Goal: Transaction & Acquisition: Purchase product/service

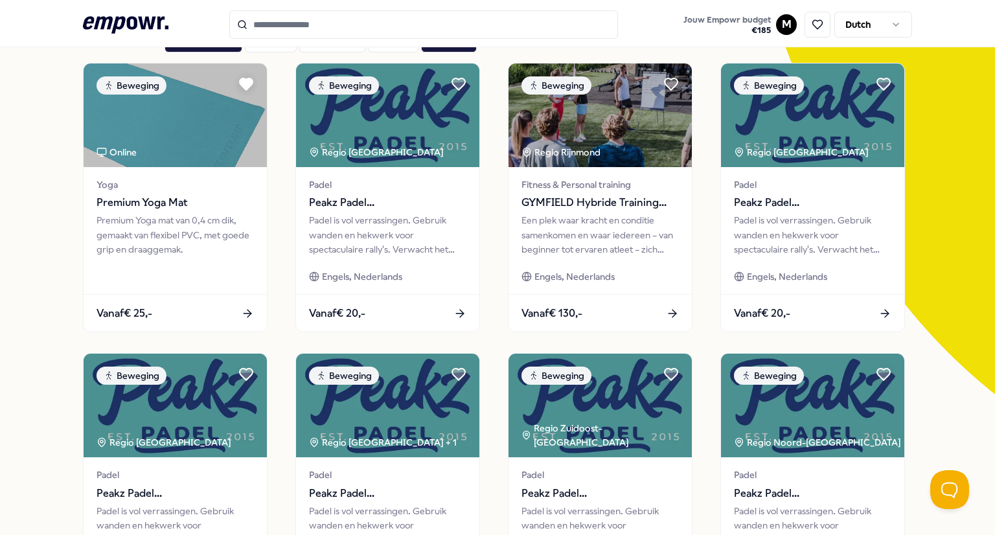
scroll to position [100, 0]
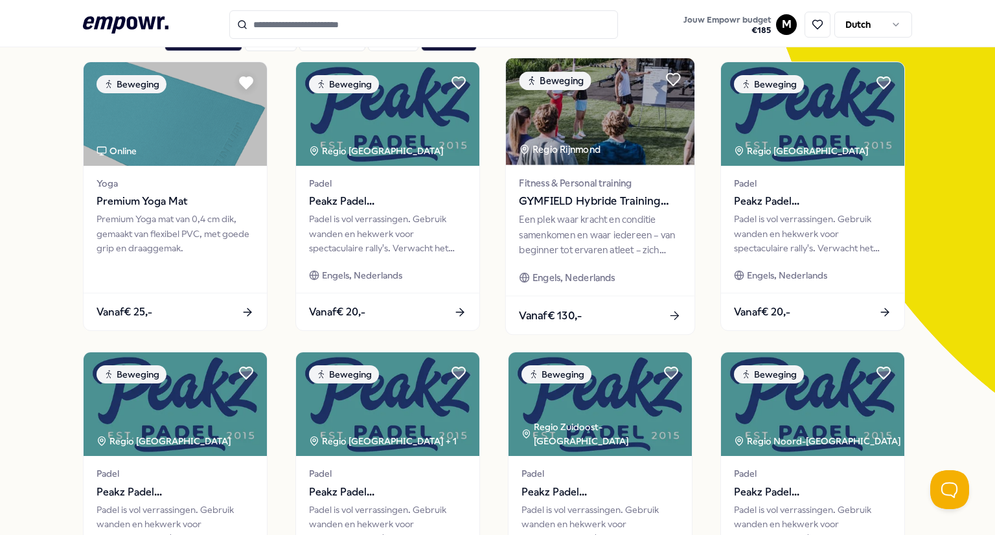
click at [596, 195] on span "GYMFIELD Hybride Training Club" at bounding box center [600, 201] width 162 height 17
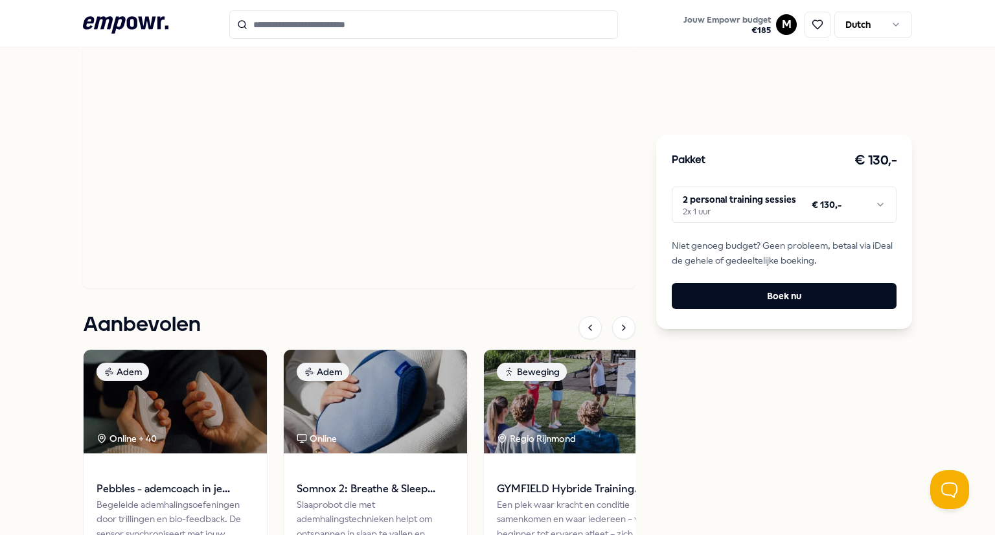
scroll to position [817, 0]
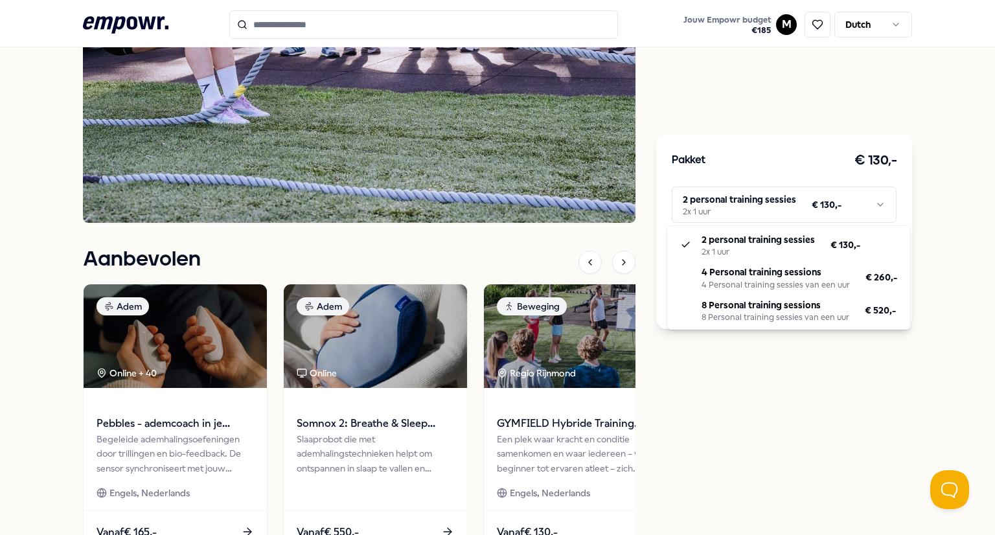
click at [879, 204] on html ".empowr-logo_svg__cls-1{fill:#03032f} Jouw Empowr budget € 185 M Dutch Alle cat…" at bounding box center [497, 267] width 995 height 535
click at [712, 103] on html ".empowr-logo_svg__cls-1{fill:#03032f} Jouw Empowr budget € 185 M Dutch Alle cat…" at bounding box center [497, 267] width 995 height 535
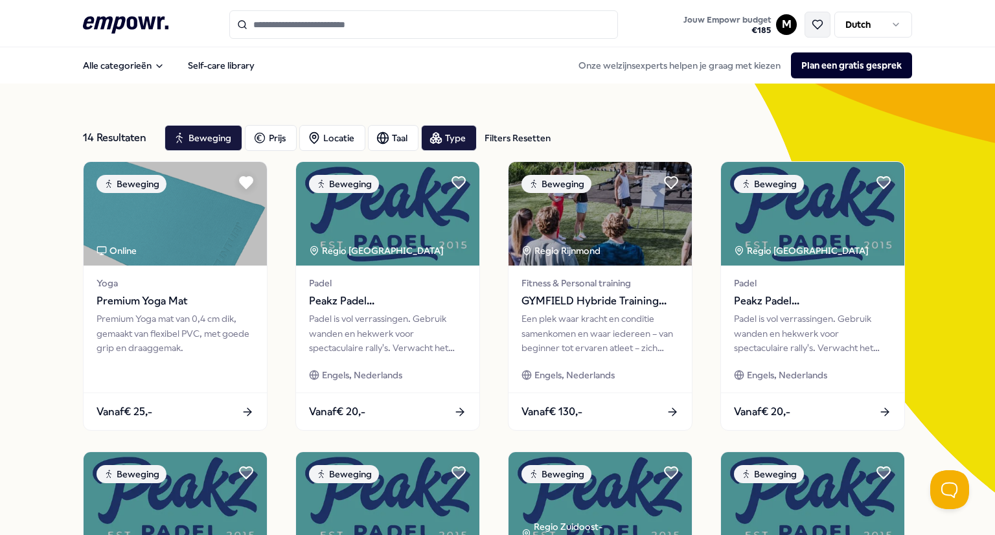
click at [811, 24] on icon at bounding box center [817, 25] width 12 height 12
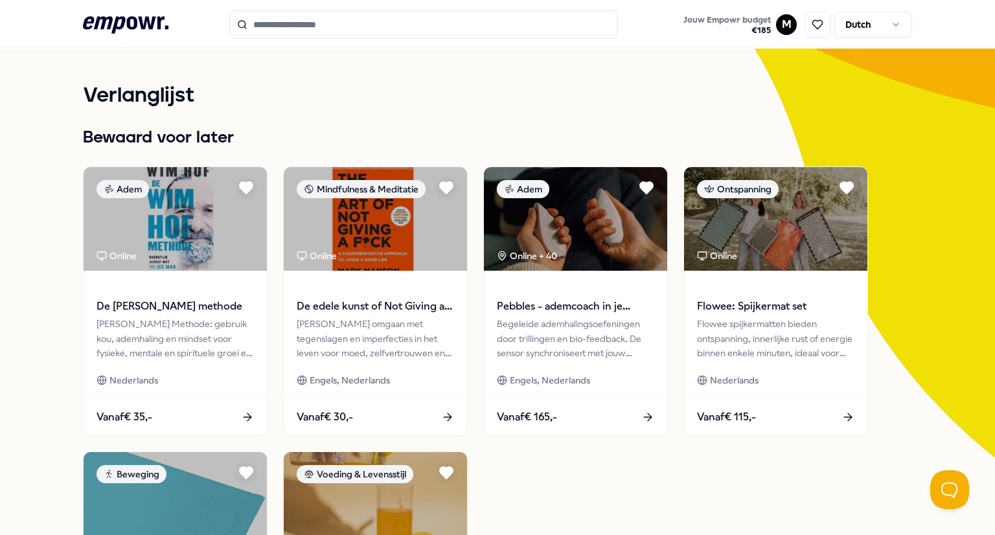
scroll to position [36, 0]
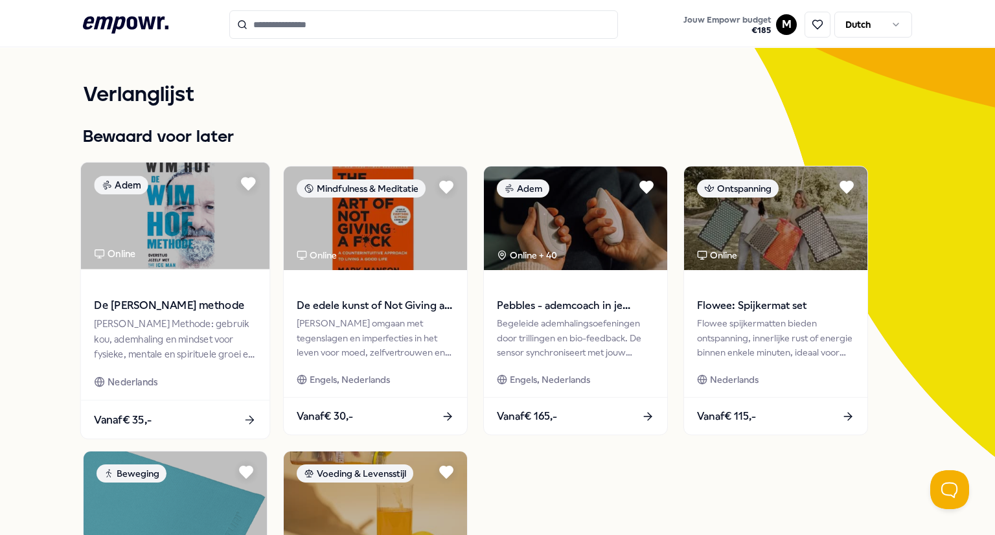
click at [126, 306] on span "De Wim Hof methode" at bounding box center [175, 305] width 162 height 17
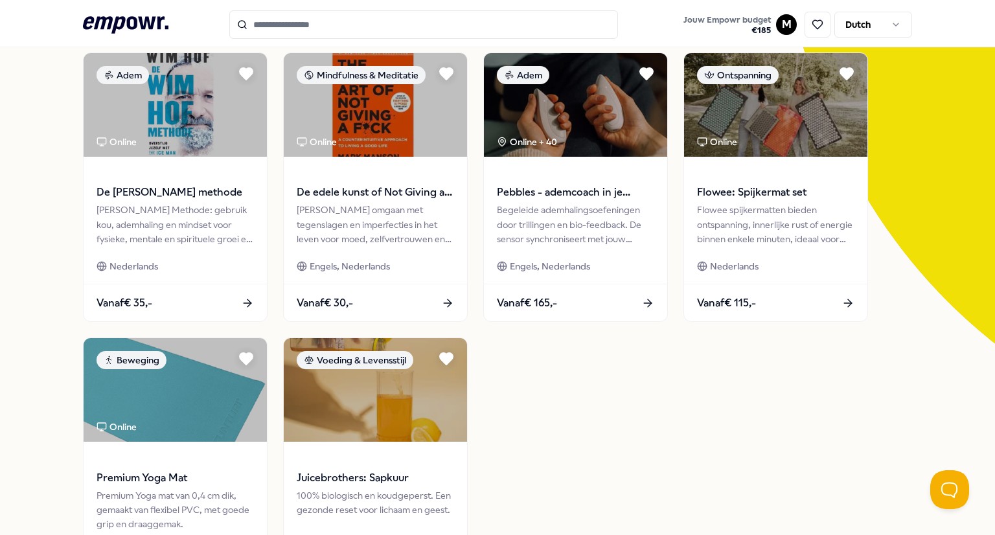
scroll to position [152, 0]
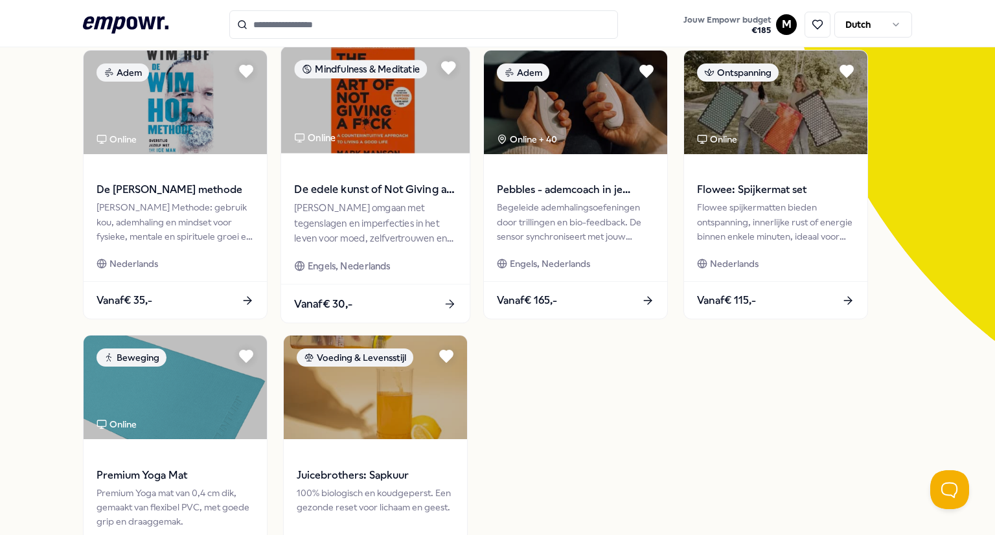
click at [432, 201] on div "Leer omgaan met tegenslagen en imperfecties in het leven voor moed, zelfvertrou…" at bounding box center [375, 223] width 162 height 45
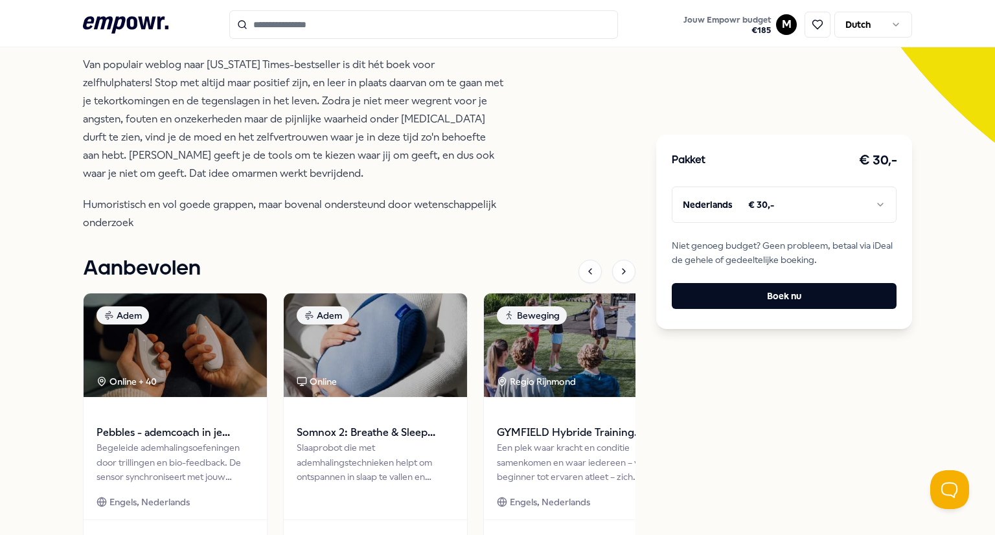
scroll to position [351, 0]
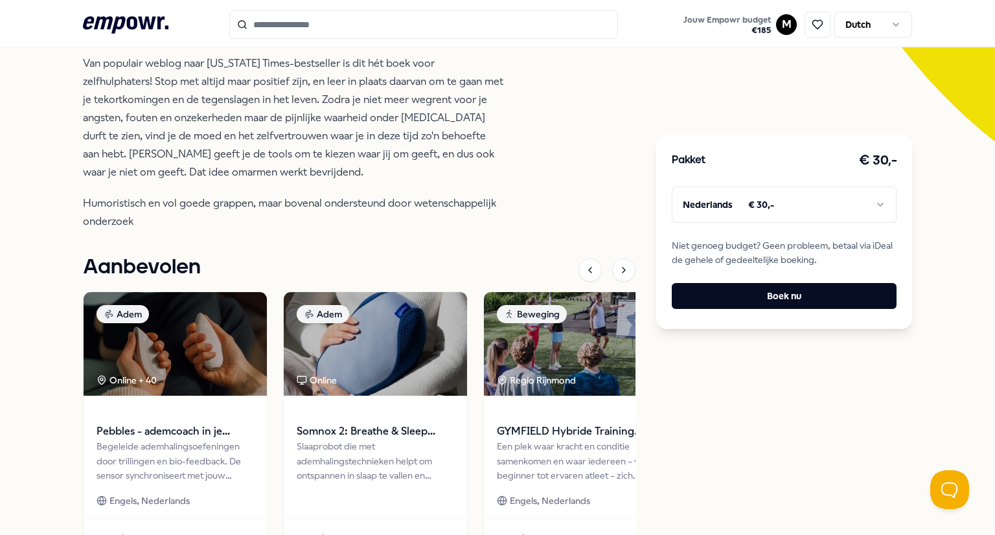
click at [826, 190] on html ".empowr-logo_svg__cls-1{fill:#03032f} Jouw Empowr budget € 185 M Dutch Alle cat…" at bounding box center [497, 267] width 995 height 535
click at [821, 198] on html ".empowr-logo_svg__cls-1{fill:#03032f} Jouw Empowr budget € 185 M Dutch Alle cat…" at bounding box center [497, 267] width 995 height 535
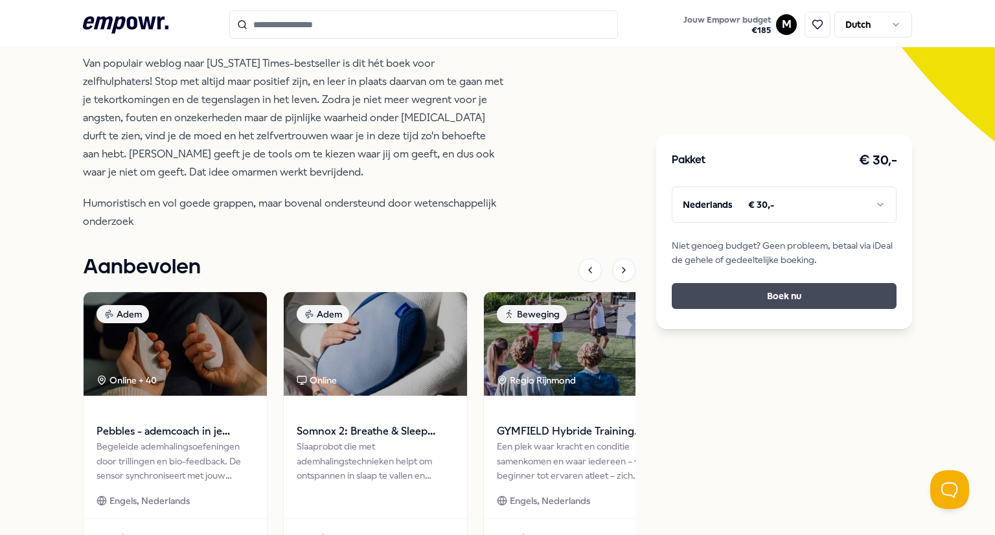
click at [823, 295] on button "Boek nu" at bounding box center [783, 296] width 225 height 26
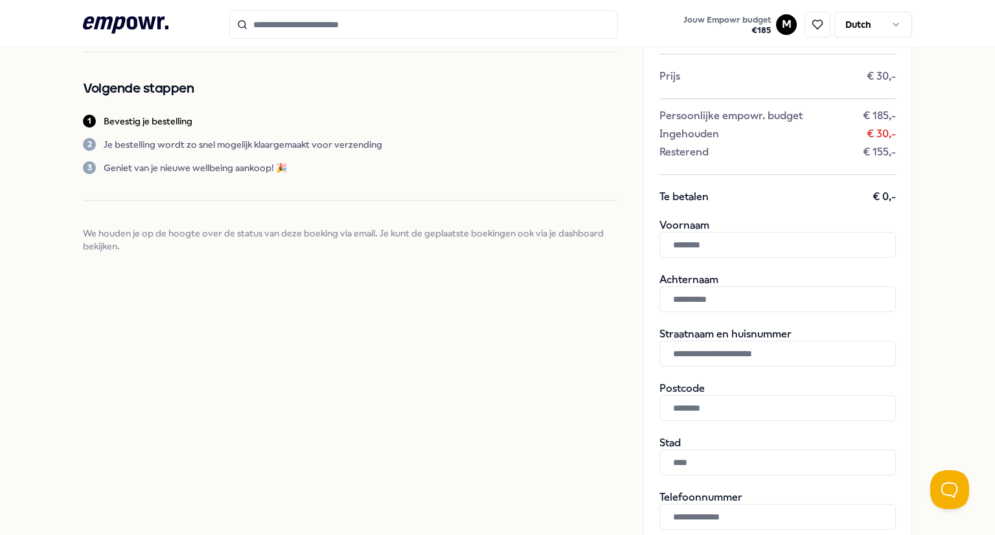
scroll to position [119, 0]
click at [717, 242] on input "text" at bounding box center [777, 244] width 236 height 26
type input "***"
type input "******"
type input "**********"
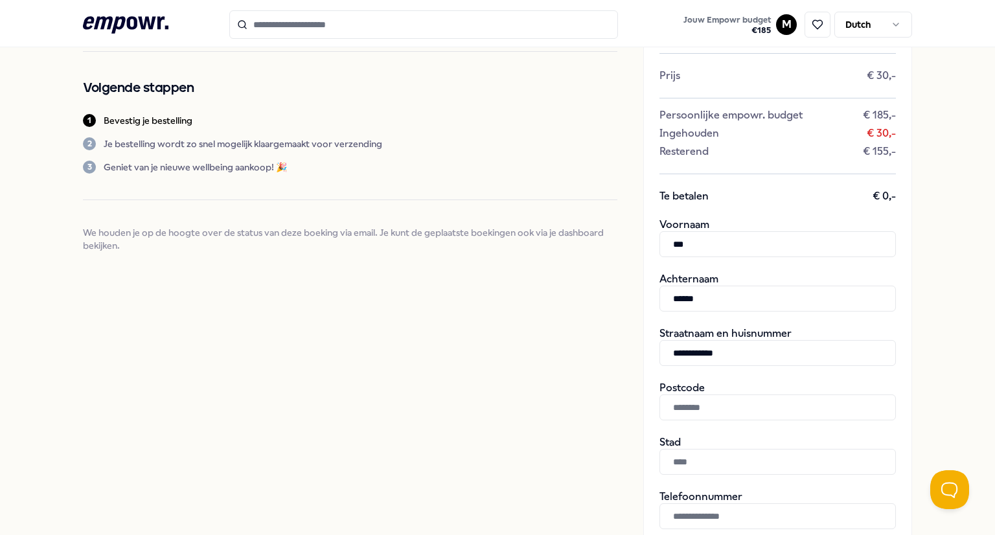
type input "******"
type input "**********"
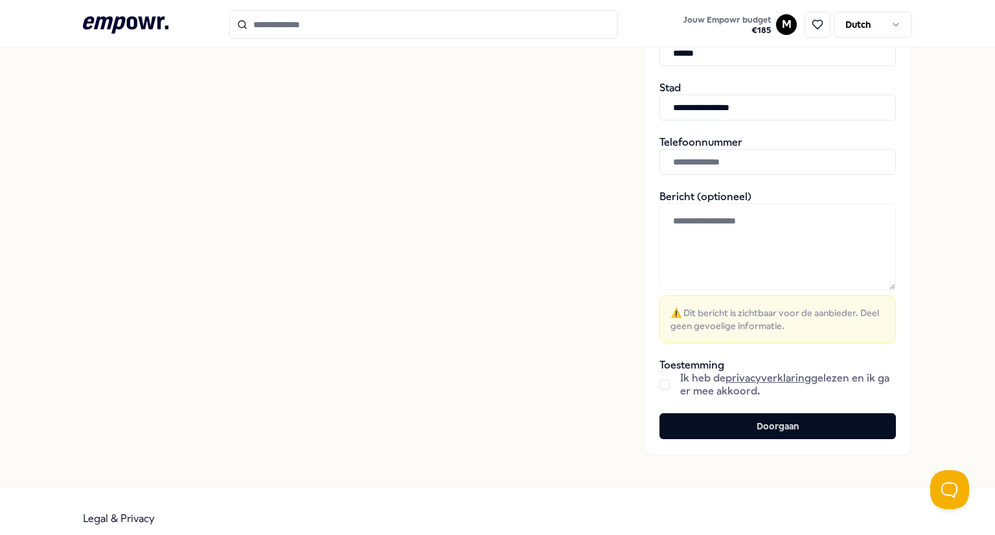
scroll to position [477, 0]
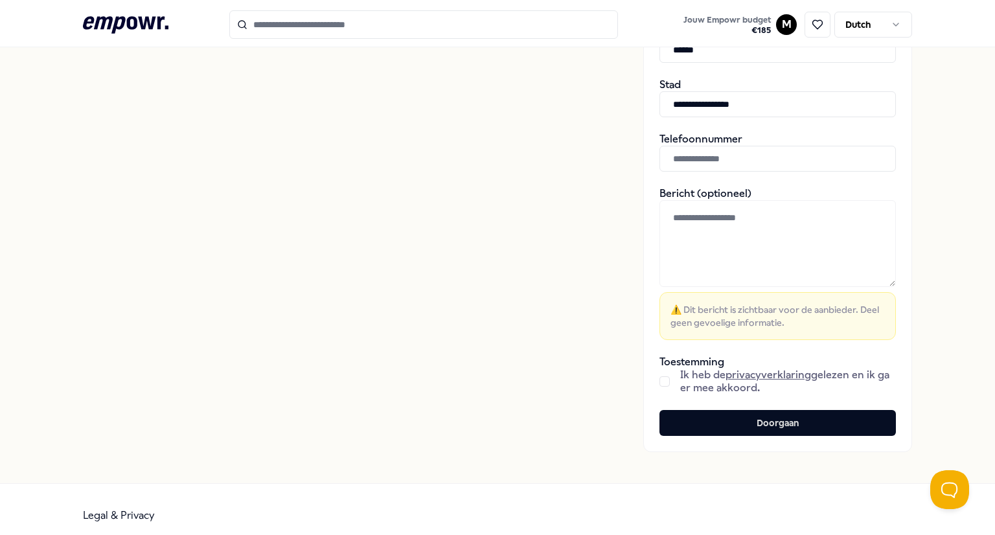
click at [659, 377] on button "button" at bounding box center [664, 381] width 10 height 10
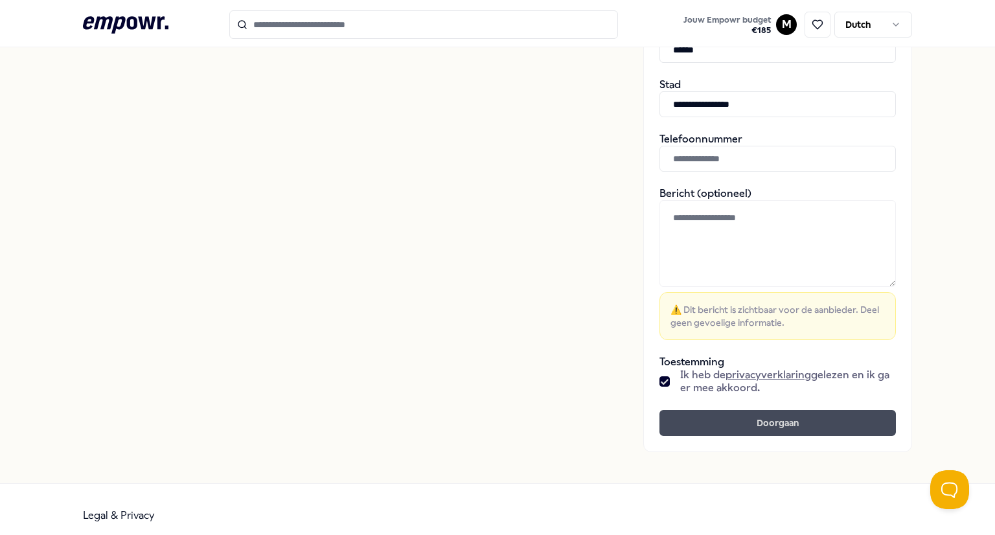
click at [740, 427] on button "Doorgaan" at bounding box center [777, 423] width 236 height 26
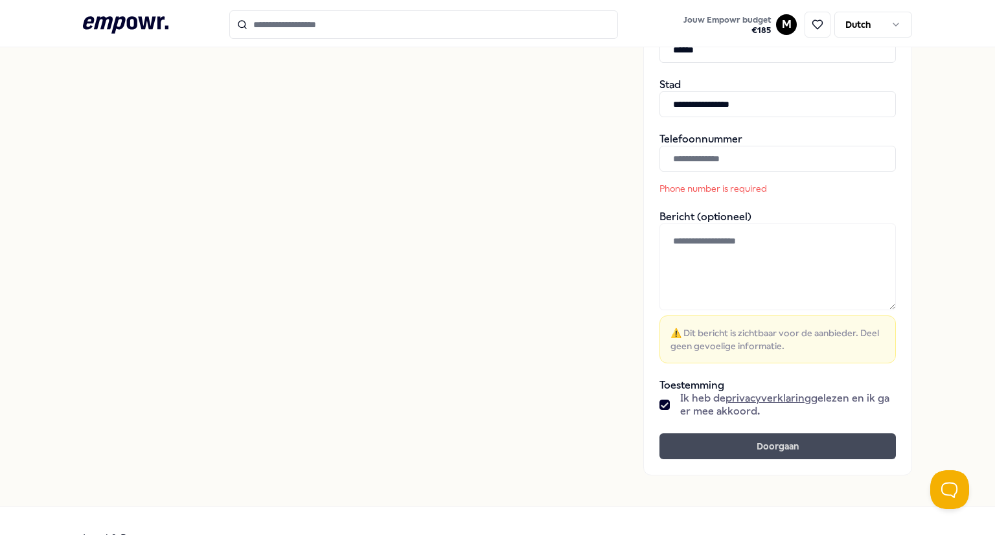
click at [787, 443] on button "Doorgaan" at bounding box center [777, 446] width 236 height 26
click at [759, 157] on input "text" at bounding box center [777, 159] width 236 height 26
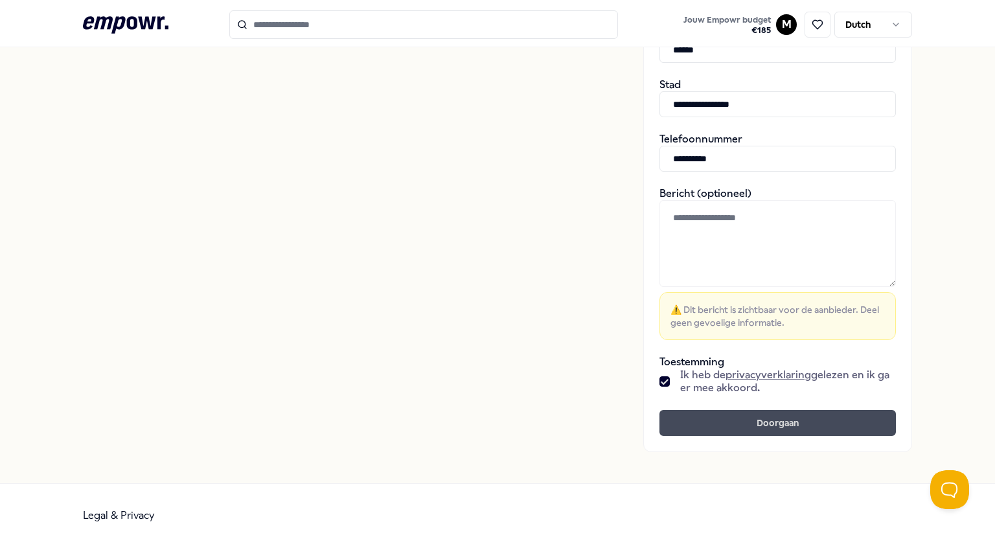
type input "**********"
click at [753, 418] on button "Doorgaan" at bounding box center [777, 423] width 236 height 26
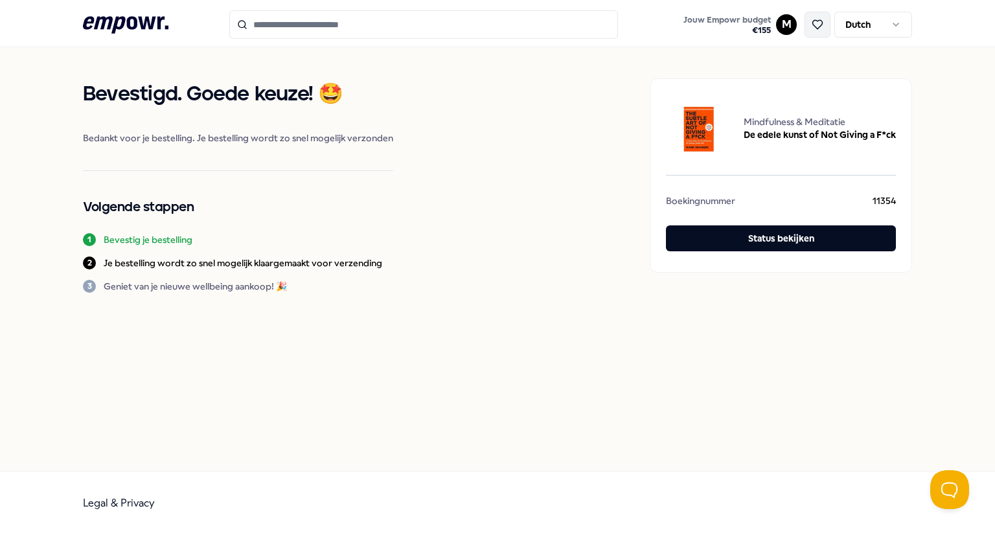
click at [821, 22] on icon at bounding box center [817, 25] width 12 height 12
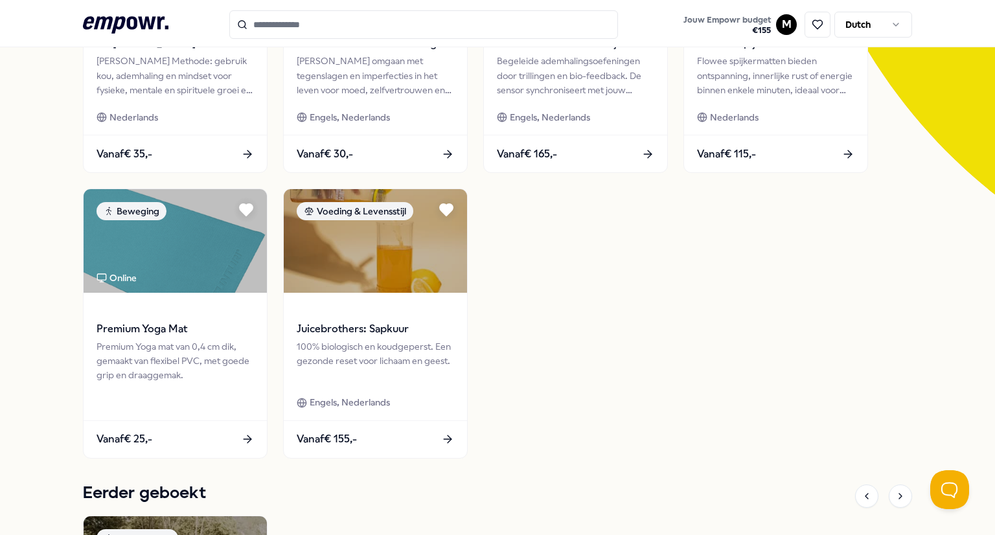
scroll to position [342, 0]
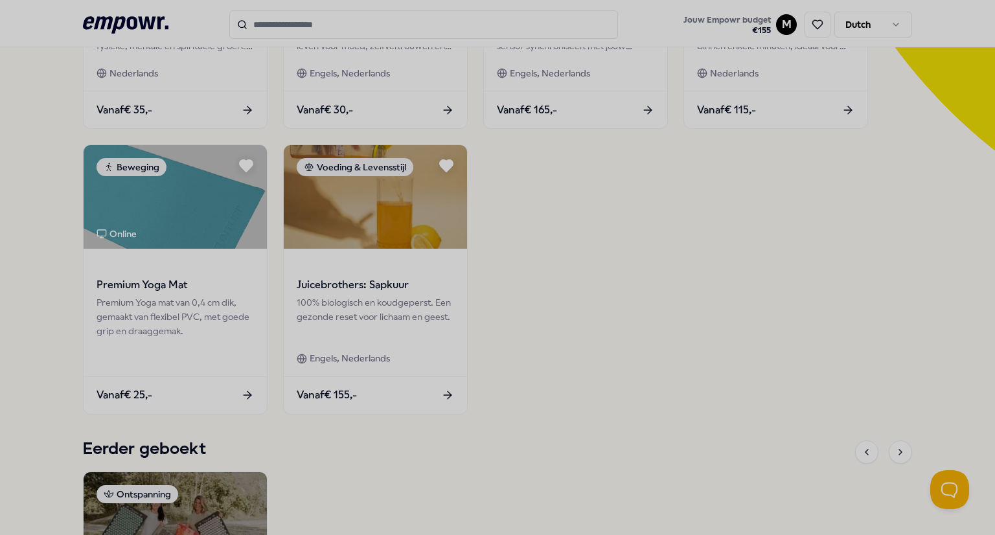
click at [557, 166] on div at bounding box center [497, 267] width 995 height 535
click at [616, 297] on div at bounding box center [497, 267] width 995 height 535
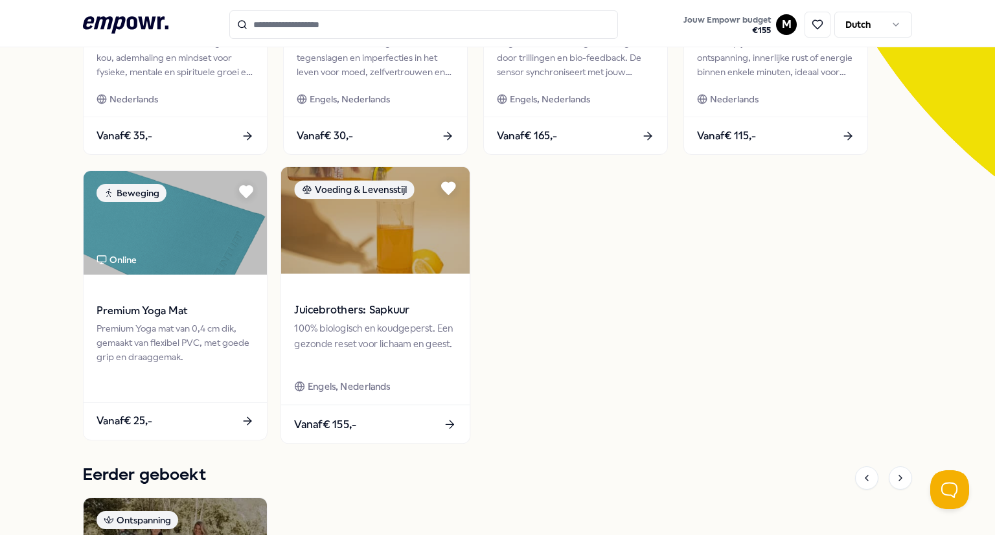
scroll to position [316, 0]
click at [386, 247] on img at bounding box center [375, 220] width 188 height 107
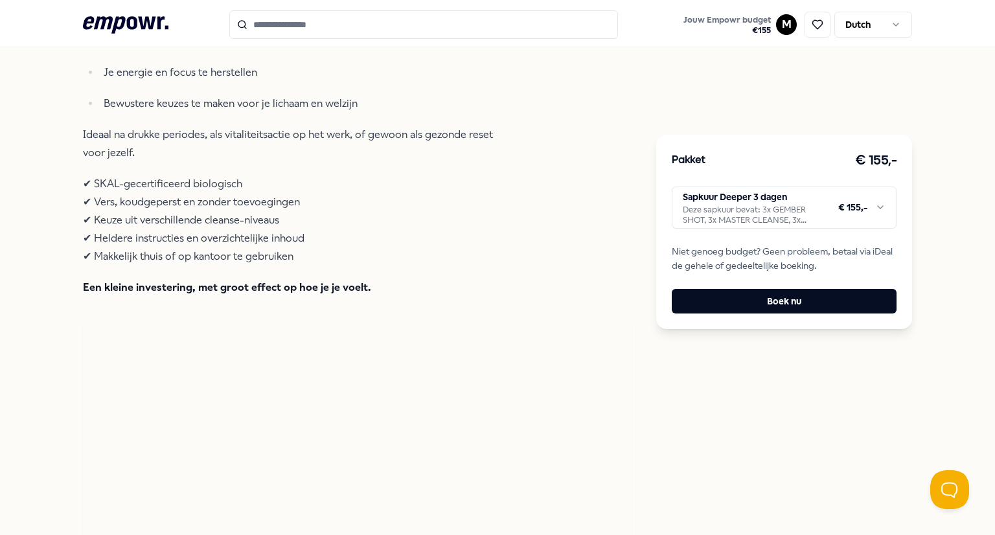
scroll to position [558, 0]
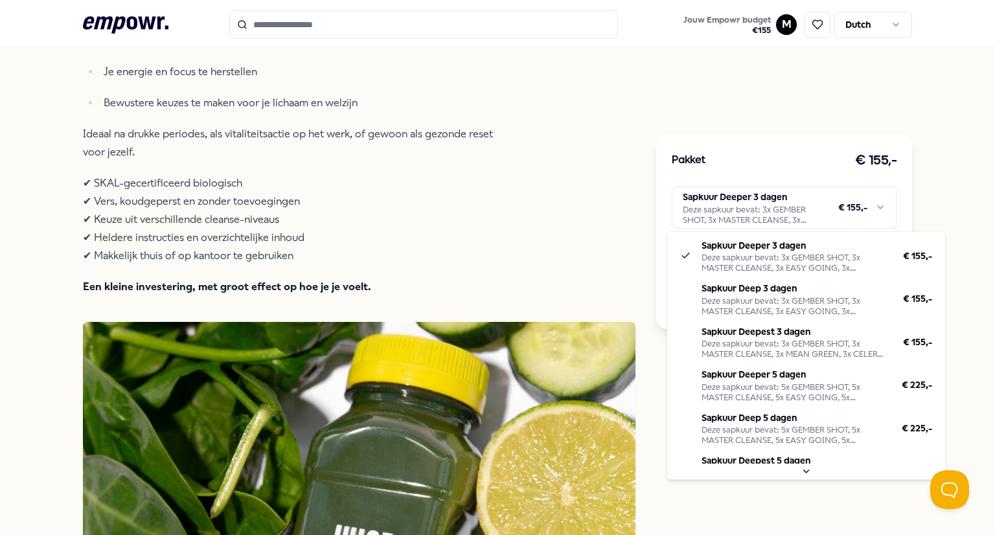
click at [823, 201] on html ".empowr-logo_svg__cls-1{fill:#03032f} Jouw Empowr budget € 155 M Dutch Alle cat…" at bounding box center [497, 267] width 995 height 535
click at [749, 93] on html ".empowr-logo_svg__cls-1{fill:#03032f} Jouw Empowr budget € 155 M Dutch Alle cat…" at bounding box center [497, 267] width 995 height 535
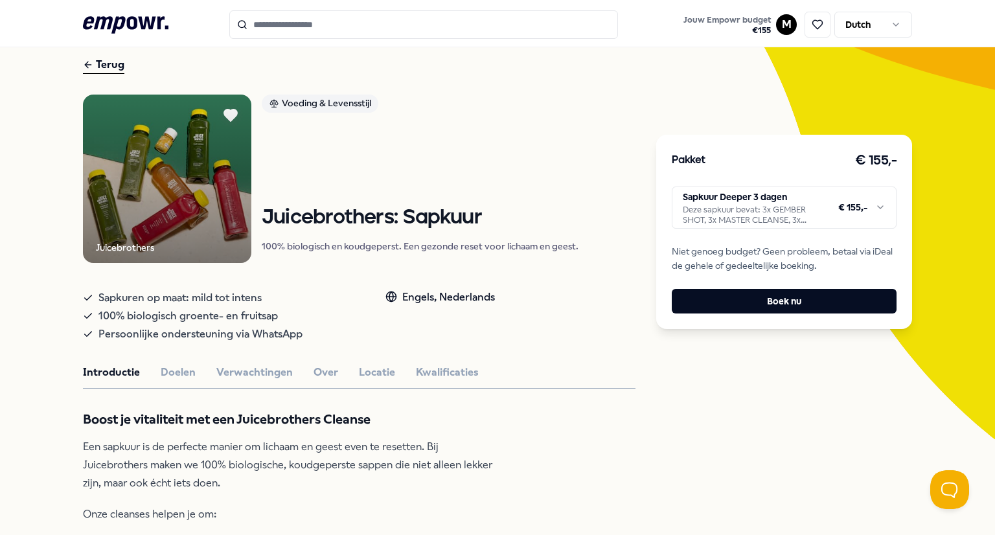
scroll to position [0, 0]
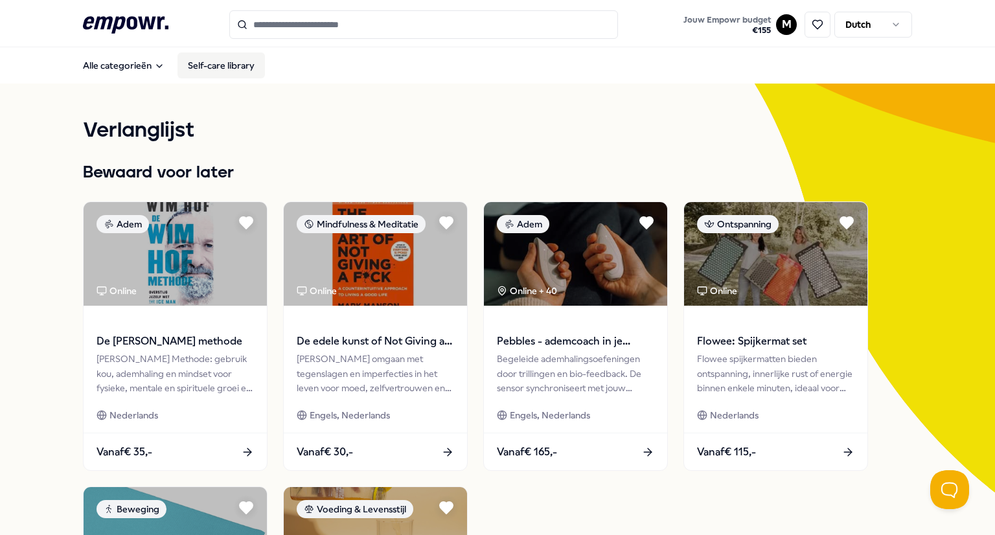
click at [210, 60] on link "Self-care library" at bounding box center [220, 65] width 87 height 26
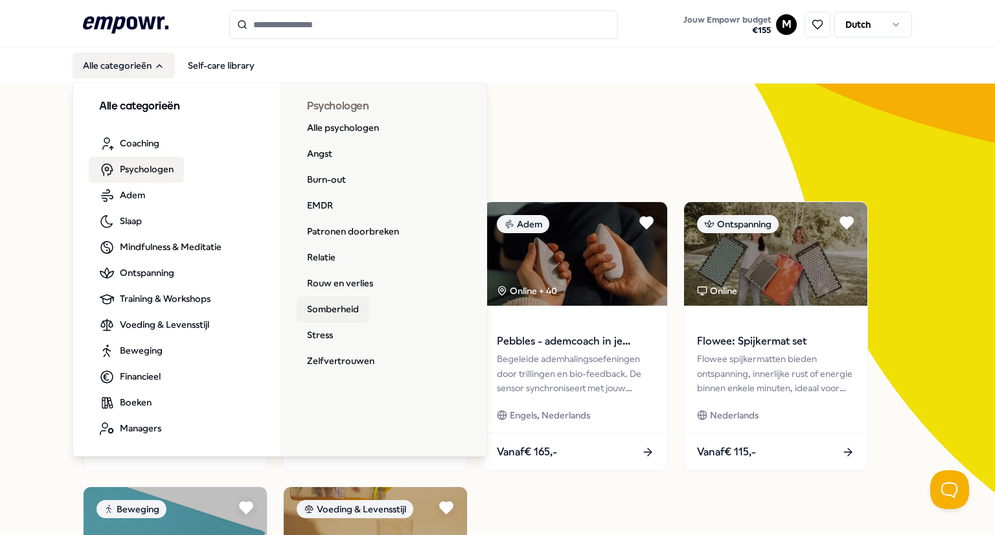
click at [341, 311] on link "Somberheid" at bounding box center [333, 310] width 73 height 26
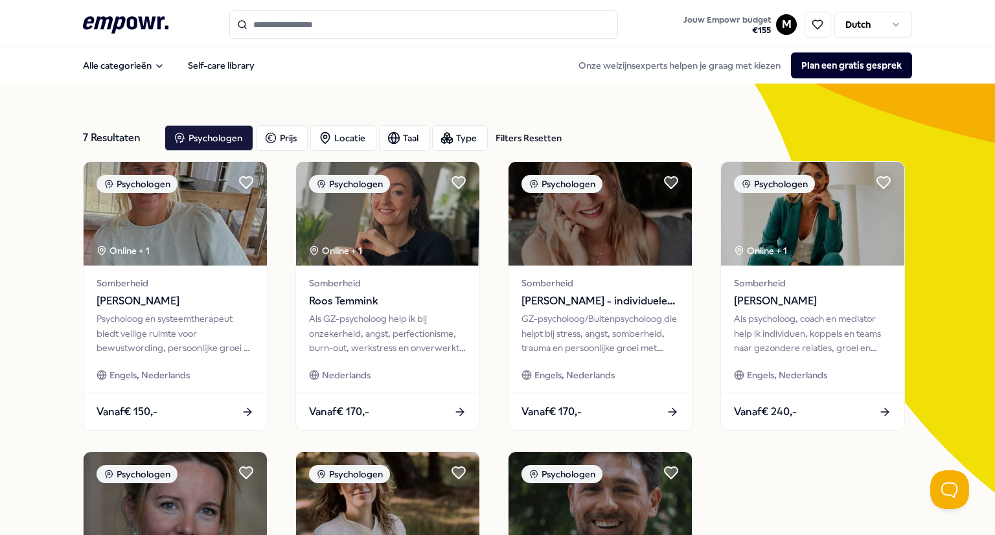
click at [321, 23] on input "Search for products, categories or subcategories" at bounding box center [423, 24] width 389 height 28
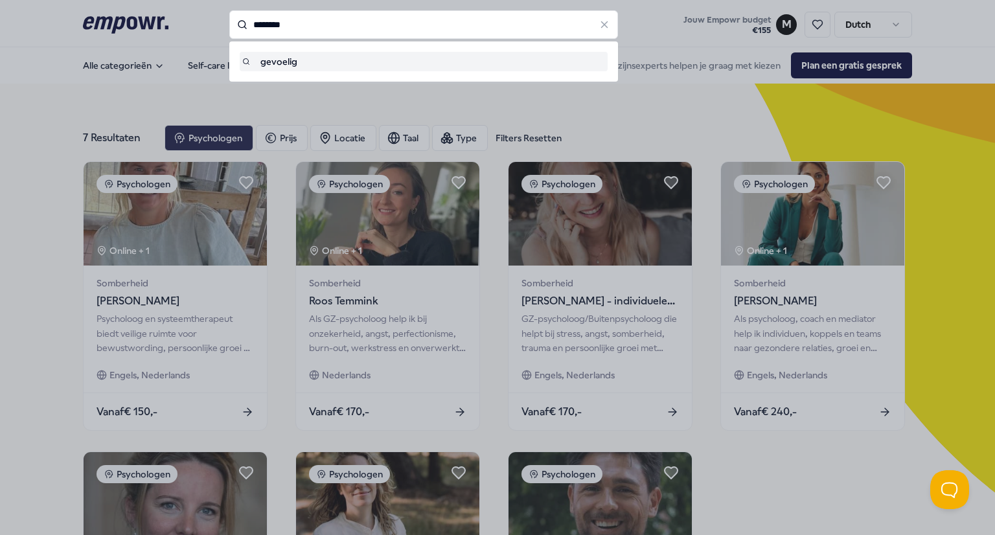
type input "********"
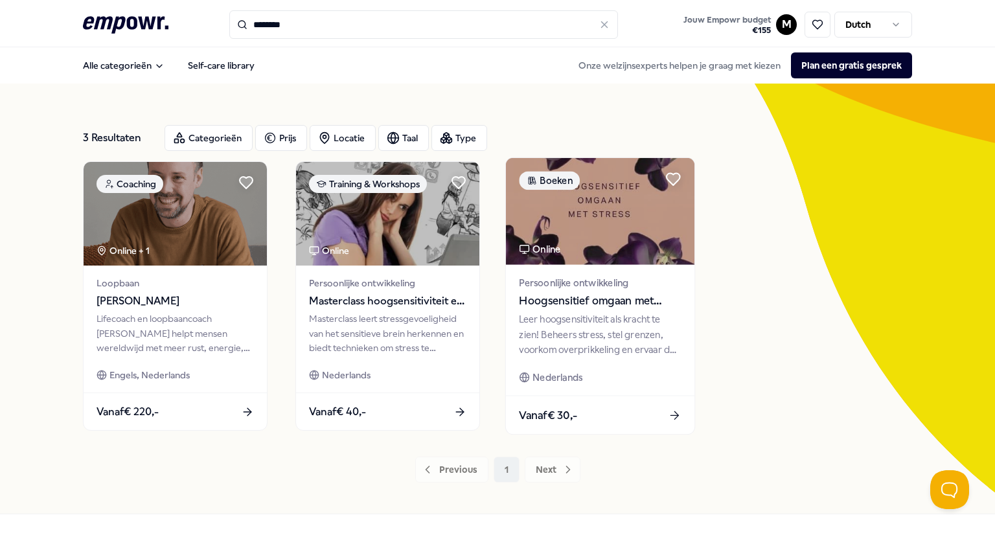
click at [599, 343] on div "Leer hoogsensitiviteit als kracht te zien! Beheers stress, stel grenzen, voorko…" at bounding box center [600, 334] width 162 height 45
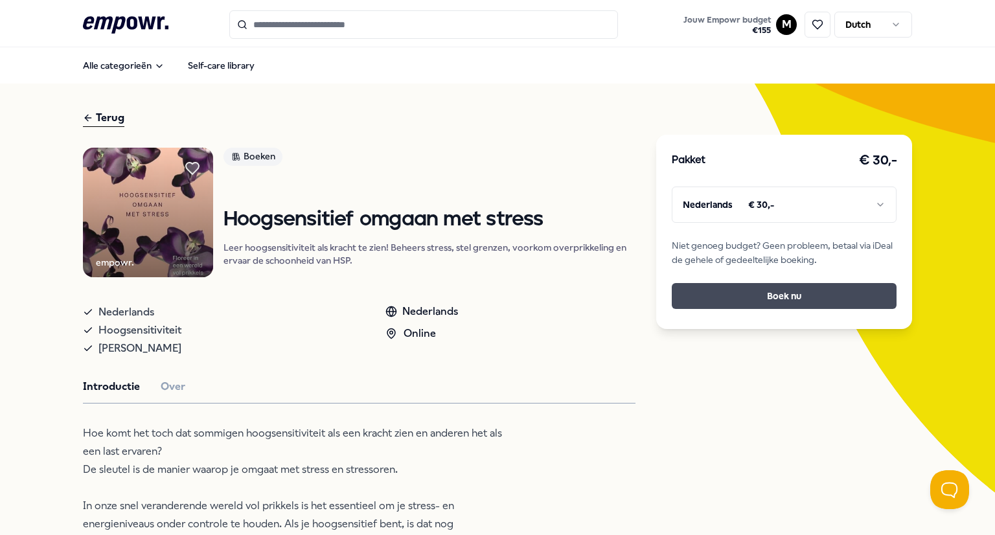
click at [749, 290] on button "Boek nu" at bounding box center [783, 296] width 225 height 26
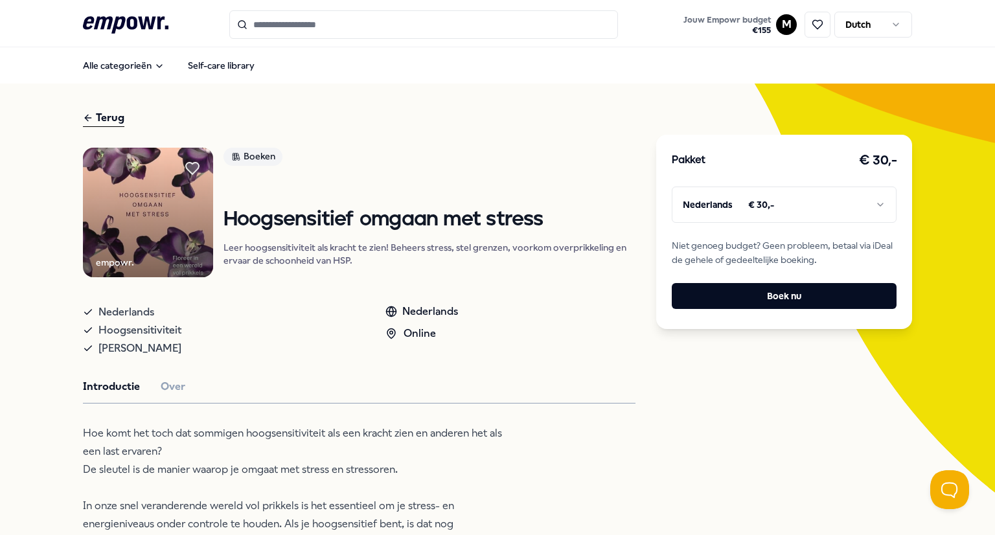
click at [279, 29] on input "Search for products, categories or subcategories" at bounding box center [423, 24] width 389 height 28
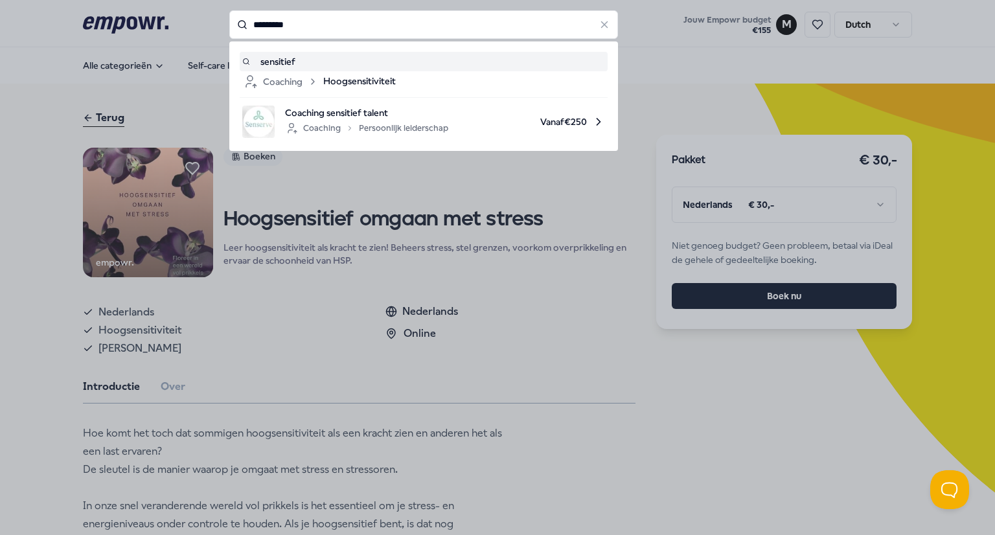
type input "*********"
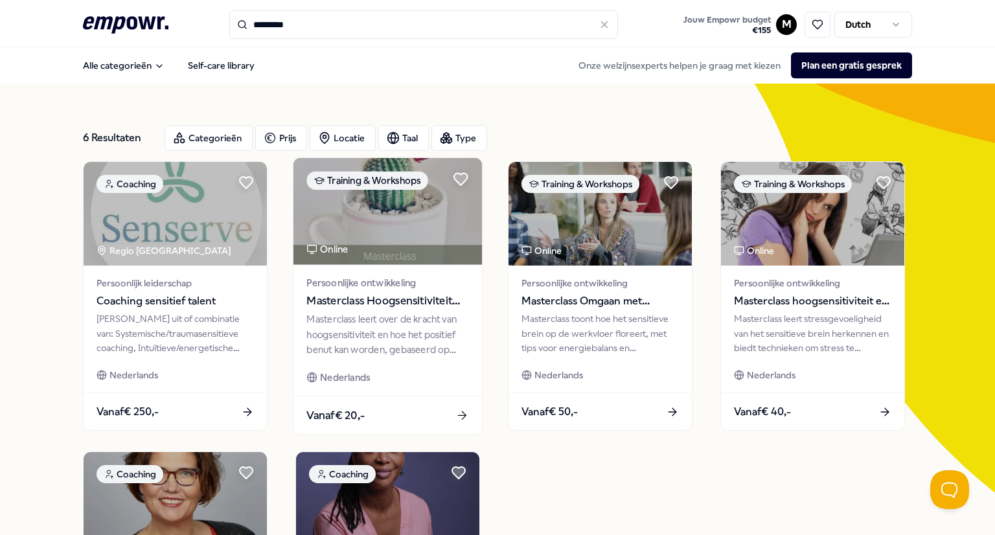
click at [379, 300] on span "Masterclass Hoogsensitiviteit een inleiding" at bounding box center [387, 301] width 162 height 17
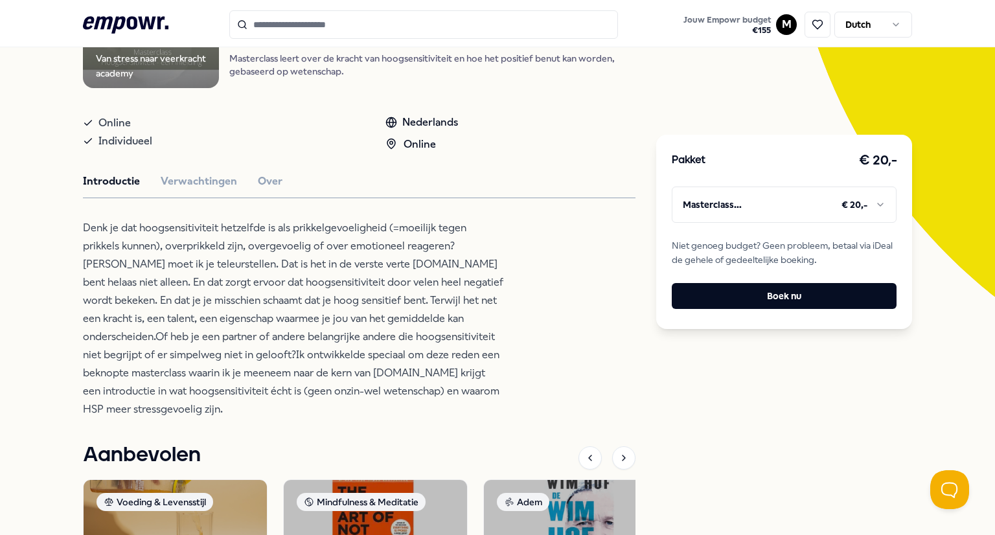
scroll to position [255, 0]
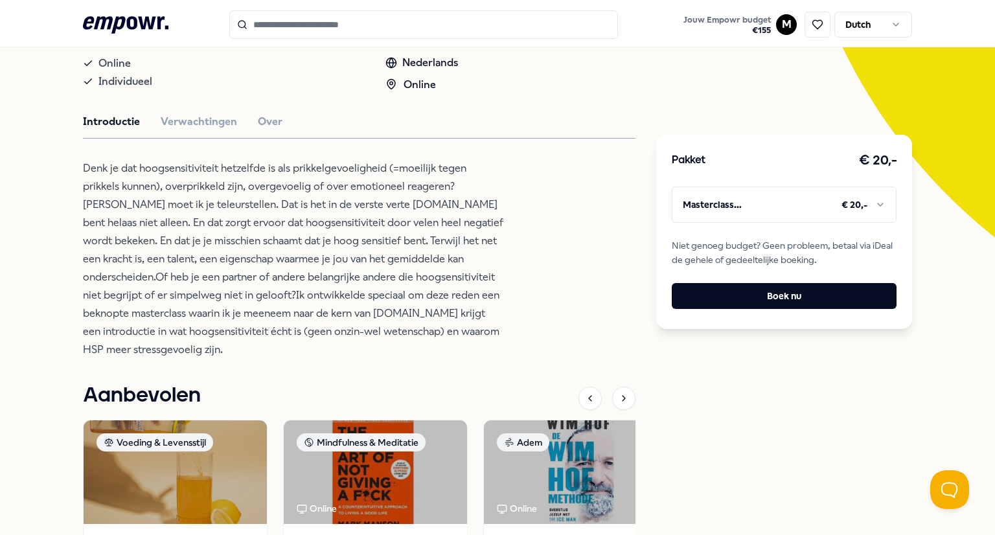
type input "*********"
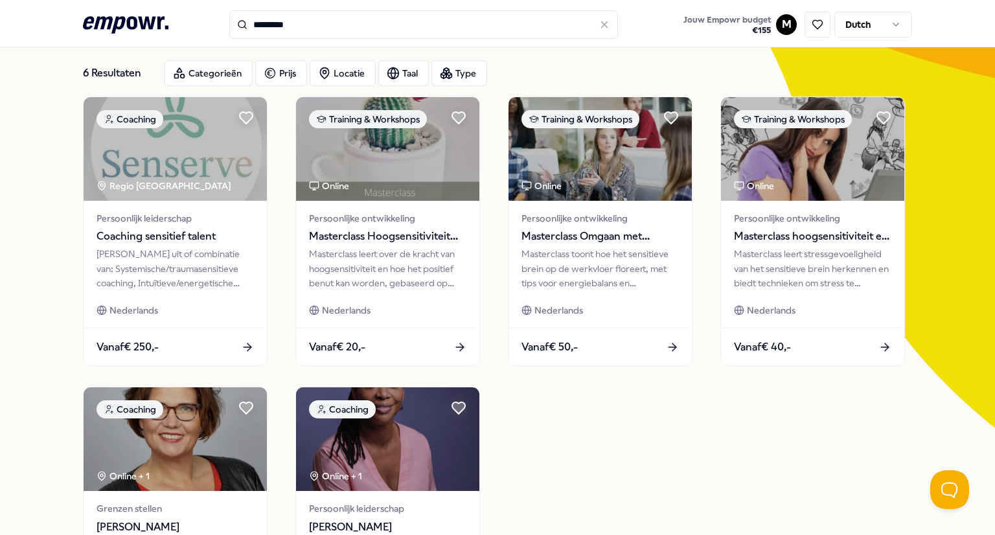
scroll to position [64, 0]
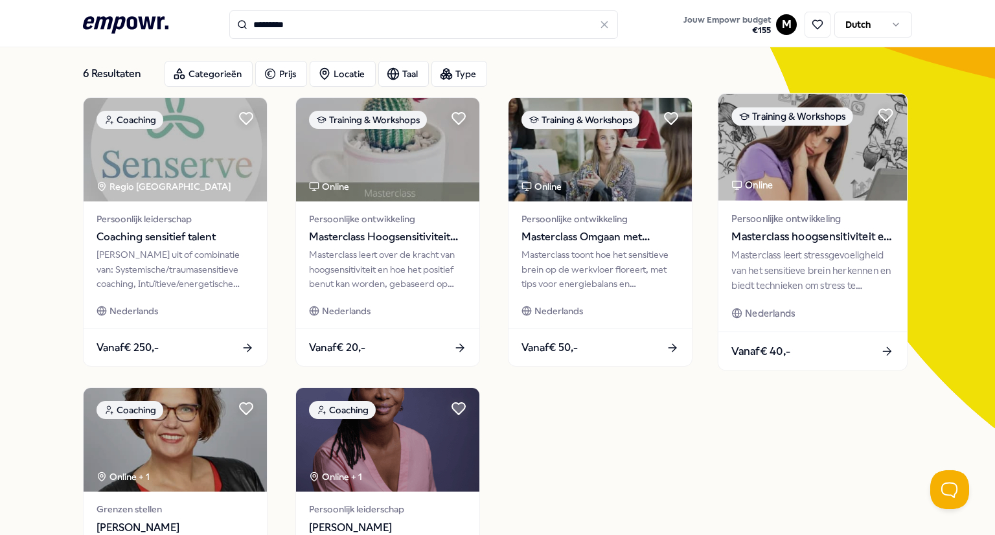
click at [815, 267] on div "Masterclass leert stressgevoeligheid van het sensitieve brein herkennen en bied…" at bounding box center [812, 270] width 162 height 45
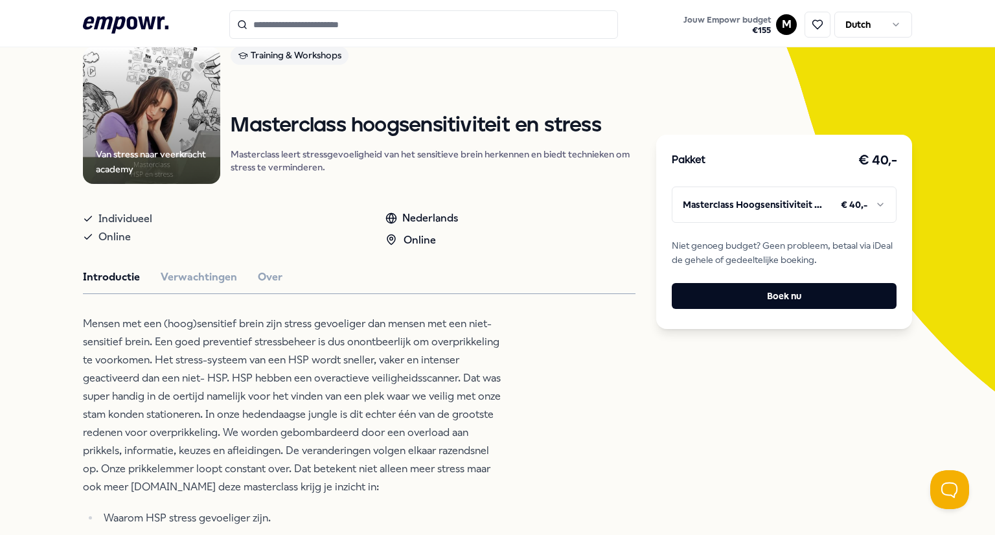
scroll to position [100, 0]
type input "*********"
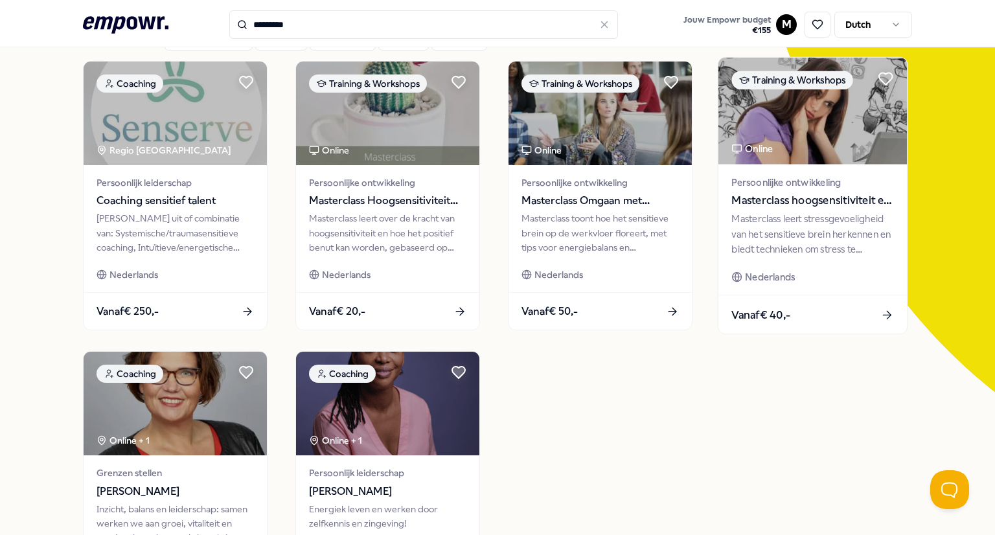
click at [769, 190] on div "Persoonlijke ontwikkeling Masterclass hoogsensitiviteit en stress" at bounding box center [812, 192] width 162 height 34
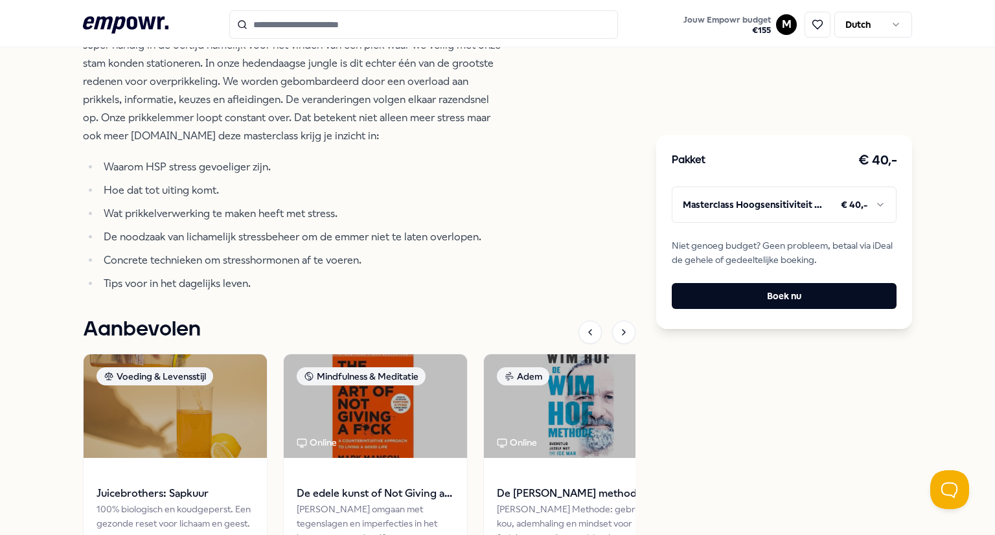
scroll to position [453, 0]
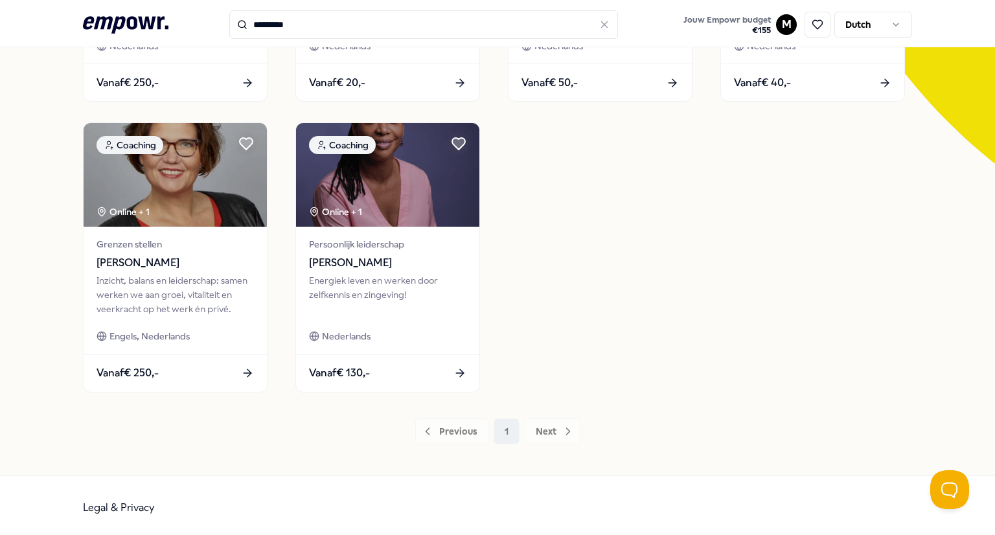
scroll to position [324, 0]
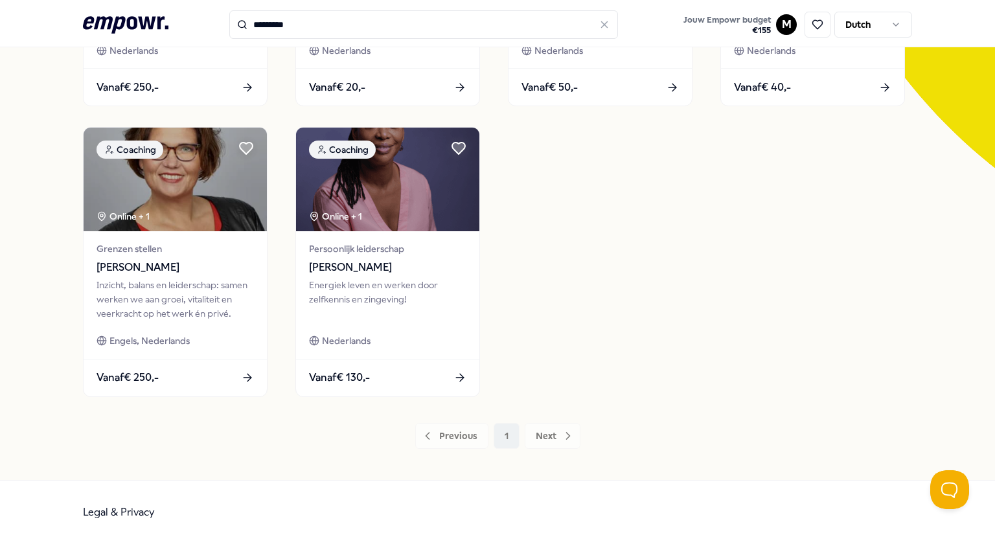
click at [549, 431] on div "Previous 1 Next" at bounding box center [497, 436] width 829 height 26
click at [539, 449] on div "6 Resultaten Categorieën Prijs Locatie Taal Type Coaching Regio Utrecht Persoon…" at bounding box center [497, 119] width 829 height 721
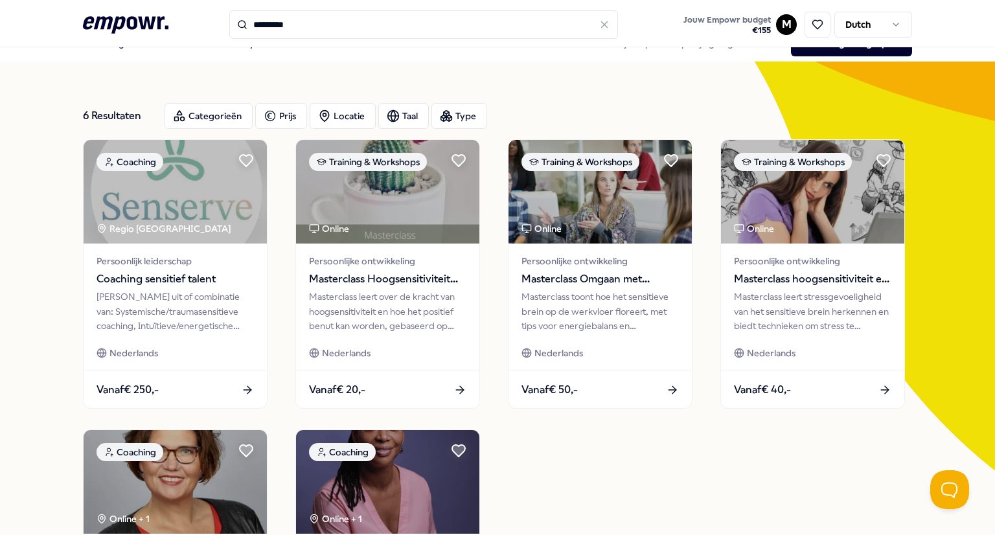
scroll to position [19, 0]
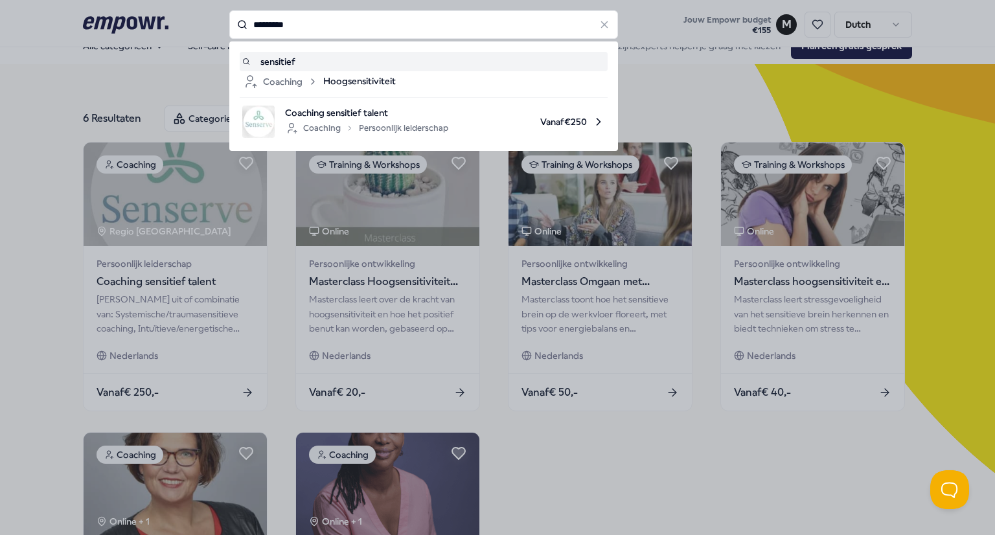
click at [295, 27] on input "*********" at bounding box center [423, 24] width 389 height 28
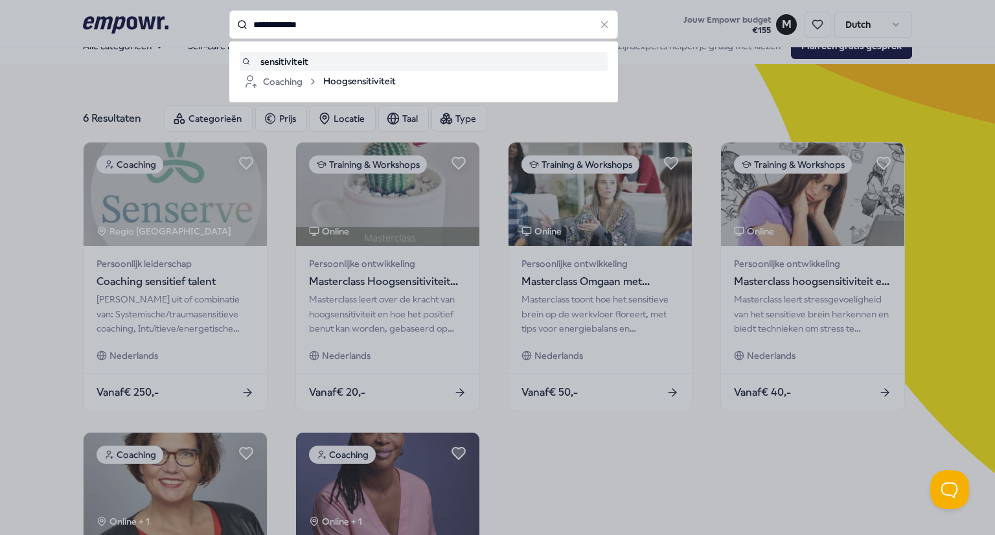
type input "**********"
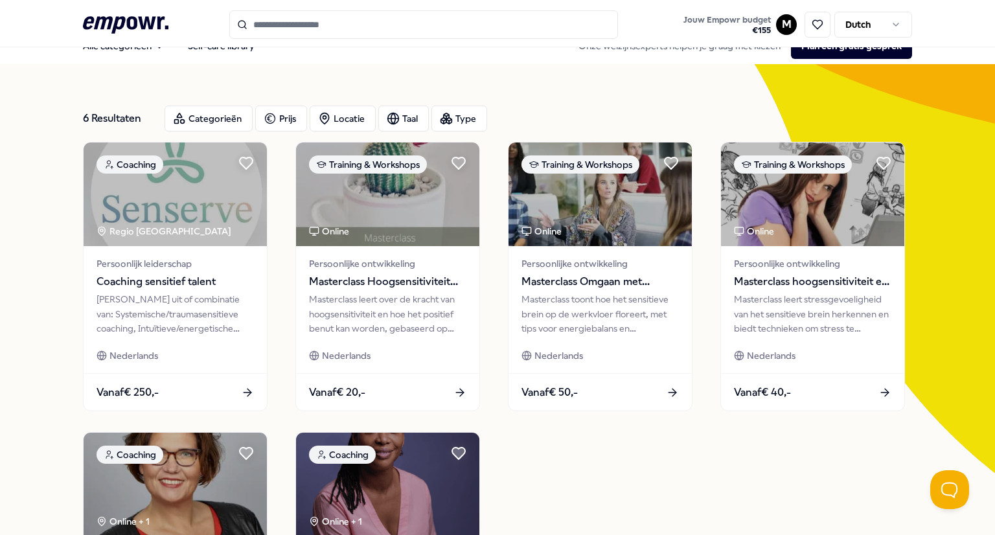
type input "**********"
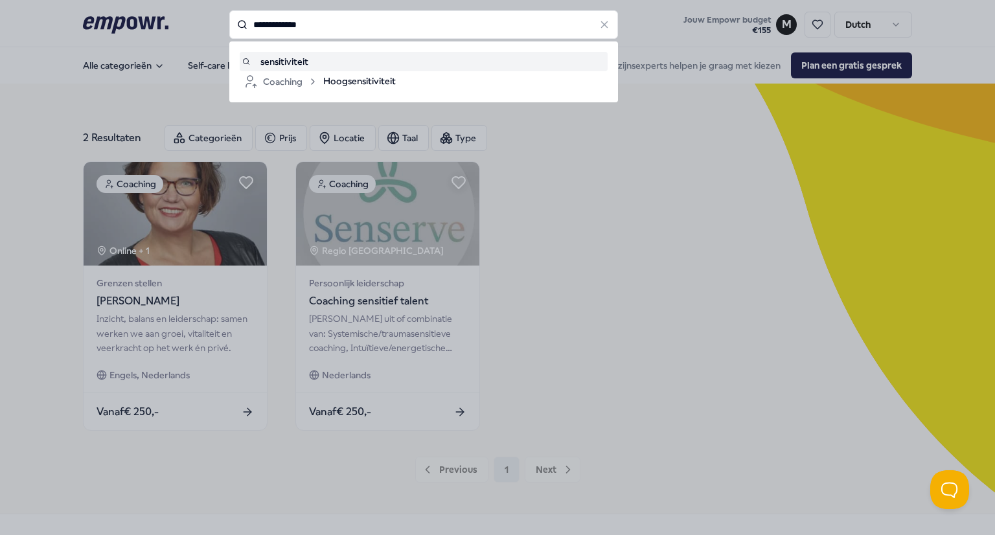
drag, startPoint x: 319, startPoint y: 20, endPoint x: 192, endPoint y: 28, distance: 127.8
click at [229, 28] on div "**********" at bounding box center [423, 24] width 389 height 28
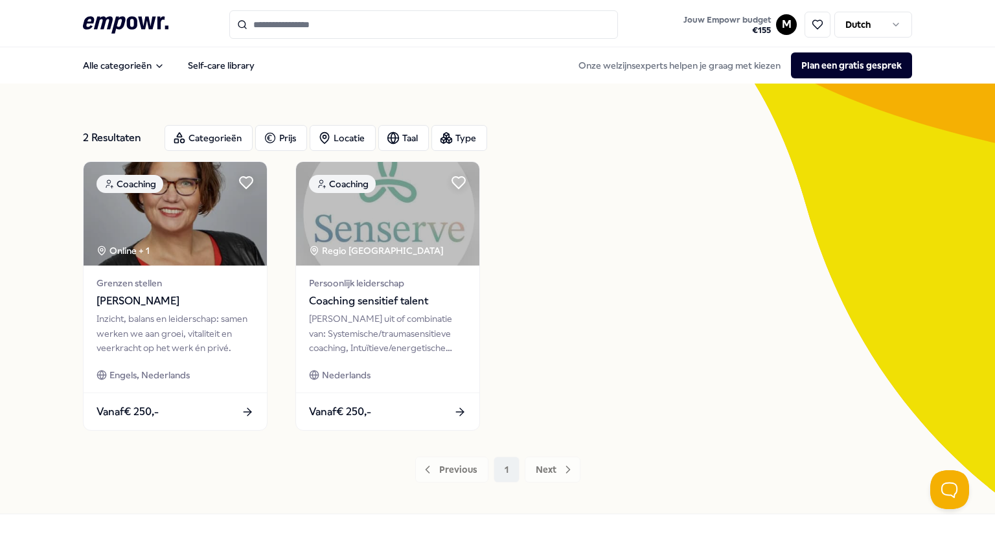
click at [265, 27] on input "Search for products, categories or subcategories" at bounding box center [423, 24] width 389 height 28
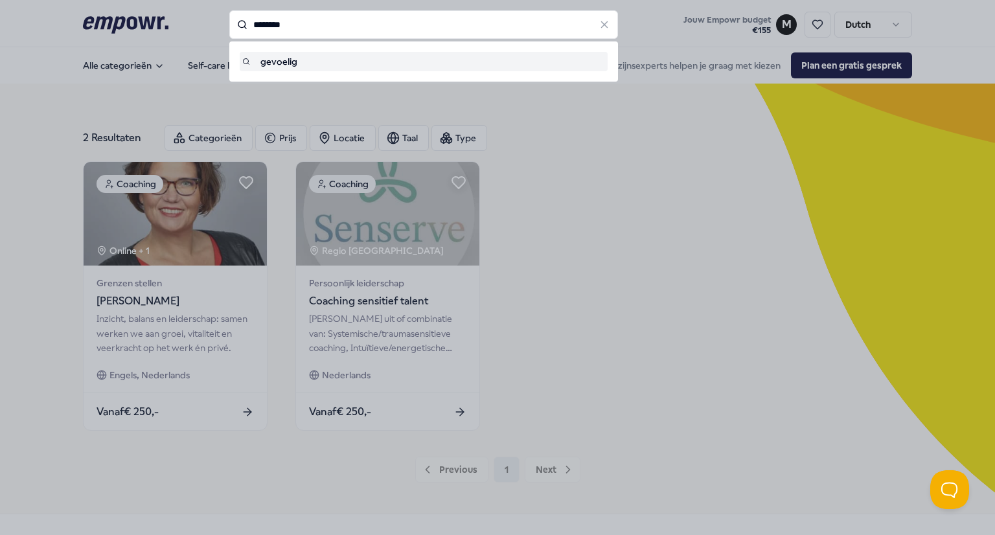
type input "********"
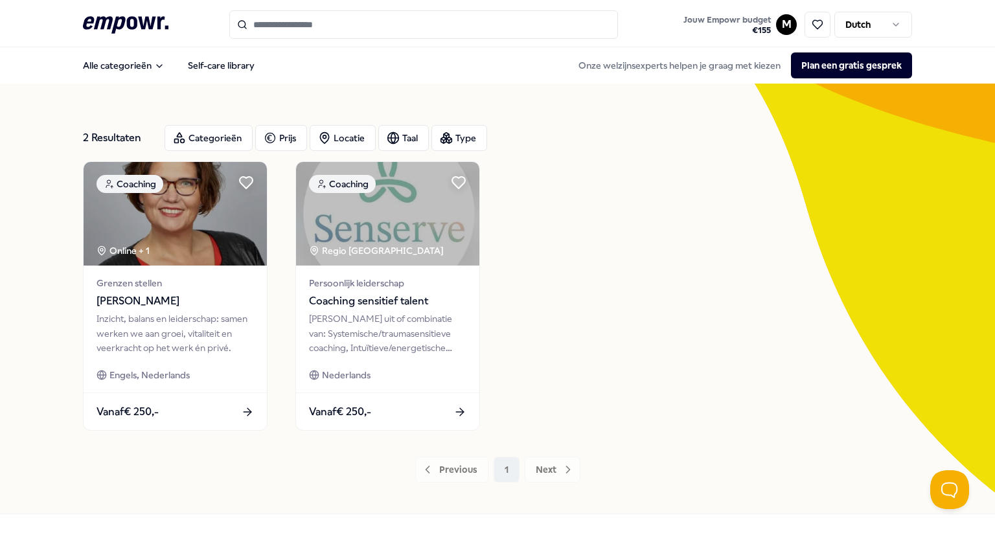
type input "********"
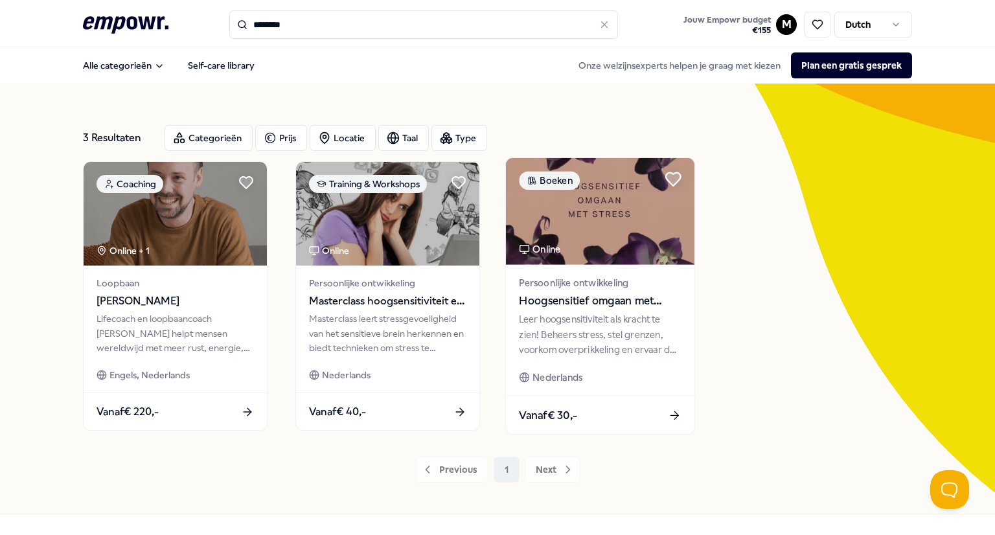
click at [671, 179] on icon at bounding box center [673, 179] width 15 height 13
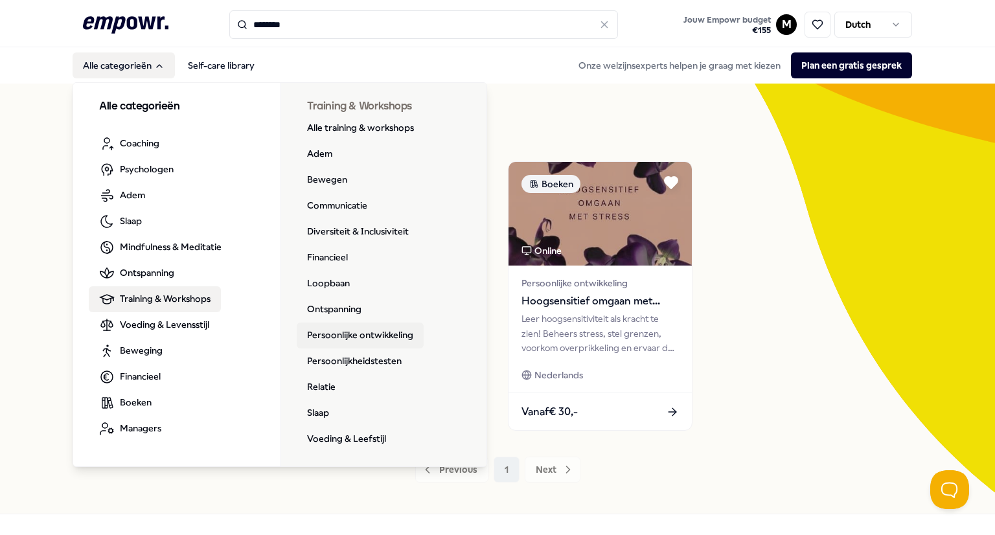
click at [383, 339] on link "Persoonlijke ontwikkeling" at bounding box center [360, 335] width 127 height 26
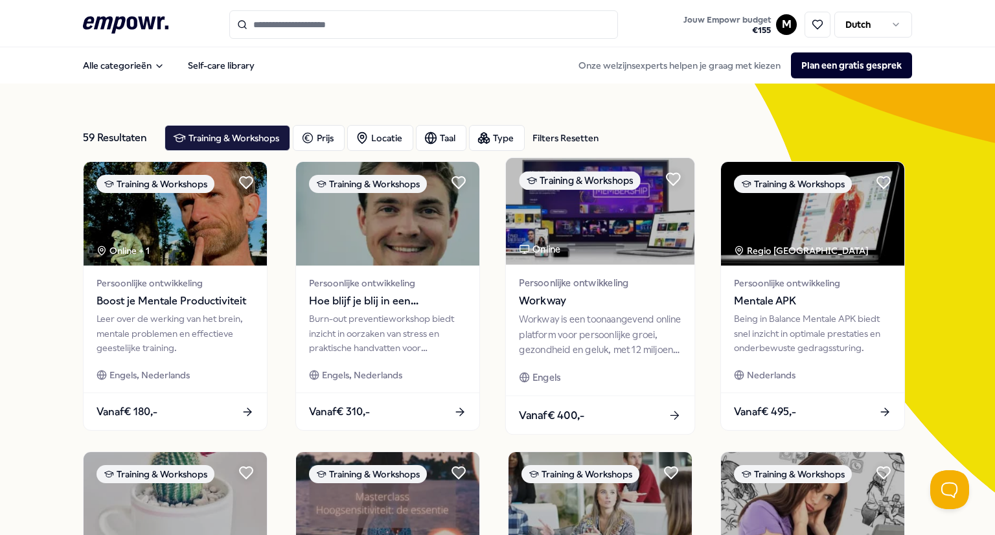
click at [673, 283] on span "Persoonlijke ontwikkeling" at bounding box center [600, 282] width 162 height 15
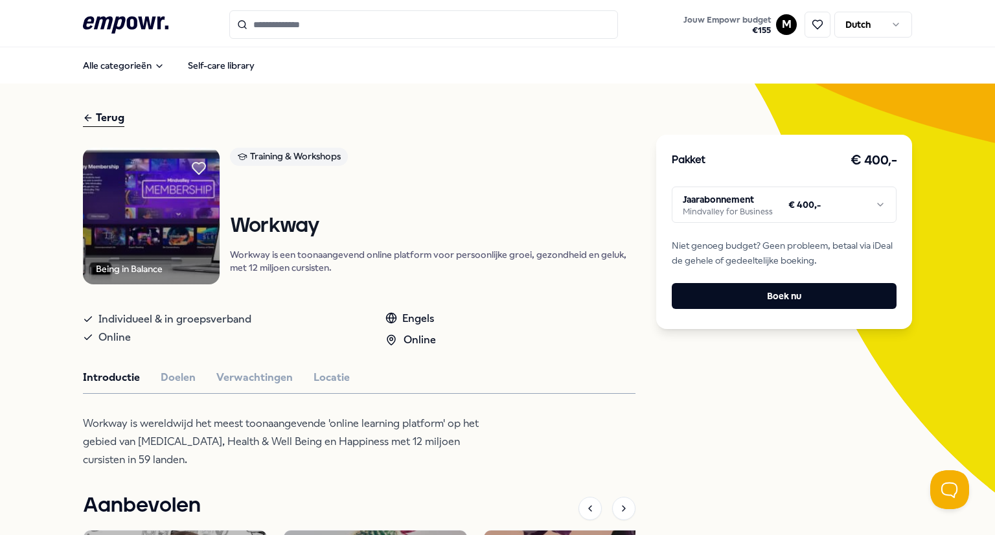
click at [98, 115] on div "Terug" at bounding box center [103, 117] width 41 height 17
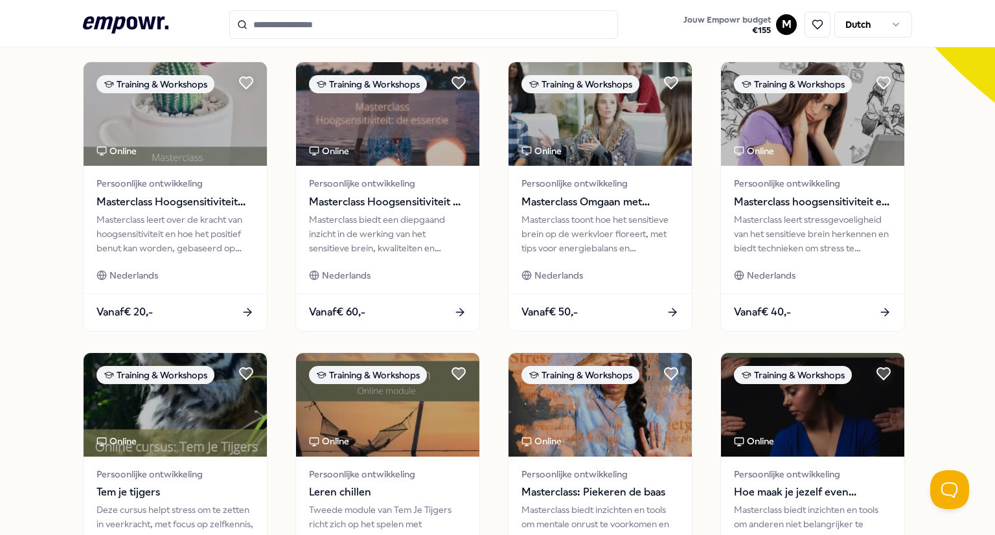
scroll to position [391, 0]
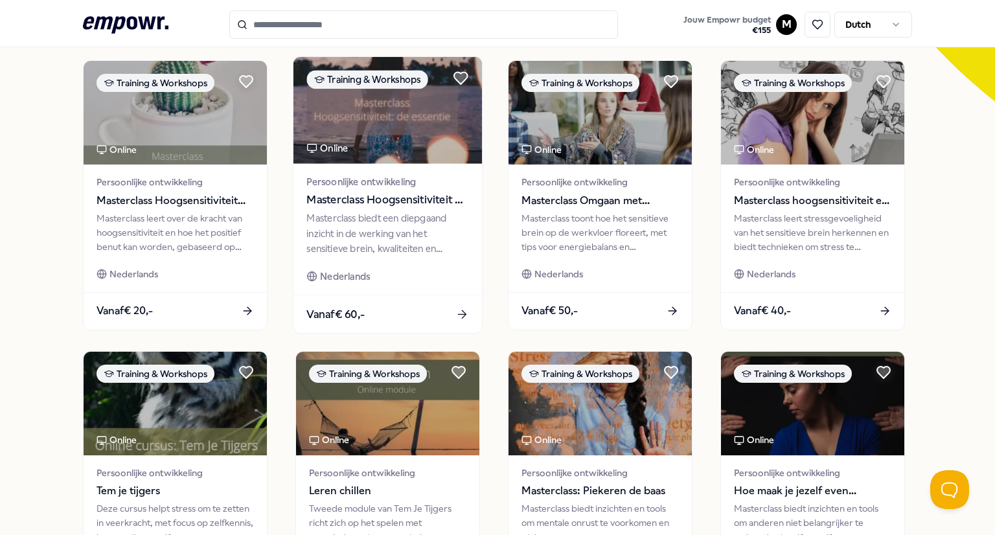
click at [365, 236] on div "Masterclass biedt een diepgaand inzicht in de werking van het sensitieve brein,…" at bounding box center [387, 233] width 162 height 45
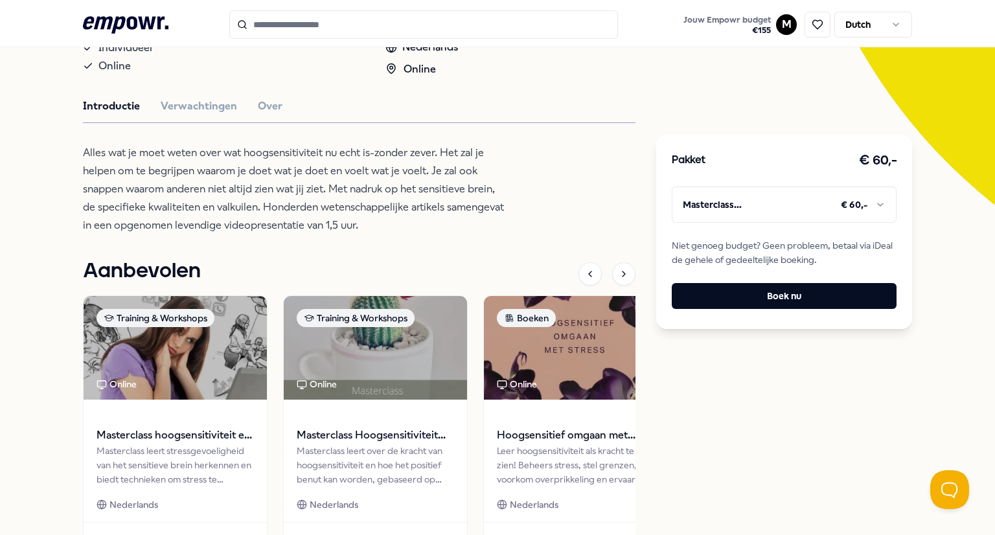
scroll to position [288, 0]
click at [188, 111] on button "Verwachtingen" at bounding box center [199, 105] width 76 height 17
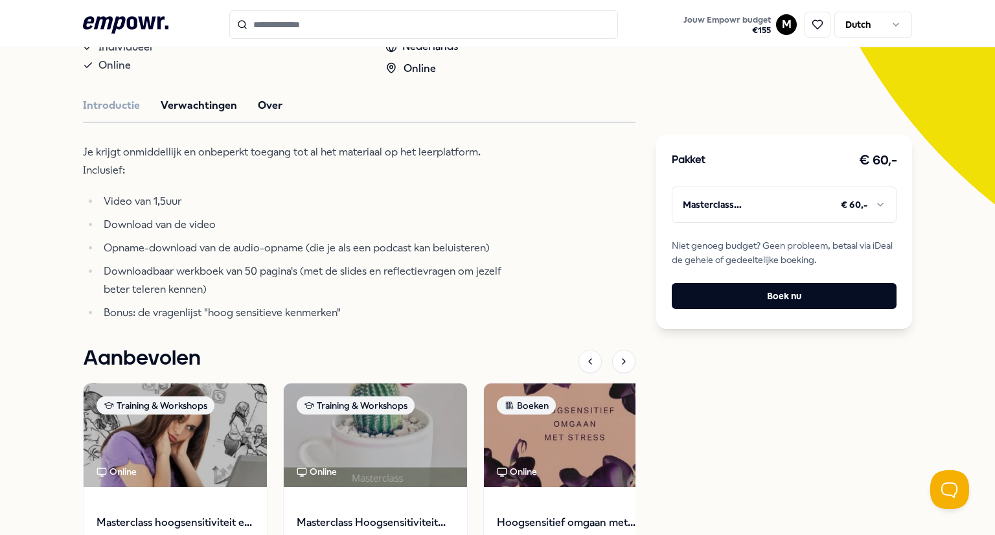
click at [265, 107] on button "Over" at bounding box center [270, 105] width 25 height 17
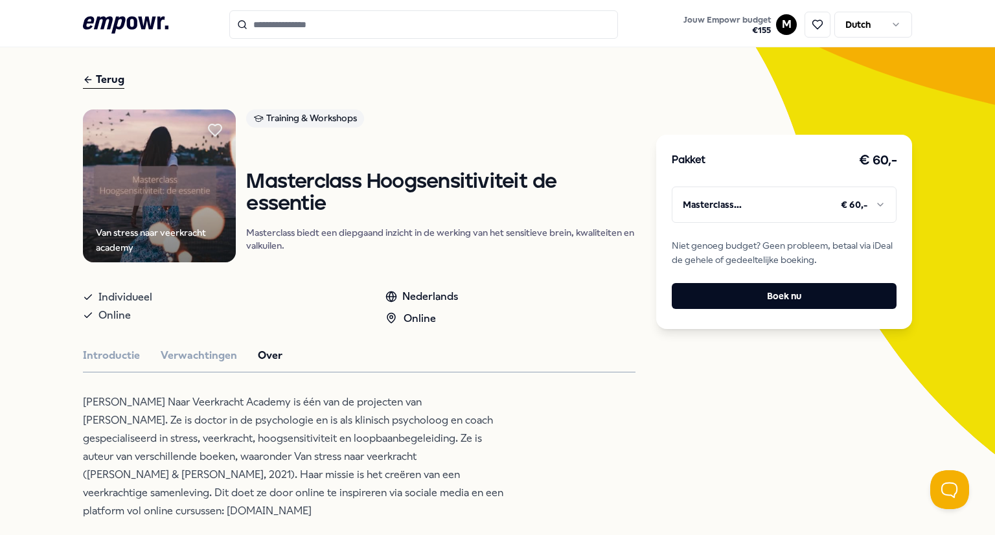
scroll to position [36, 0]
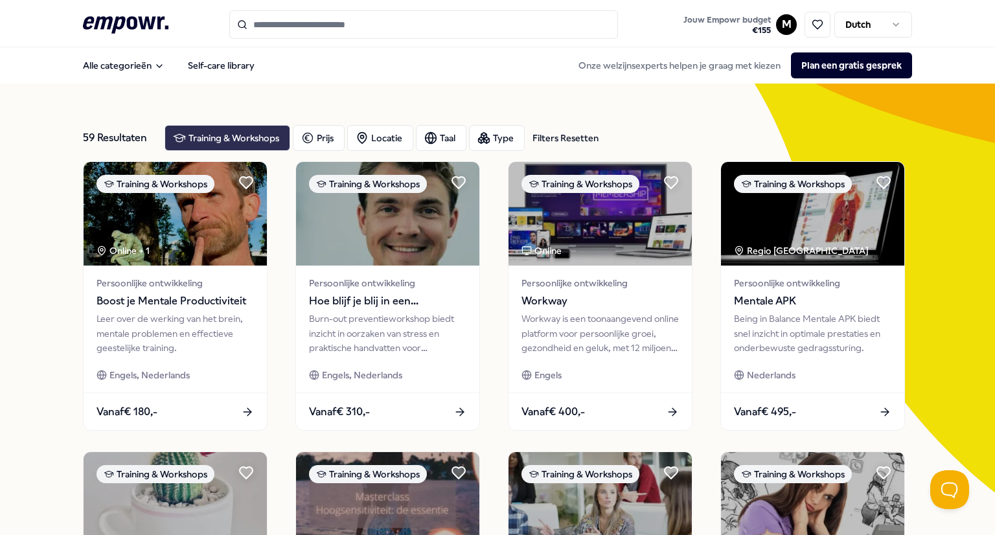
click at [205, 137] on div "Training & Workshops" at bounding box center [227, 138] width 126 height 26
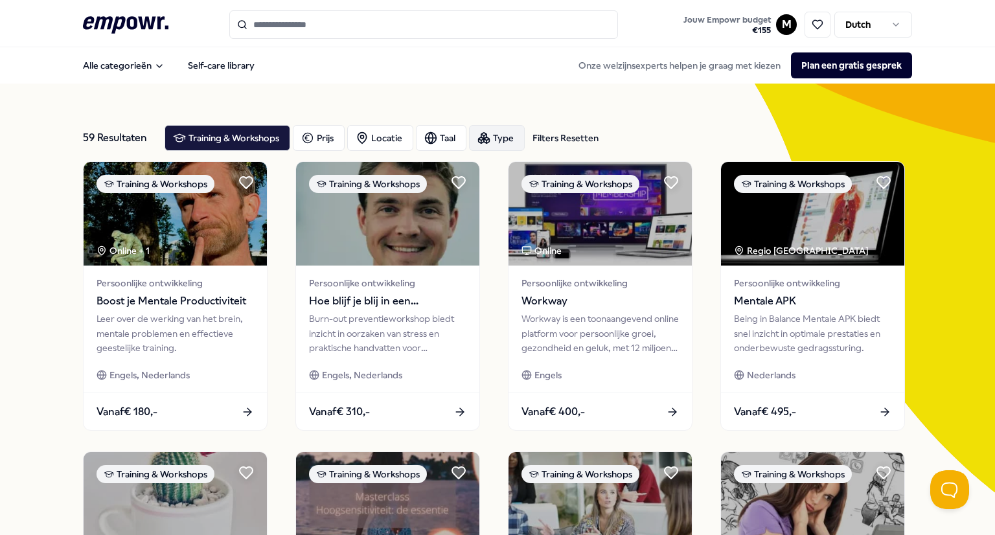
click at [488, 133] on div "Type" at bounding box center [497, 138] width 56 height 26
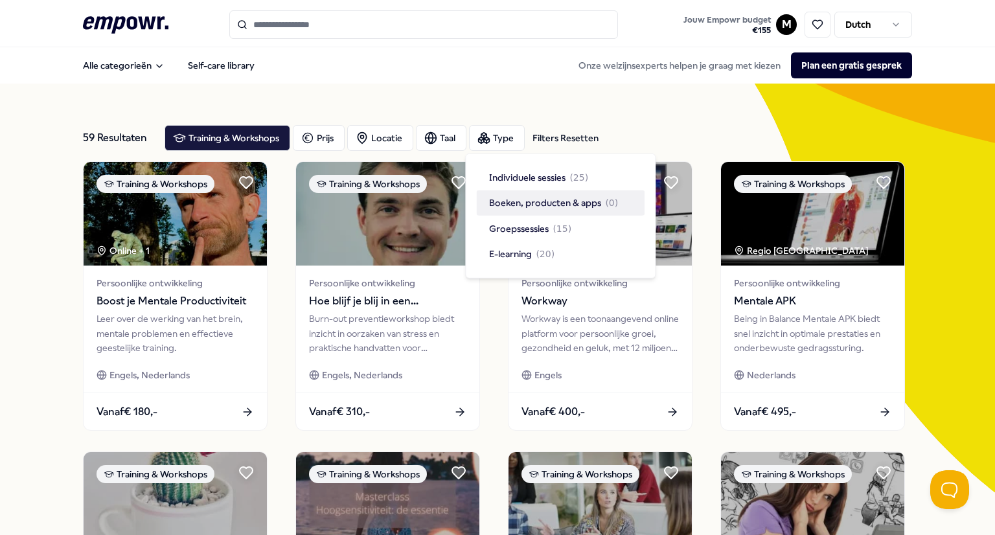
click at [527, 205] on span "Boeken, producten & apps" at bounding box center [545, 203] width 112 height 14
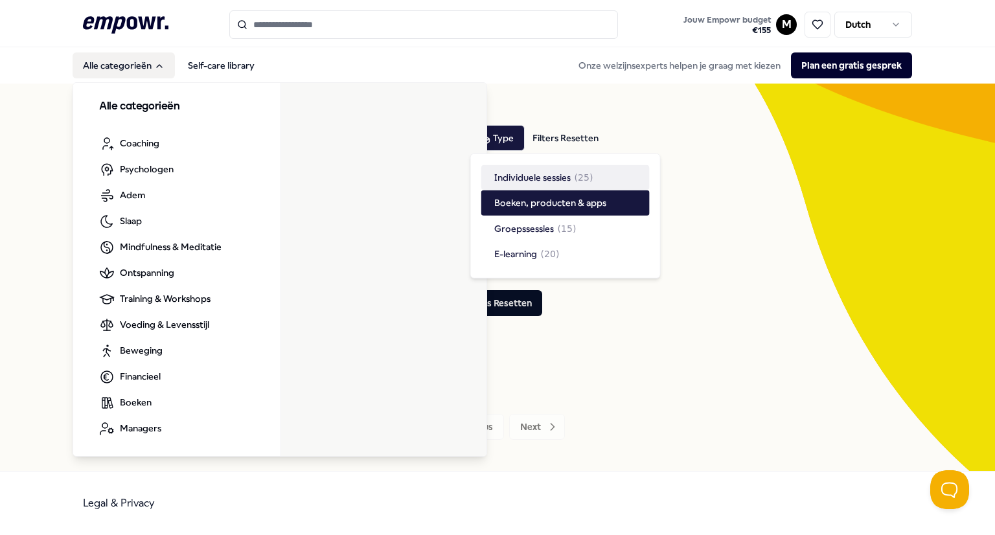
click at [125, 111] on h3 "Alle categorieën" at bounding box center [176, 106] width 155 height 17
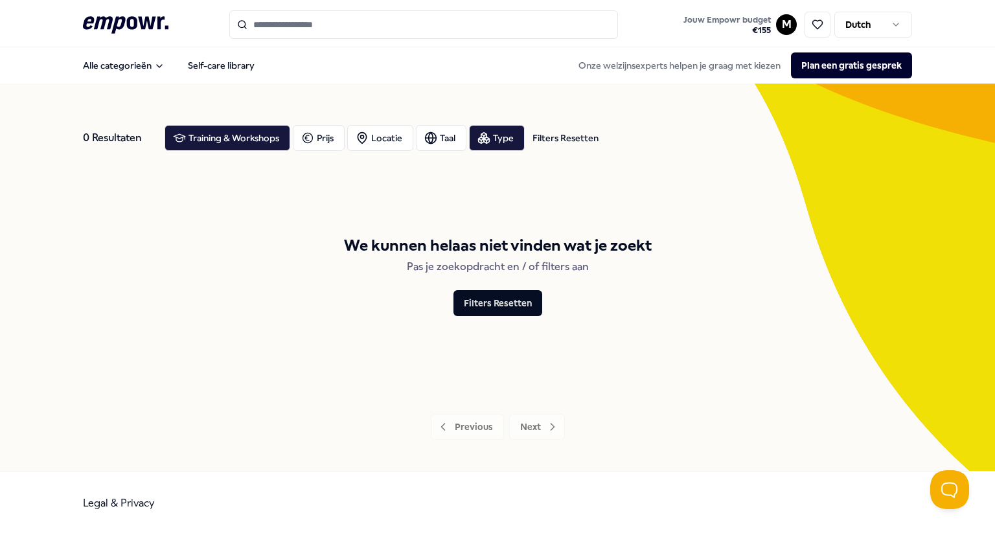
click at [768, 125] on div "Training & Workshops Prijs Locatie Taal Type Filters Resetten" at bounding box center [537, 138] width 747 height 26
click at [262, 141] on div "Training & Workshops" at bounding box center [227, 138] width 126 height 26
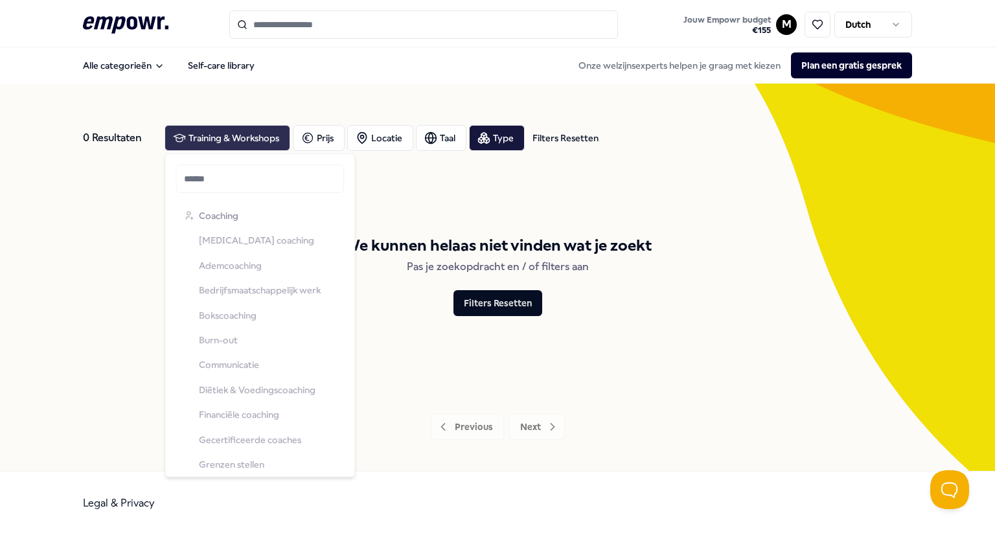
scroll to position [664, 0]
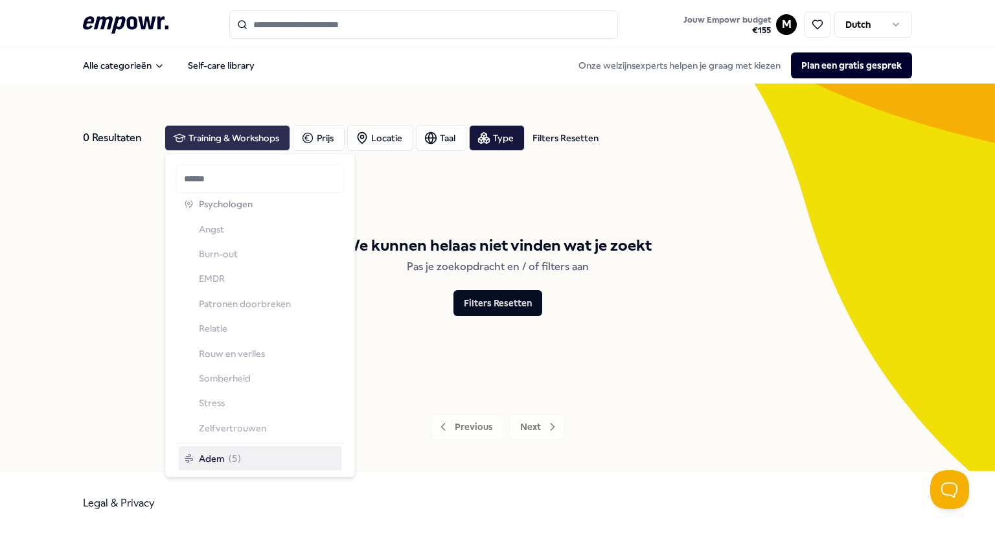
click at [227, 143] on div "Training & Workshops" at bounding box center [227, 138] width 126 height 26
drag, startPoint x: 227, startPoint y: 143, endPoint x: 233, endPoint y: 136, distance: 9.2
click at [233, 136] on div "Training & Workshops" at bounding box center [227, 138] width 126 height 26
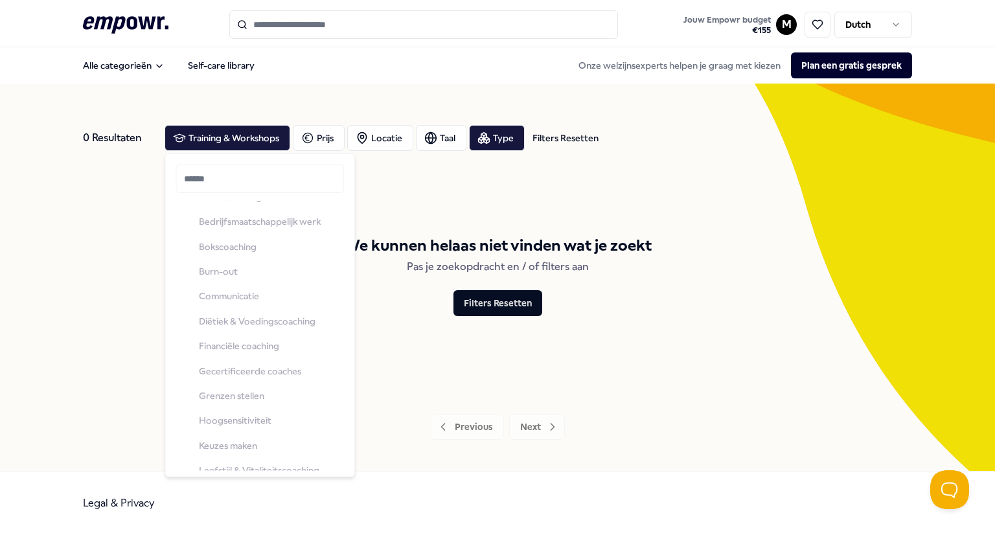
scroll to position [0, 0]
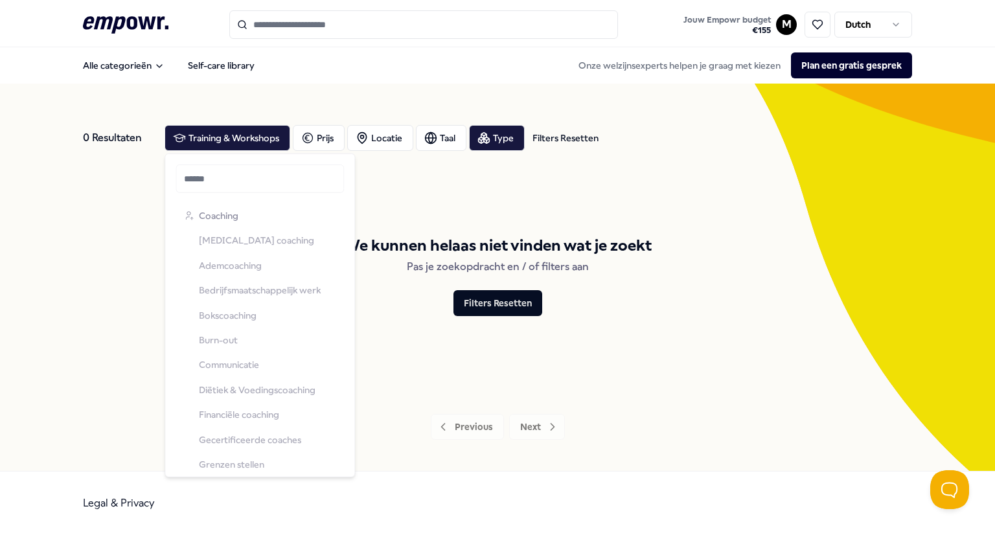
click at [477, 197] on div "We kunnen helaas niet vinden wat je zoekt Pas je zoekopdracht en / of filters a…" at bounding box center [497, 274] width 829 height 227
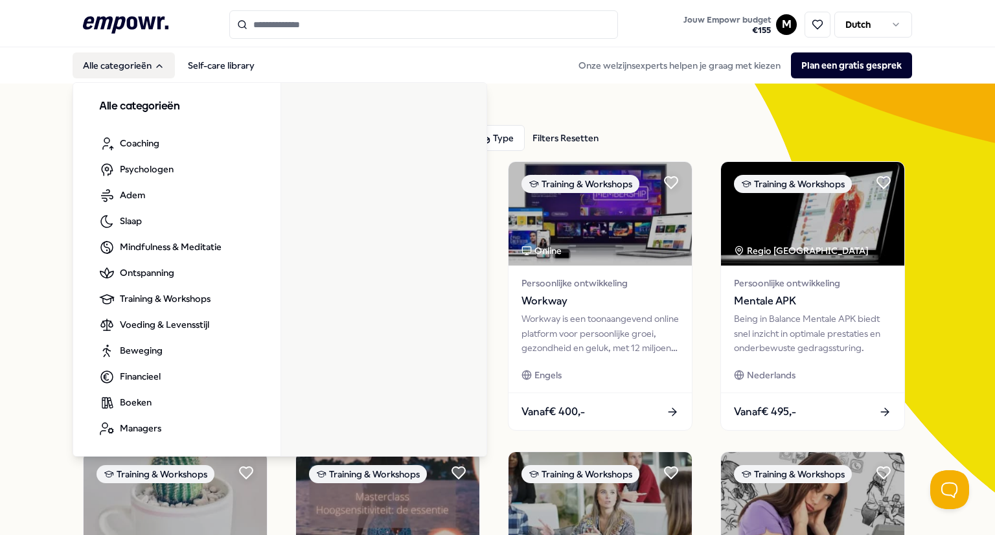
click at [121, 57] on button "Alle categorieën" at bounding box center [124, 65] width 102 height 26
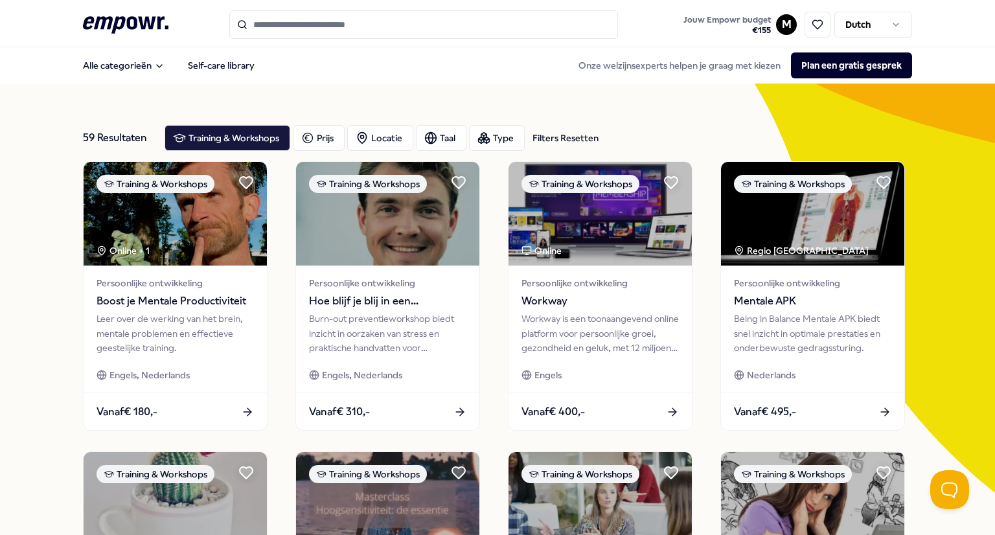
click at [127, 16] on icon at bounding box center [125, 24] width 85 height 17
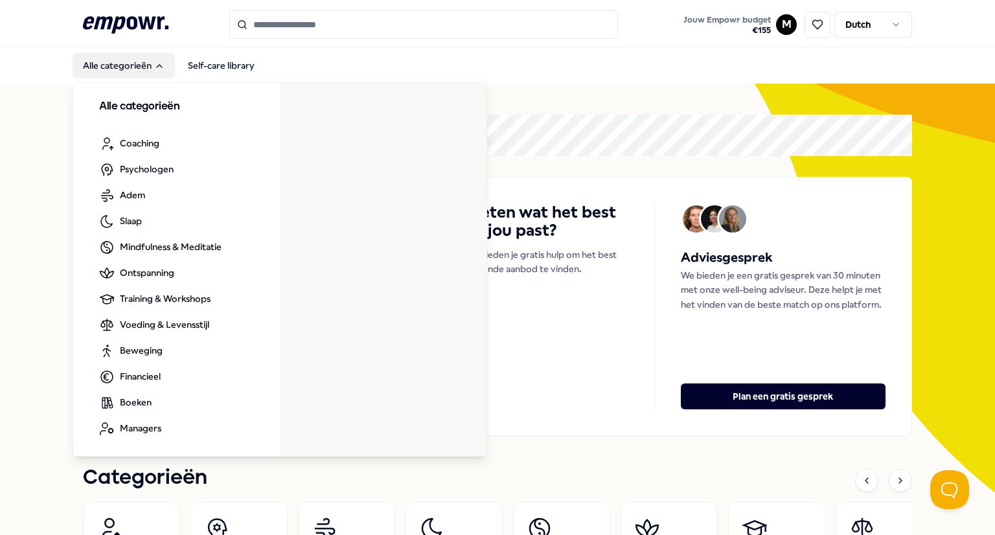
click at [122, 71] on button "Alle categorieën" at bounding box center [124, 65] width 102 height 26
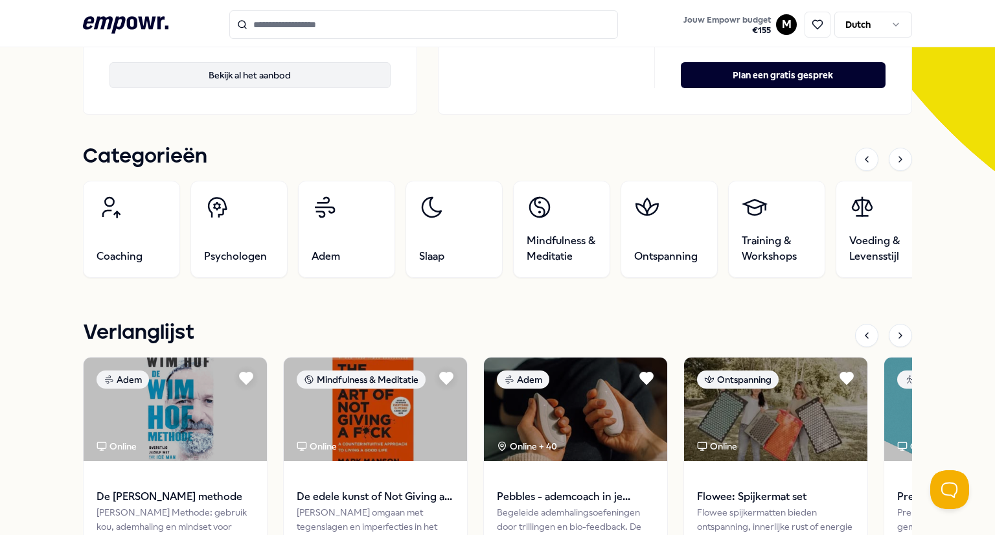
click at [280, 77] on button "Bekijk al het aanbod" at bounding box center [249, 75] width 281 height 26
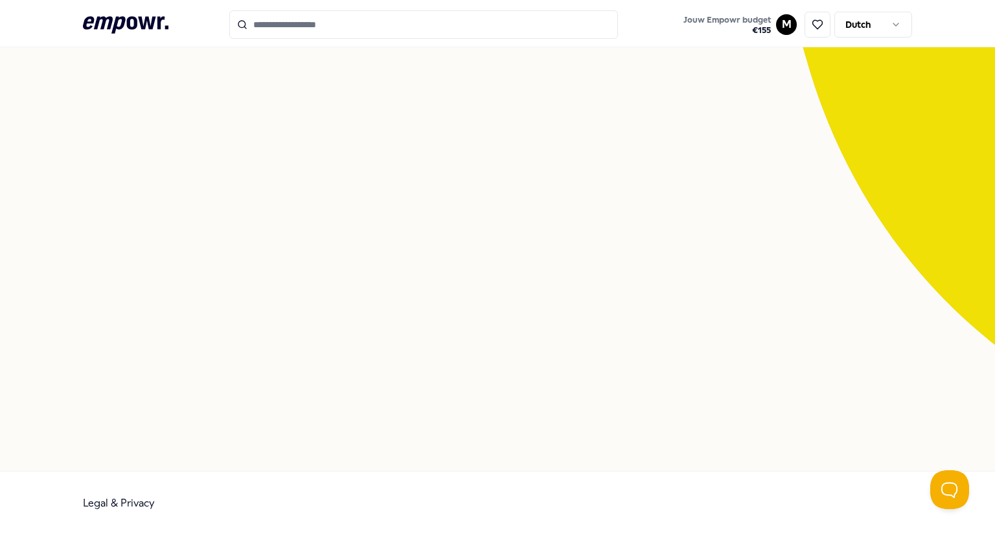
scroll to position [83, 0]
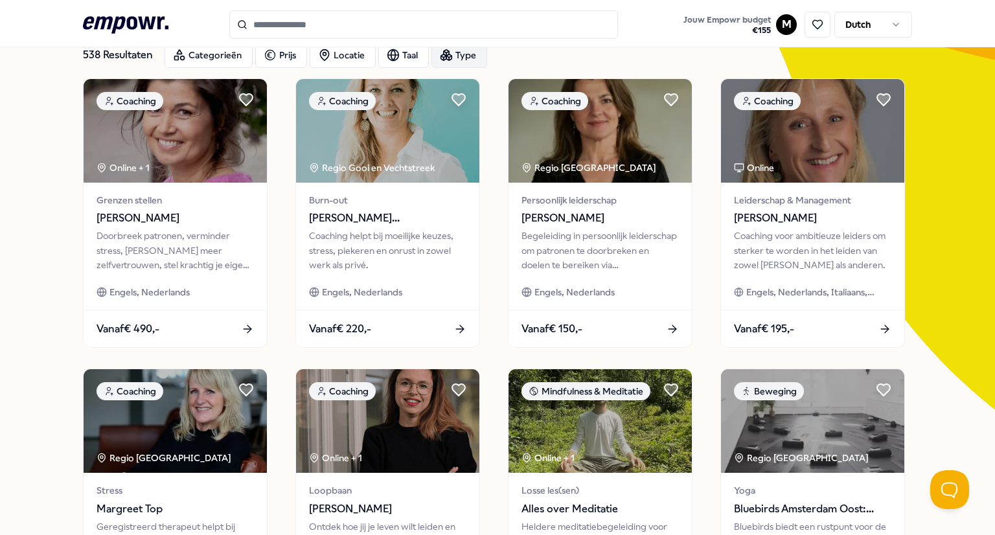
click at [471, 54] on div "Type" at bounding box center [459, 55] width 56 height 26
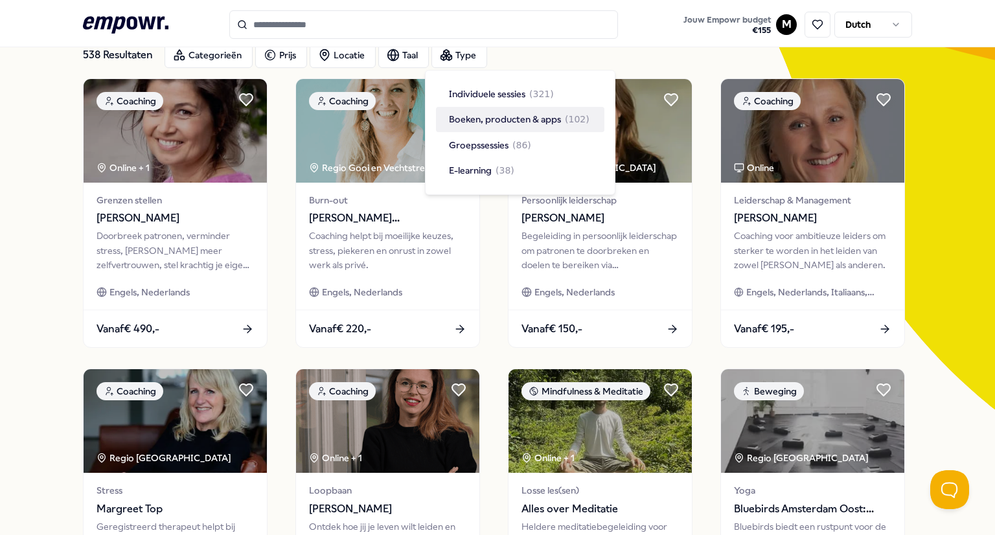
click at [486, 120] on span "Boeken, producten & apps" at bounding box center [505, 119] width 112 height 14
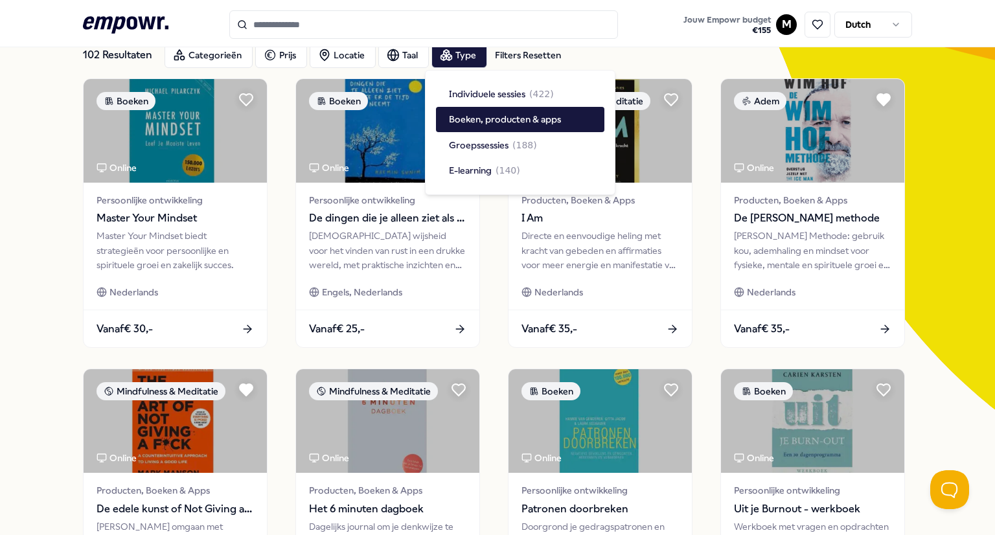
click at [361, 23] on input "Search for products, categories or subcategories" at bounding box center [423, 24] width 389 height 28
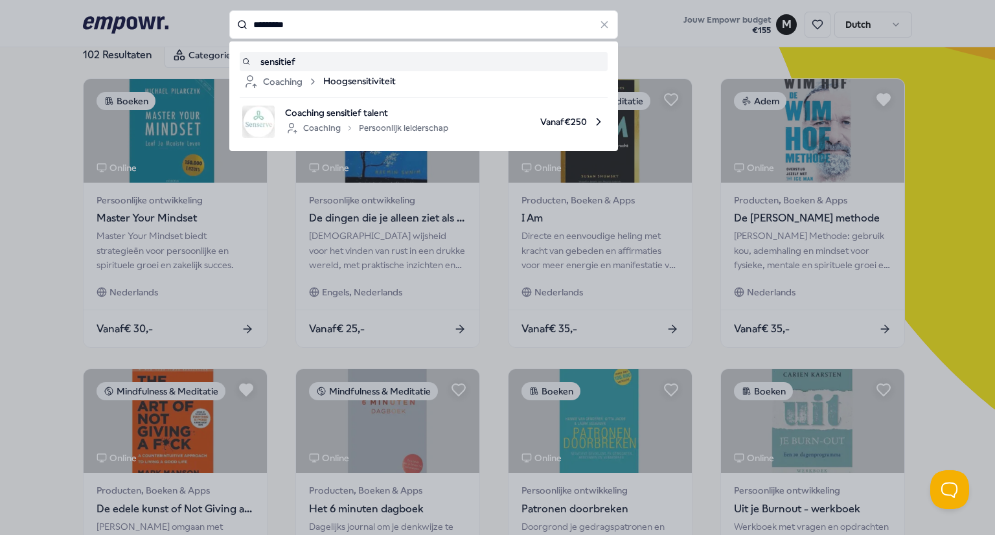
type input "*********"
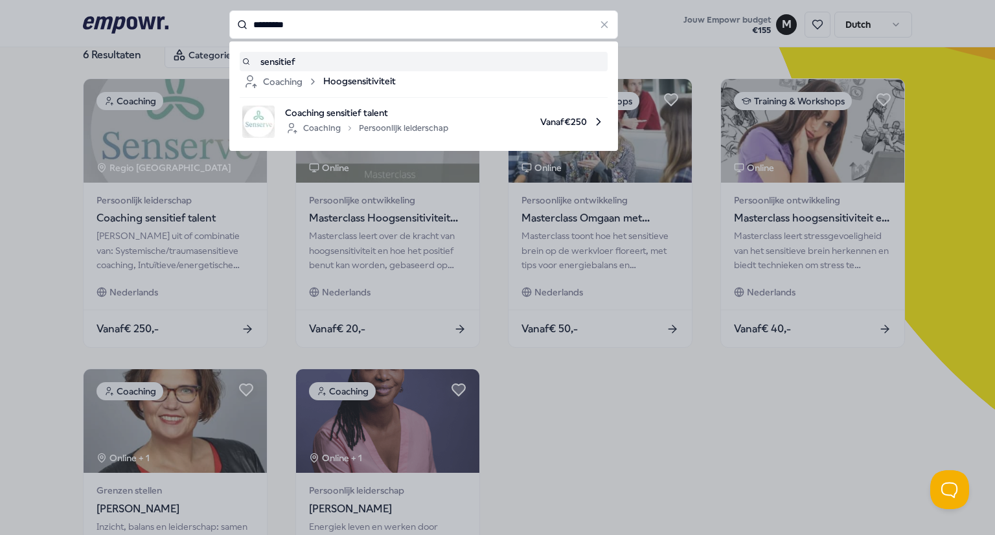
drag, startPoint x: 295, startPoint y: 25, endPoint x: 220, endPoint y: 21, distance: 75.2
click at [229, 21] on div "********* sensitief Coaching Hoogsensitiviteit Coaching sensitief talent Coachi…" at bounding box center [423, 24] width 389 height 28
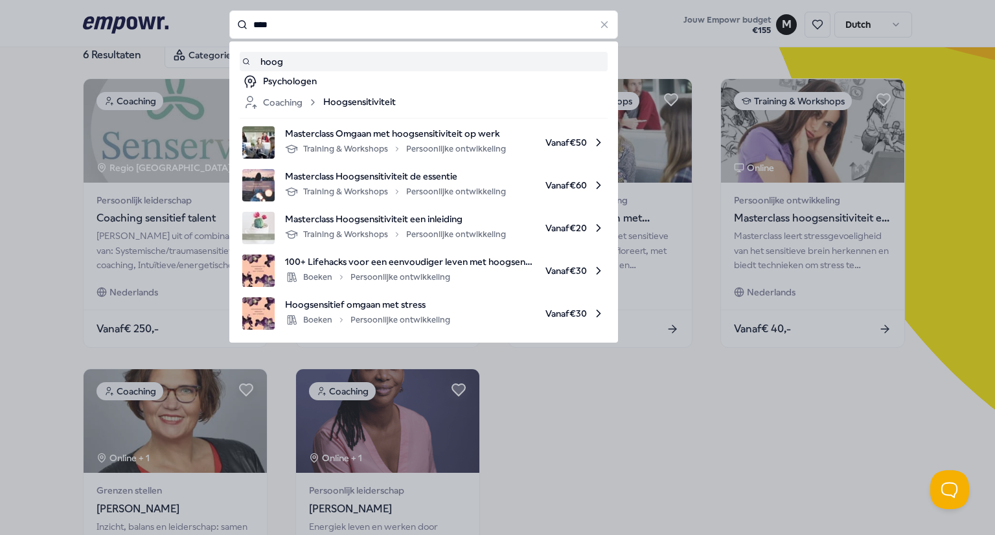
type input "****"
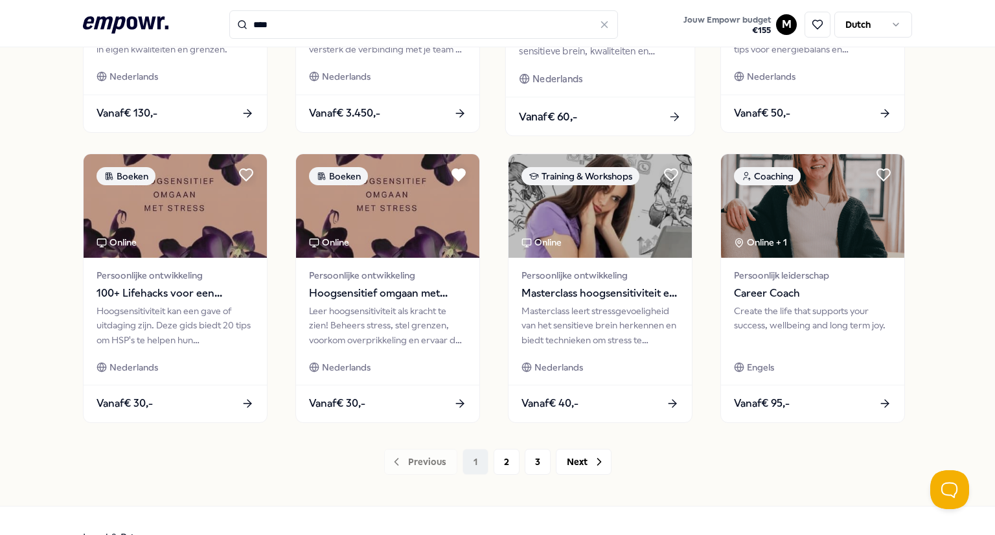
scroll to position [596, 0]
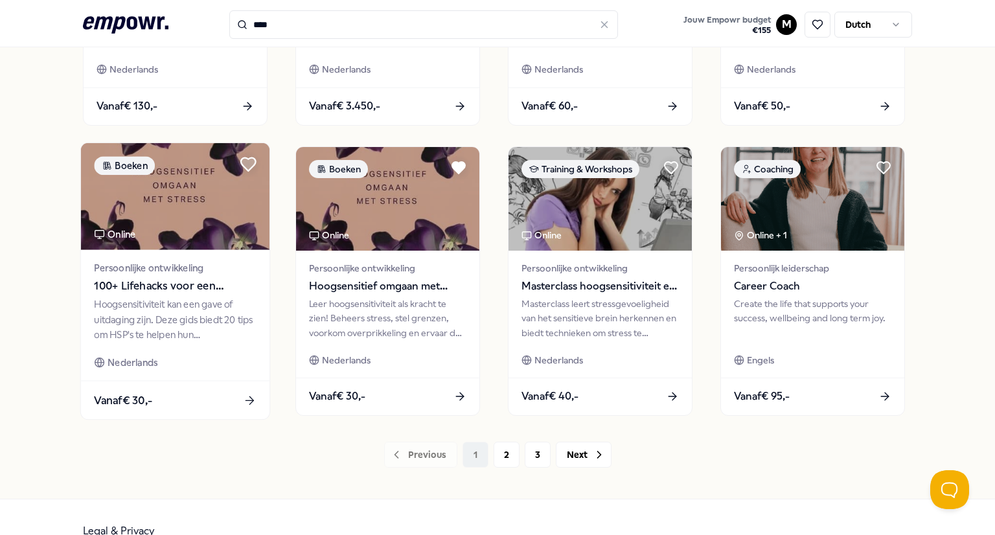
click at [244, 163] on icon at bounding box center [248, 163] width 15 height 13
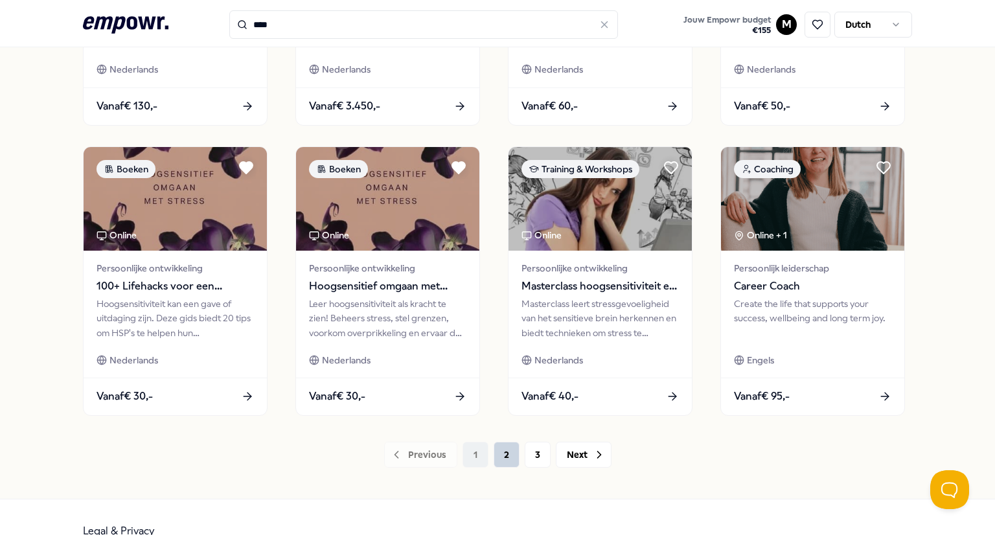
click at [500, 454] on button "2" at bounding box center [506, 455] width 26 height 26
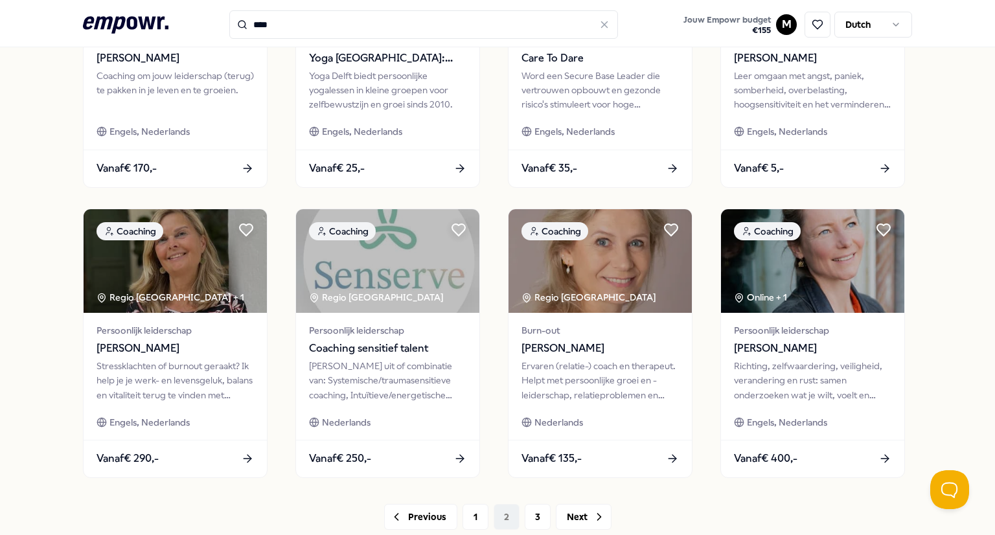
scroll to position [623, 0]
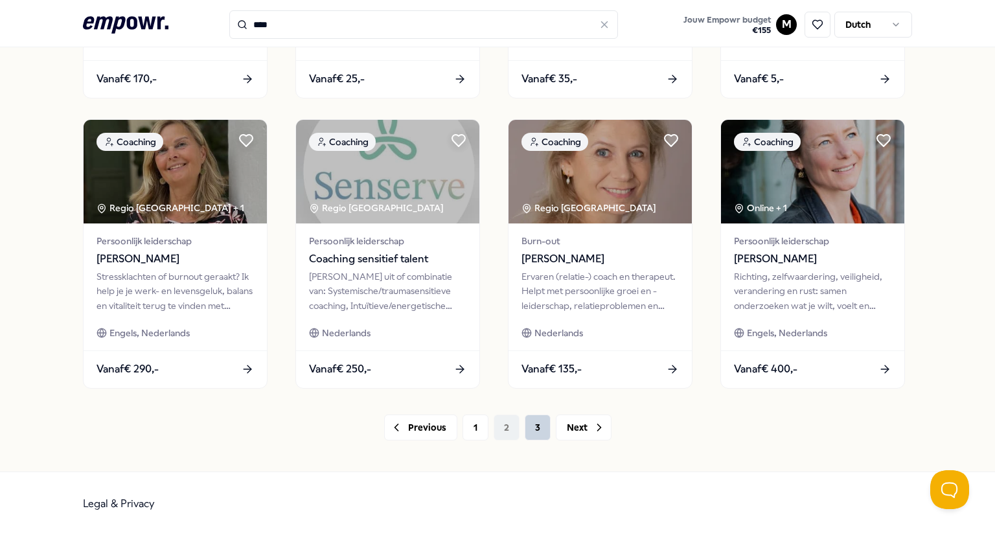
click at [532, 420] on button "3" at bounding box center [537, 427] width 26 height 26
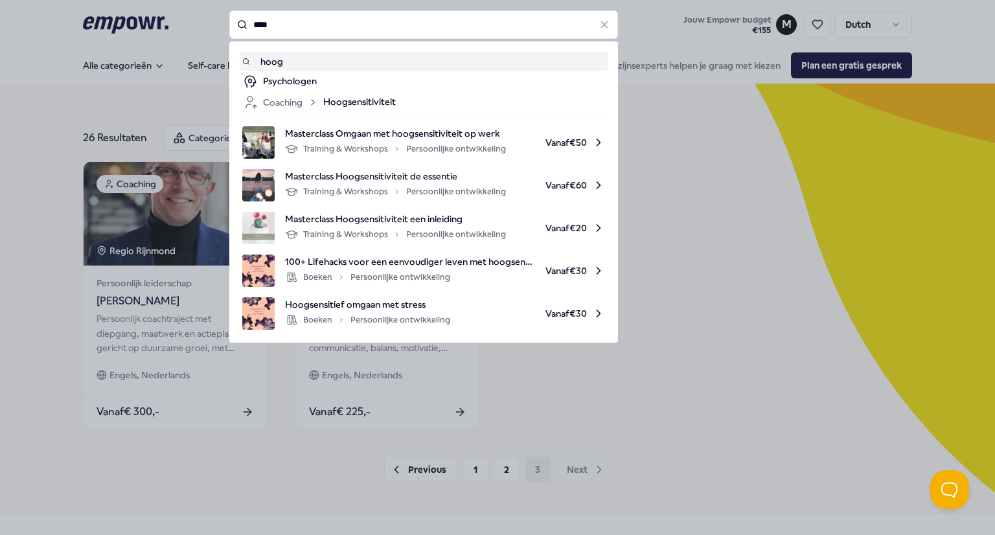
click at [315, 12] on input "****" at bounding box center [423, 24] width 389 height 28
drag, startPoint x: 290, startPoint y: 24, endPoint x: 170, endPoint y: 16, distance: 120.0
click at [229, 16] on div "**** hoog Psychologen Coaching Hoogsensitiviteit Masterclass Omgaan met hoogsen…" at bounding box center [423, 24] width 389 height 28
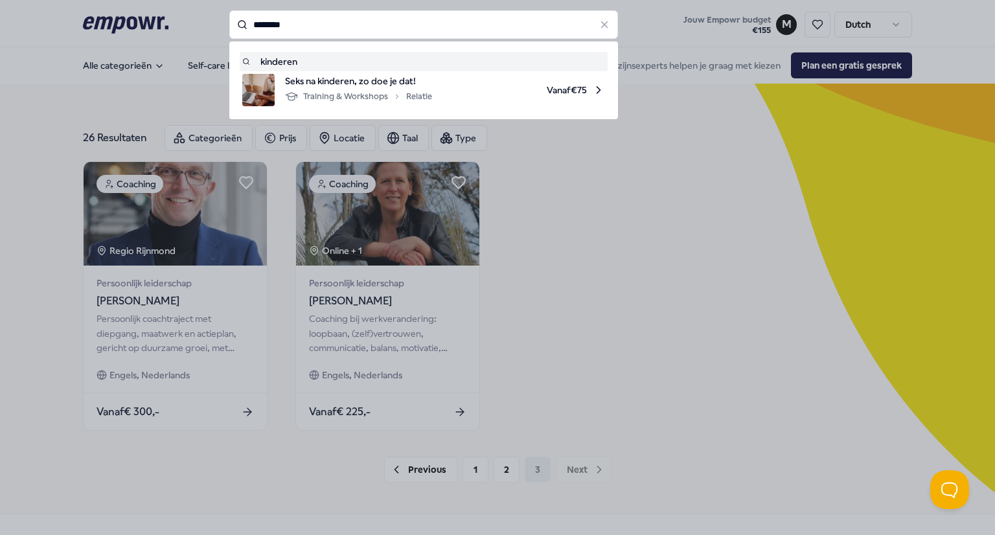
type input "********"
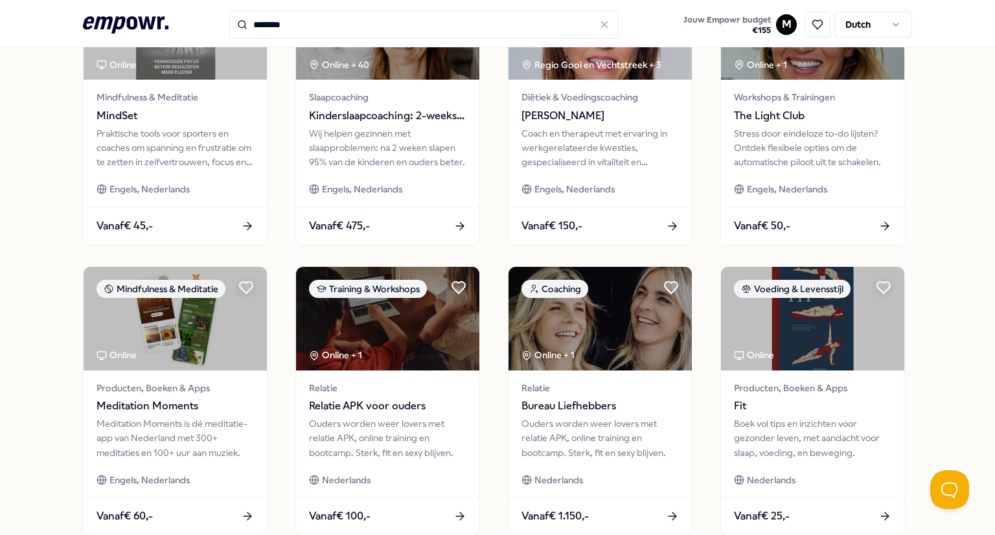
scroll to position [477, 0]
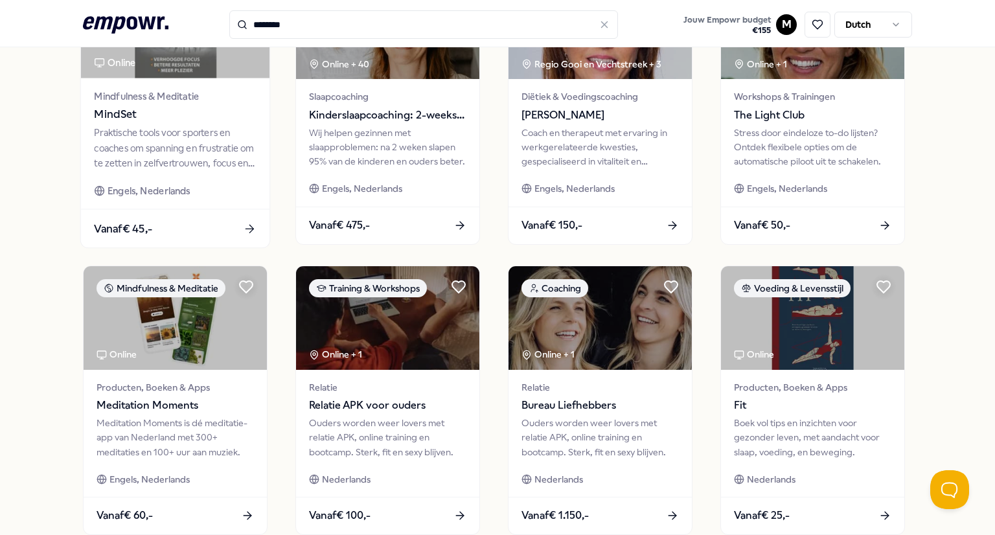
click at [146, 131] on div "Praktische tools voor sporters en coaches om spanning en frustratie om te zette…" at bounding box center [175, 148] width 162 height 45
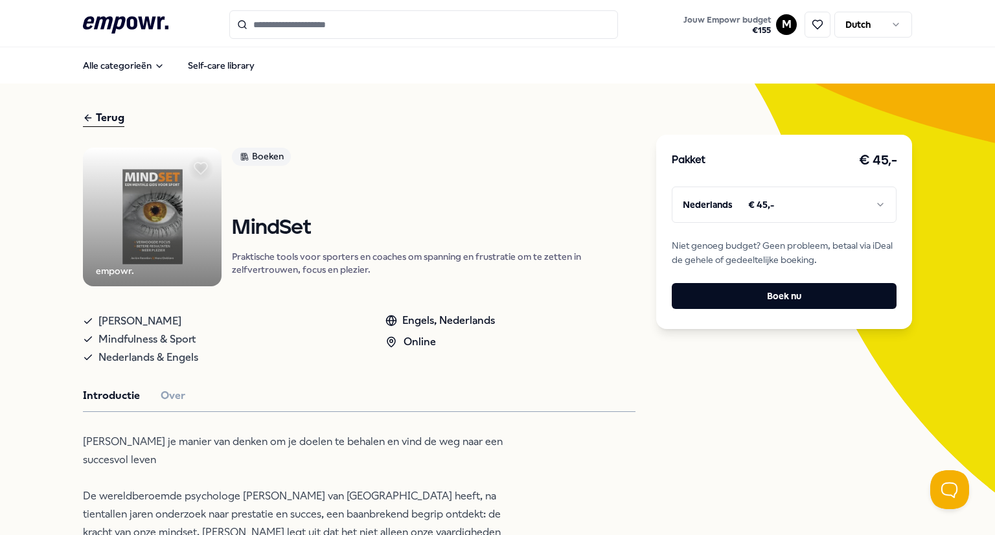
click at [106, 118] on div "Terug" at bounding box center [103, 117] width 41 height 17
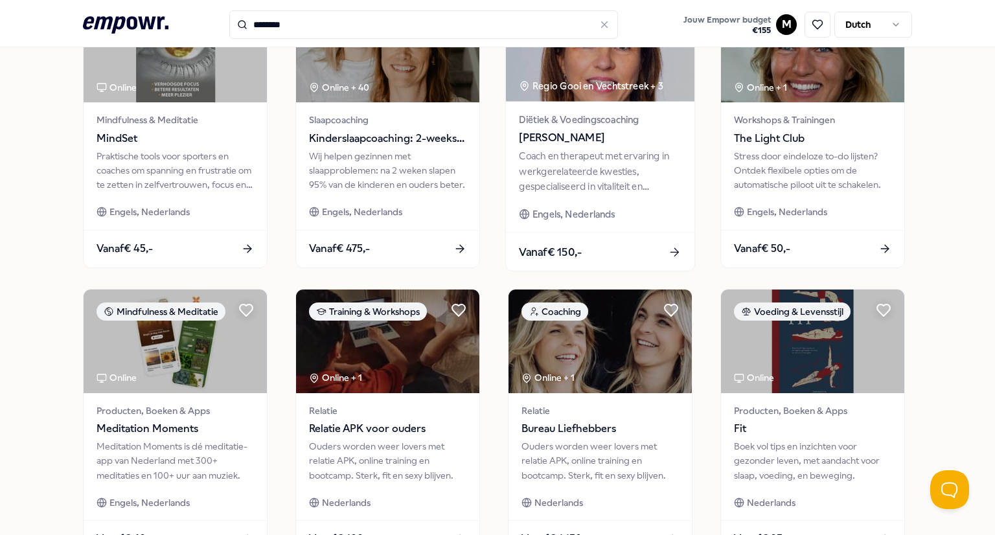
scroll to position [623, 0]
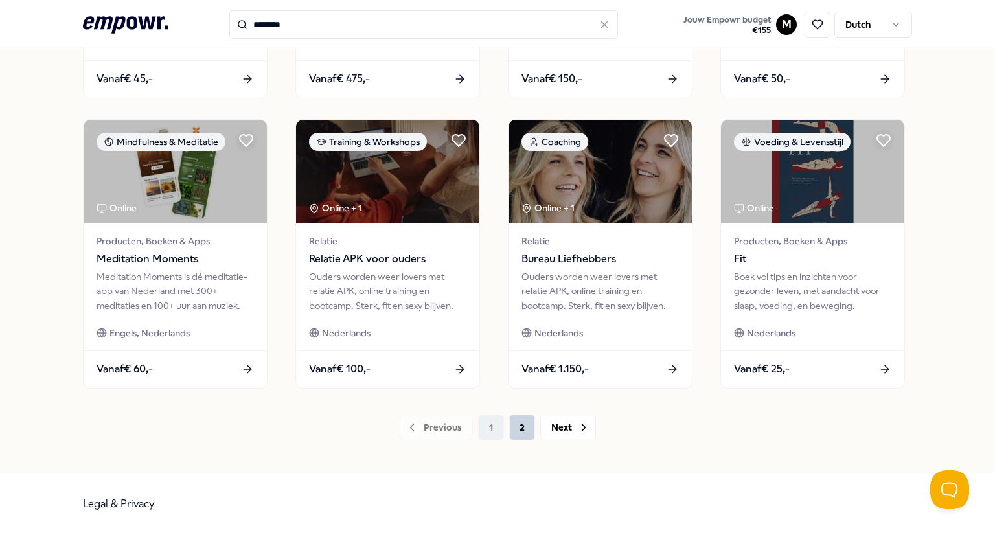
click at [520, 433] on button "2" at bounding box center [522, 427] width 26 height 26
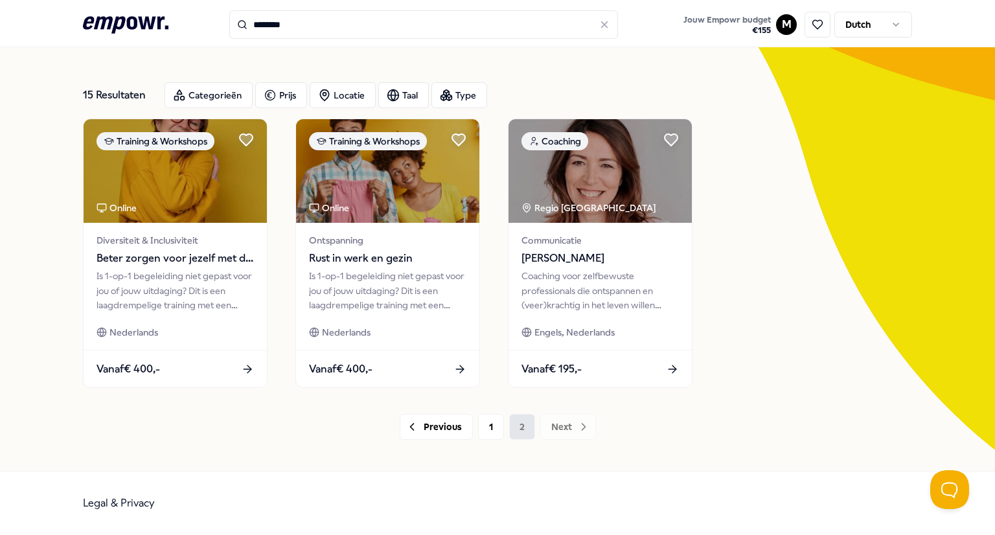
scroll to position [43, 0]
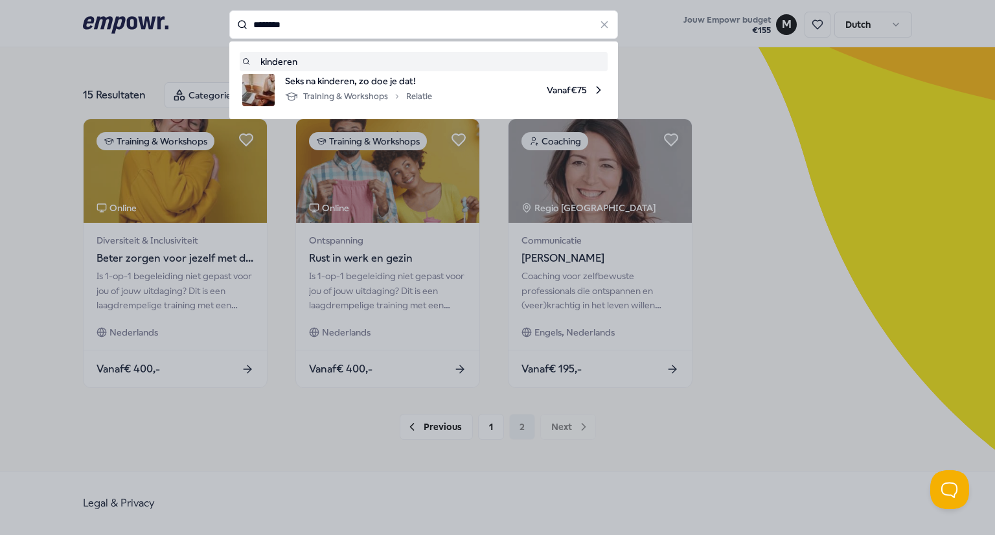
drag, startPoint x: 310, startPoint y: 27, endPoint x: 206, endPoint y: 30, distance: 104.3
click at [229, 30] on div "******** kinderen Seks na kinderen, zo doe je dat! Training & Workshops Relatie…" at bounding box center [423, 24] width 389 height 28
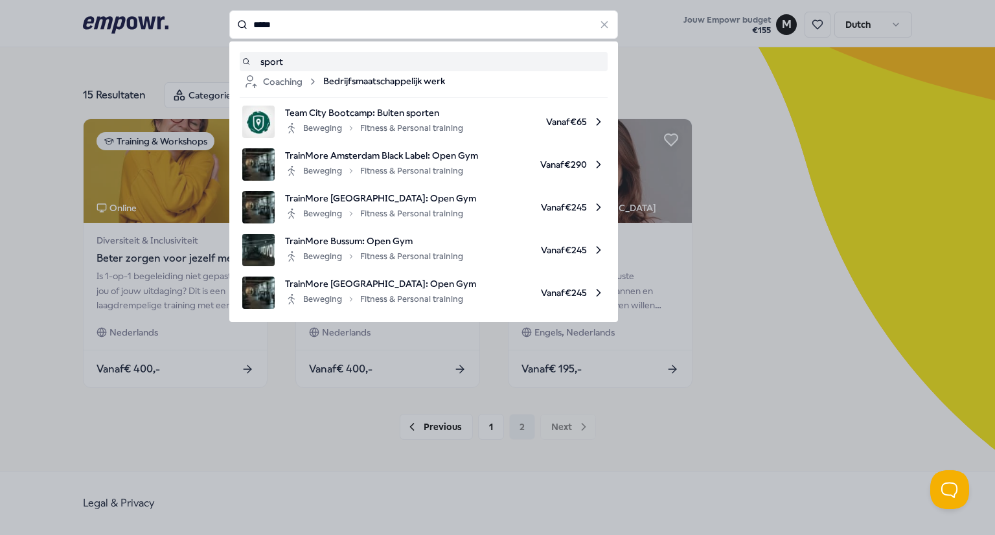
type input "*****"
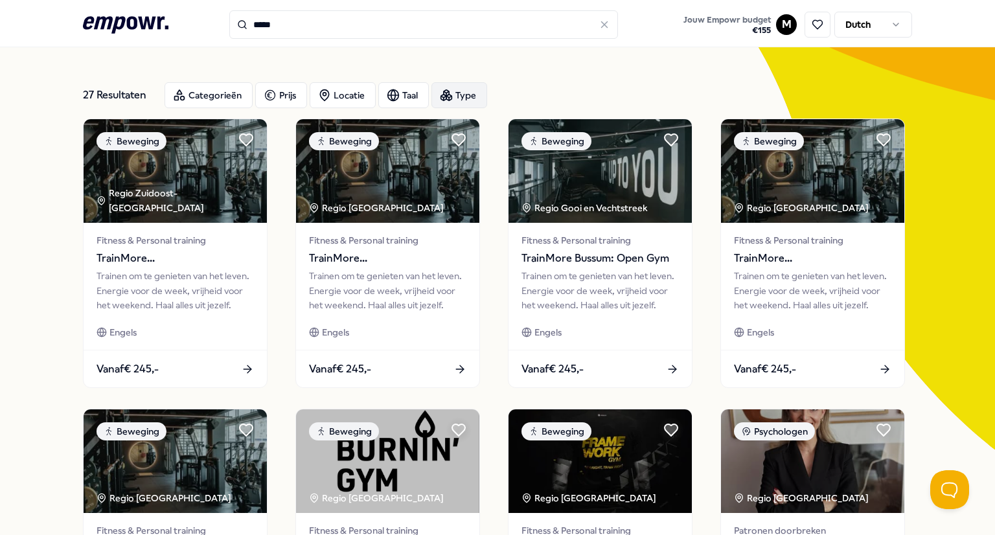
click at [458, 95] on div "Type" at bounding box center [459, 95] width 56 height 26
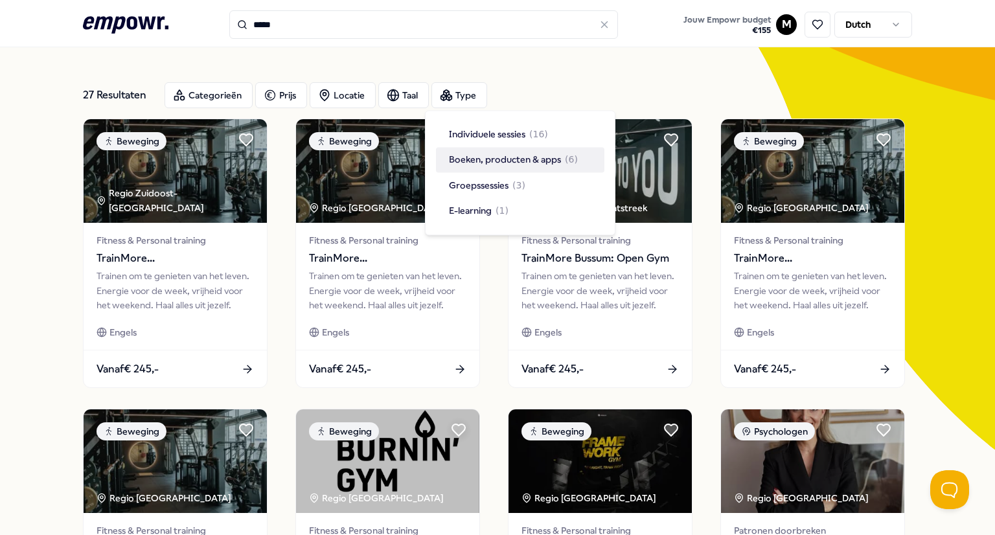
click at [489, 161] on span "Boeken, producten & apps" at bounding box center [505, 160] width 112 height 14
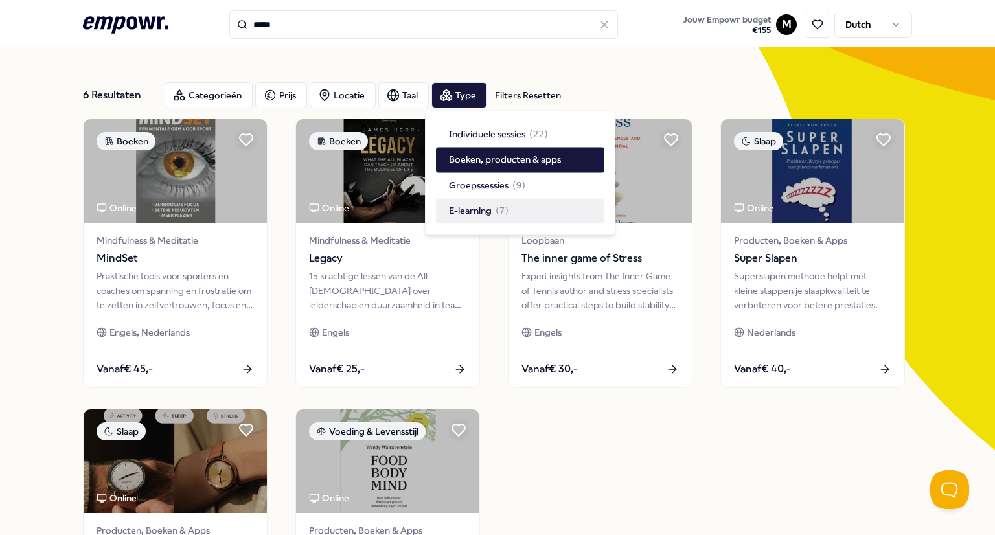
click at [578, 444] on div "Boeken Online Mindfulness & Meditatie MindSet Praktische tools voor sporters en…" at bounding box center [497, 398] width 829 height 560
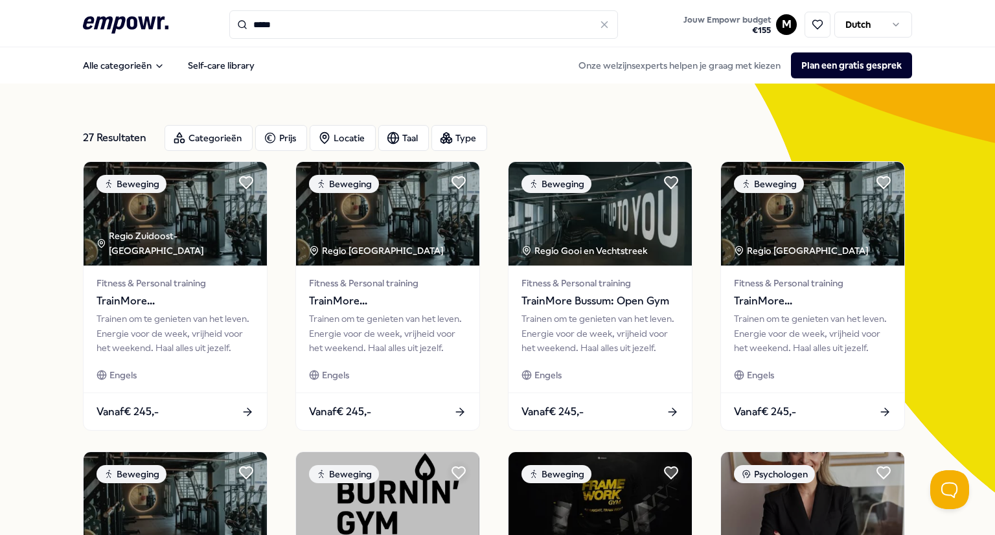
type input "********"
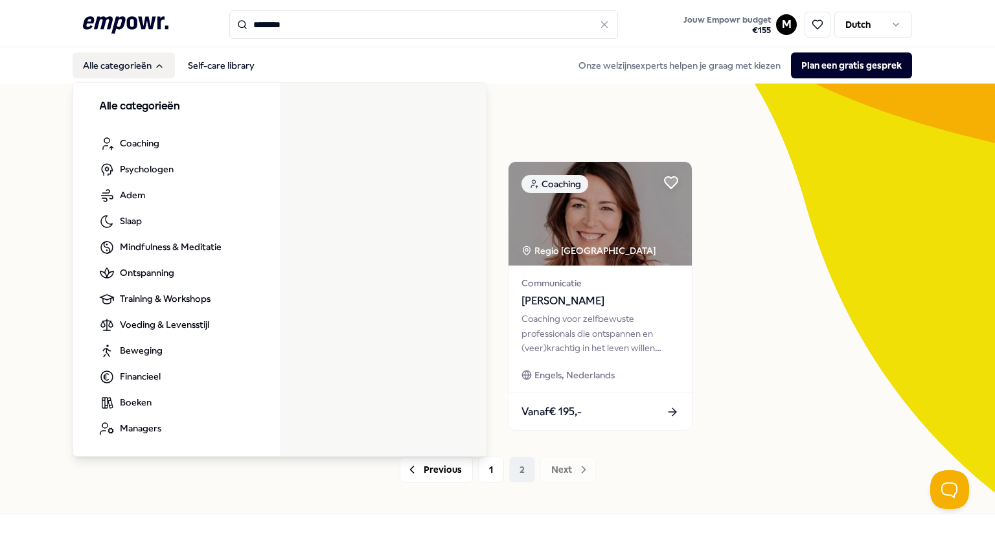
scroll to position [5, 0]
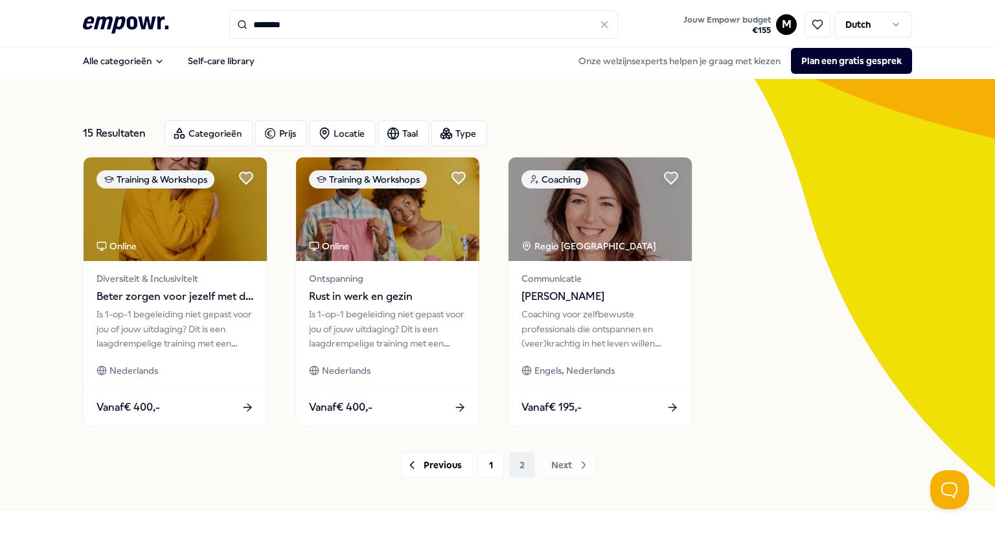
click at [139, 19] on icon ".empowr-logo_svg__cls-1{fill:#03032f}" at bounding box center [125, 25] width 85 height 24
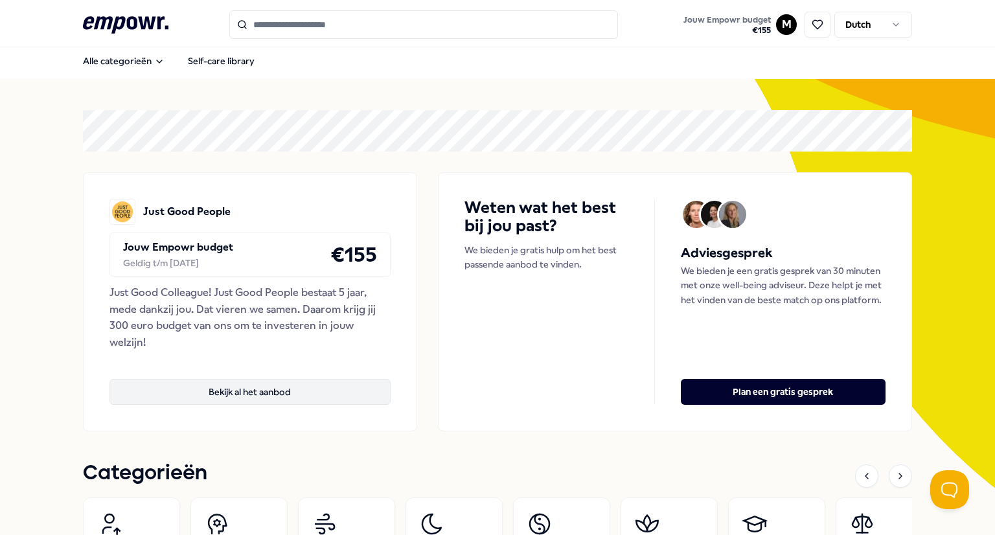
click at [251, 390] on button "Bekijk al het aanbod" at bounding box center [249, 392] width 281 height 26
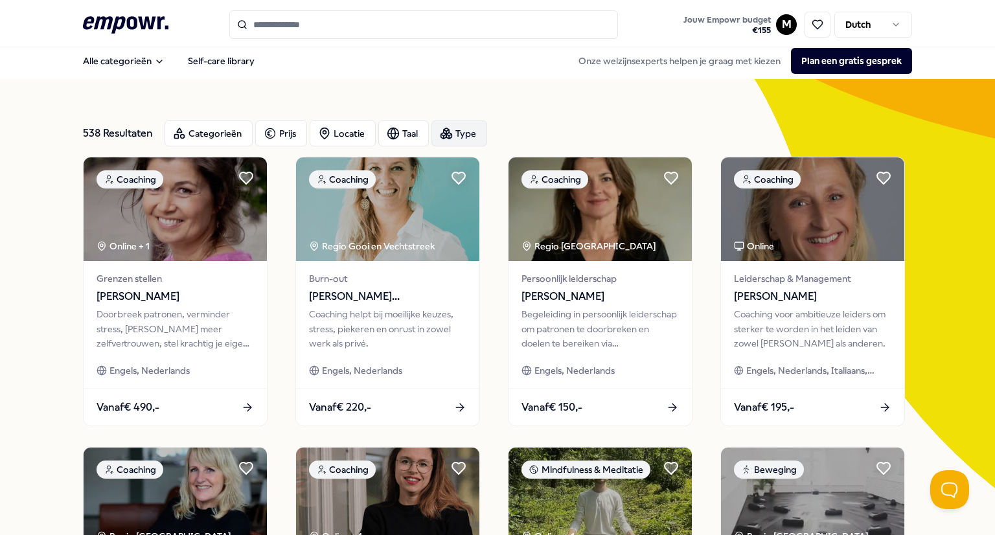
click at [445, 138] on icon "button" at bounding box center [446, 133] width 13 height 13
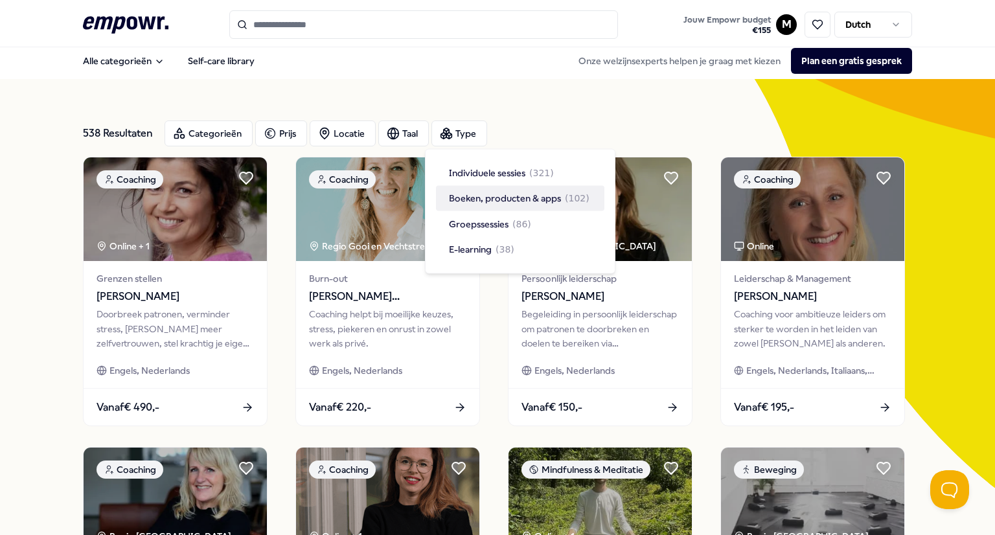
click at [490, 190] on div "Boeken, producten & apps ( 102 )" at bounding box center [520, 198] width 168 height 25
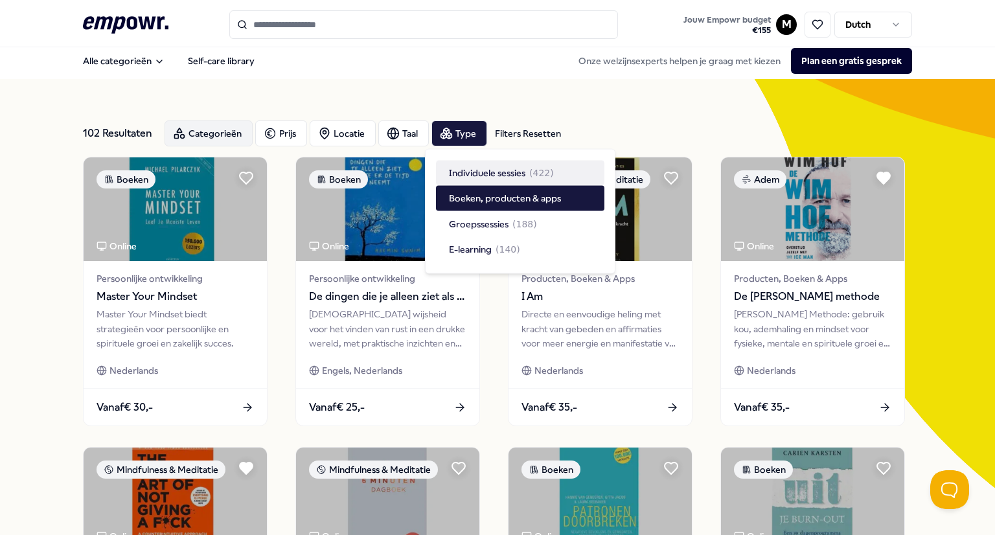
click at [223, 131] on div "Categorieën" at bounding box center [208, 133] width 88 height 26
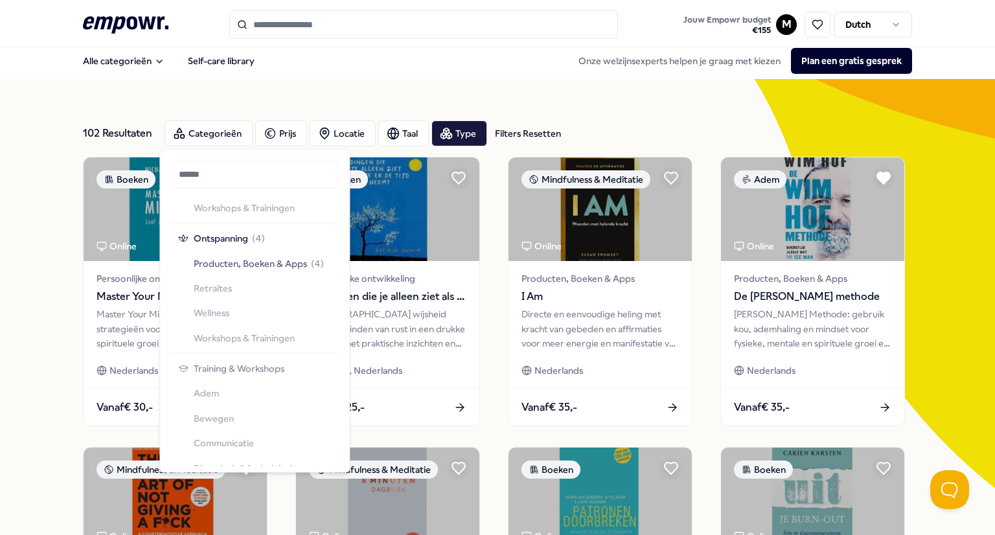
scroll to position [1220, 0]
click at [247, 262] on span "Producten, Boeken & Apps" at bounding box center [250, 263] width 113 height 14
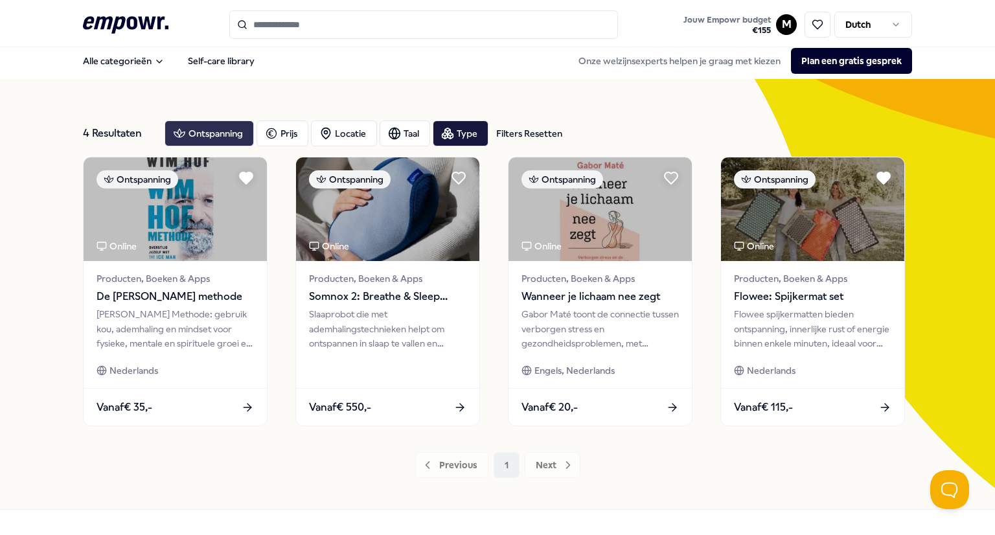
click at [193, 130] on div "Ontspanning" at bounding box center [208, 133] width 89 height 26
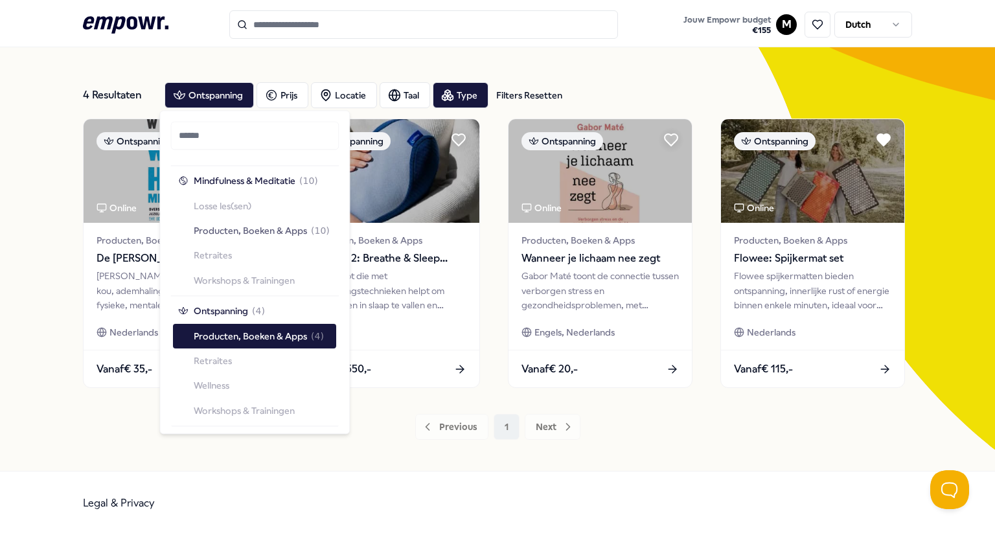
scroll to position [1112, 0]
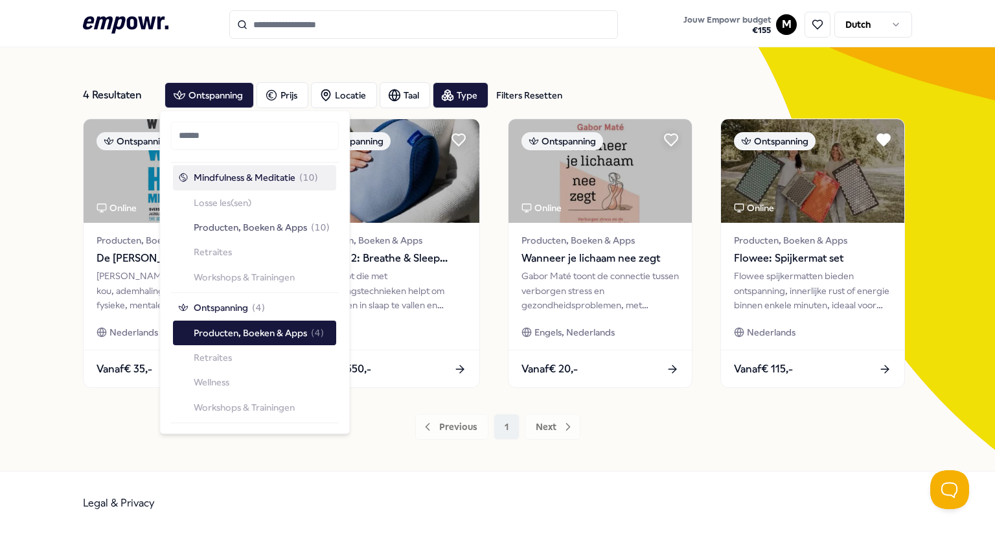
click at [241, 177] on span "Mindfulness & Meditatie" at bounding box center [245, 178] width 102 height 14
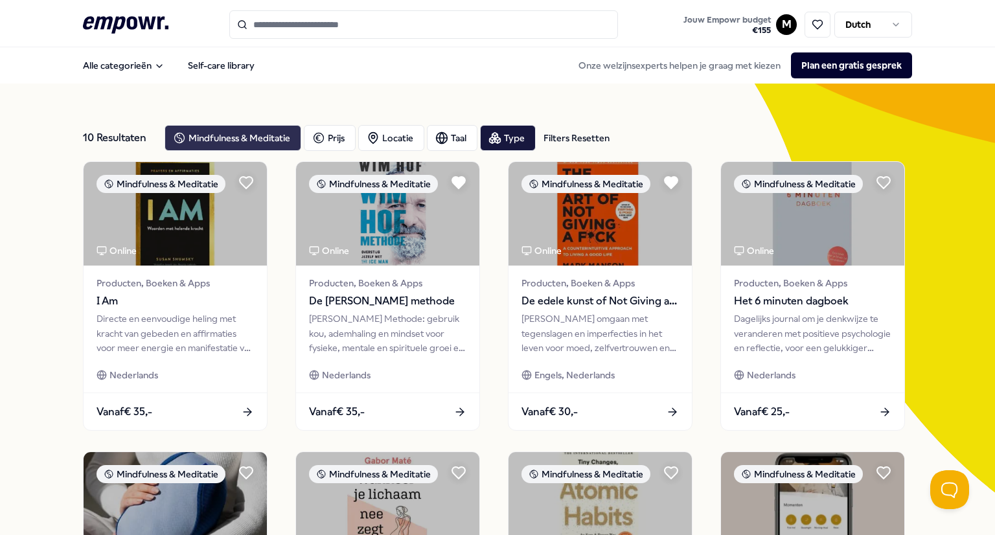
click at [262, 148] on div "Mindfulness & Meditatie" at bounding box center [232, 138] width 137 height 26
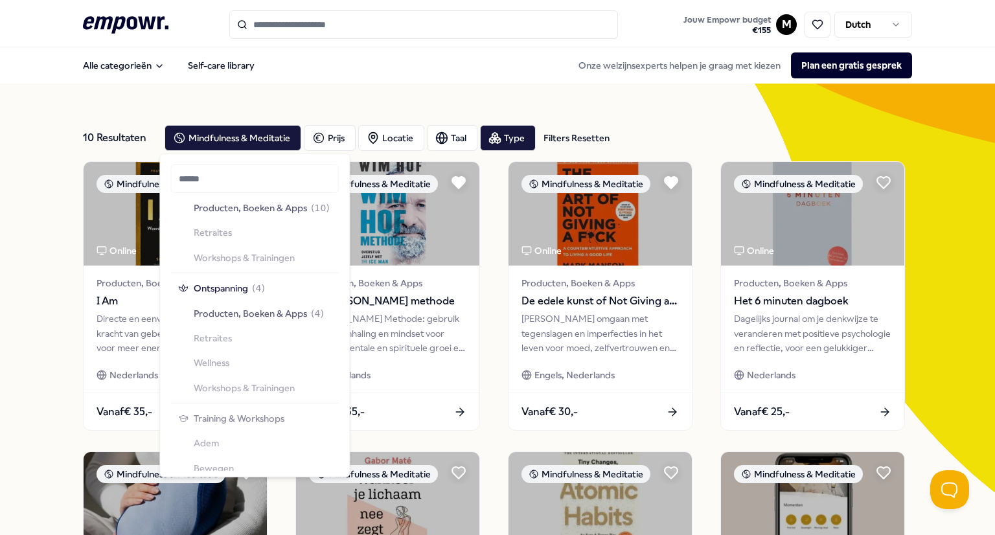
scroll to position [1176, 0]
click at [232, 286] on span "Ontspanning" at bounding box center [221, 287] width 54 height 14
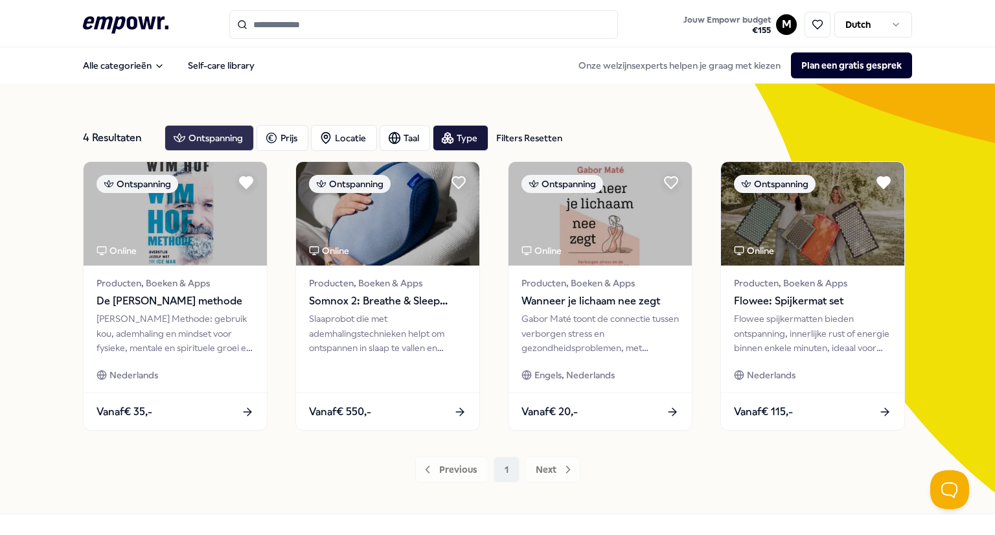
click at [192, 138] on div "Ontspanning" at bounding box center [208, 138] width 89 height 26
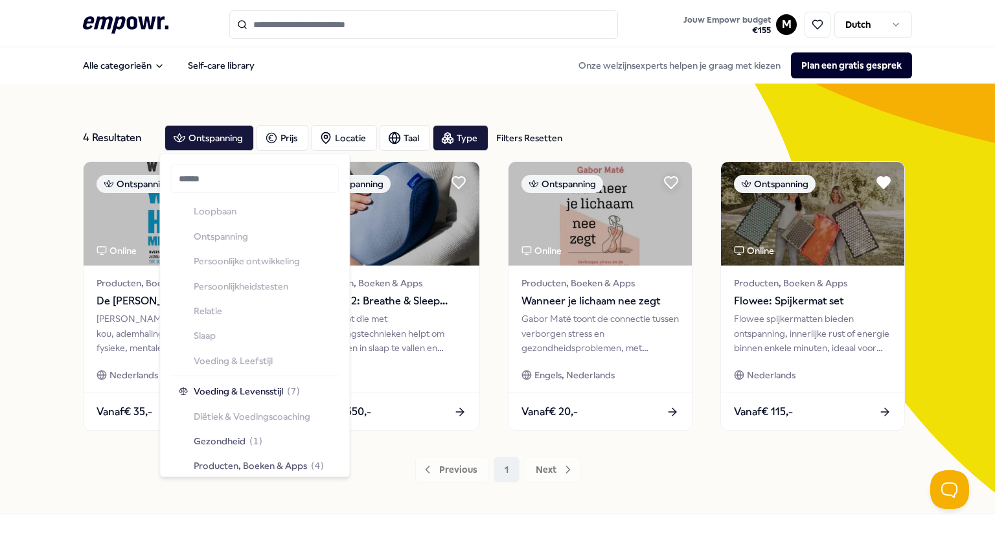
scroll to position [1531, 0]
click at [234, 390] on span "Voeding & Levensstijl" at bounding box center [238, 390] width 89 height 14
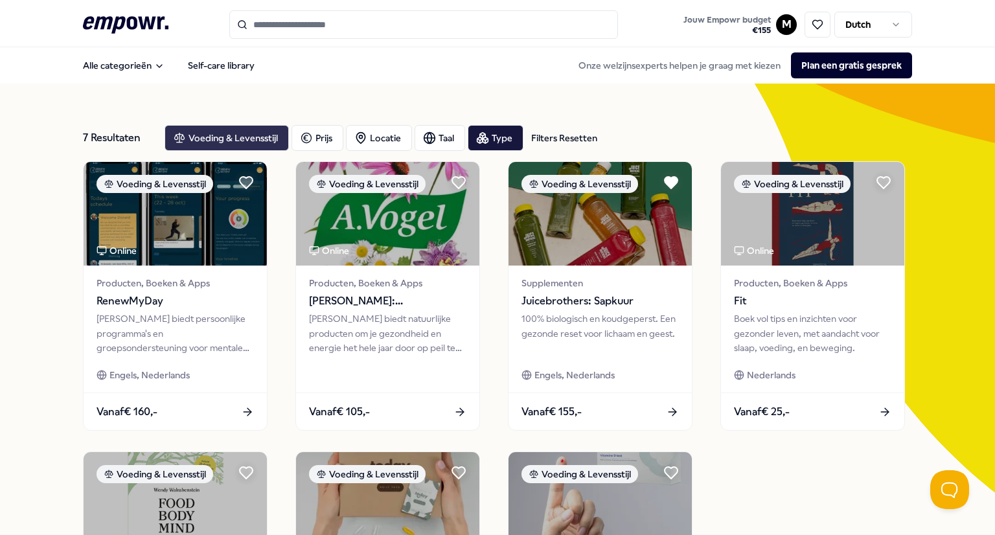
click at [236, 133] on div "Voeding & Levensstijl" at bounding box center [226, 138] width 124 height 26
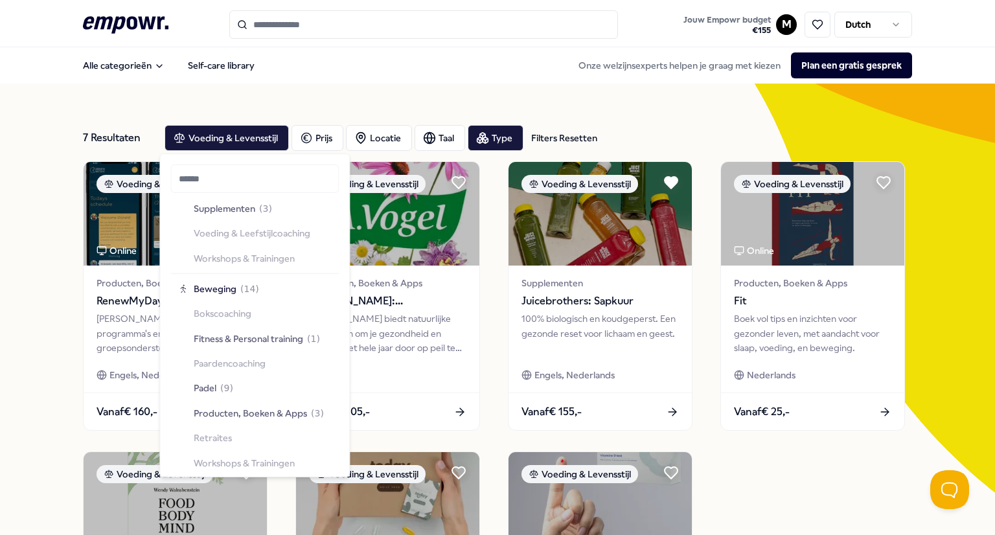
scroll to position [1821, 0]
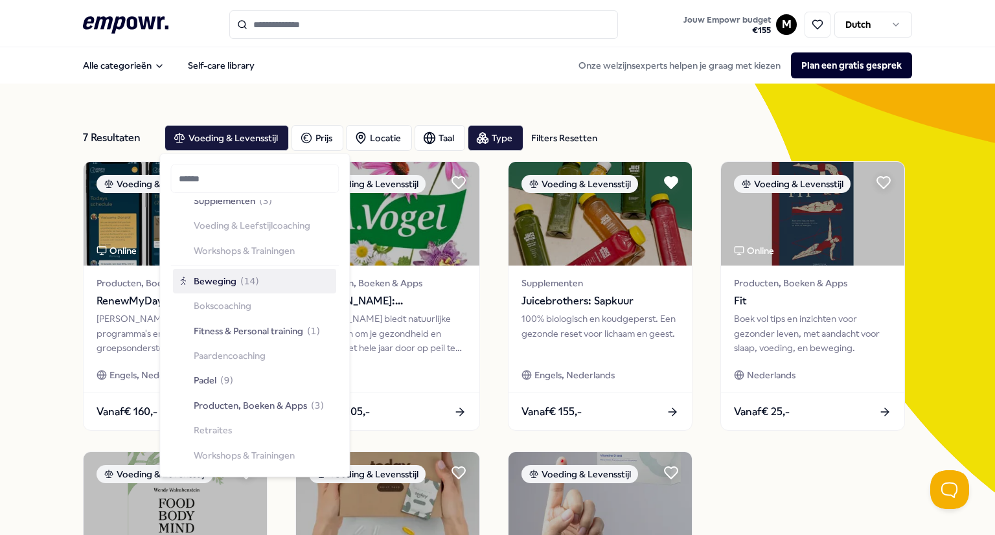
click at [215, 280] on span "Beweging" at bounding box center [215, 281] width 43 height 14
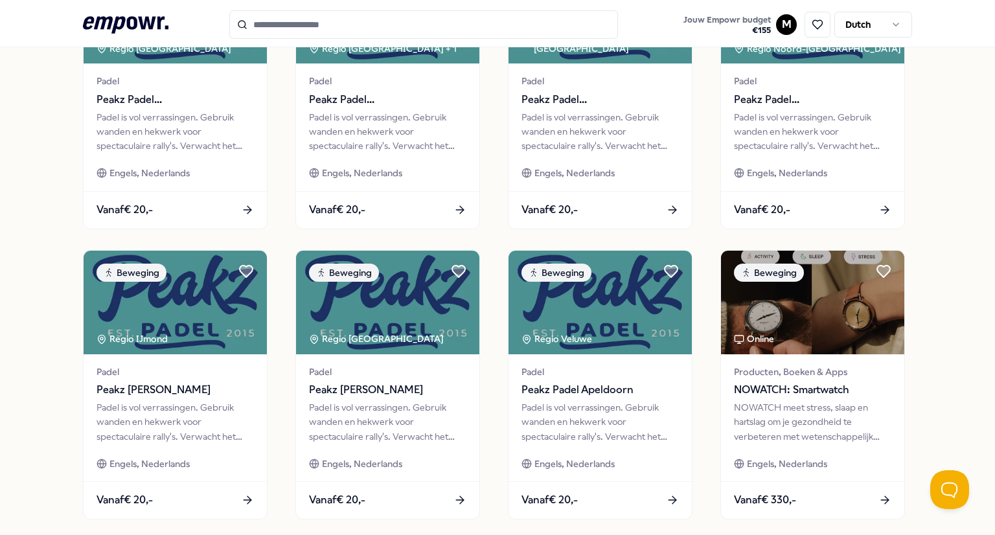
scroll to position [623, 0]
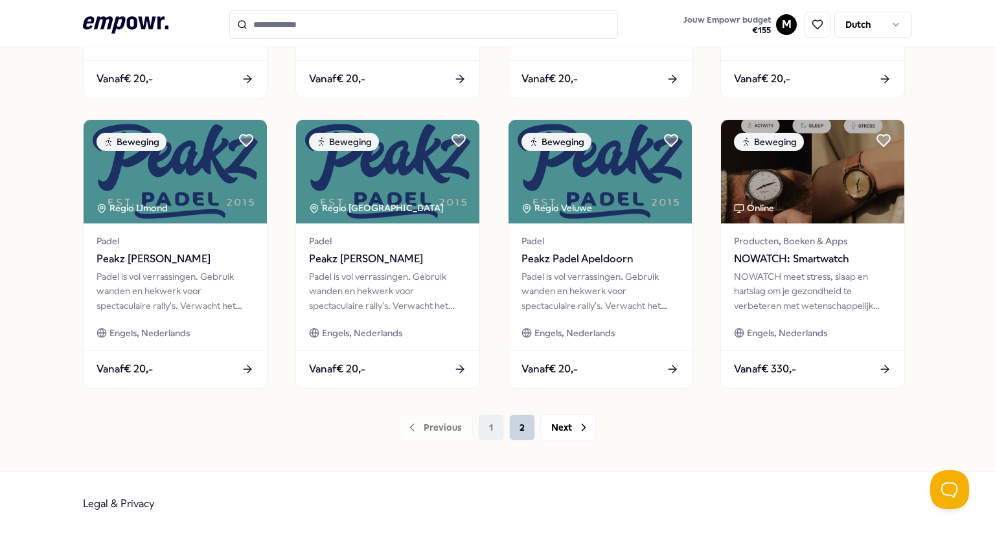
click at [513, 428] on button "2" at bounding box center [522, 427] width 26 height 26
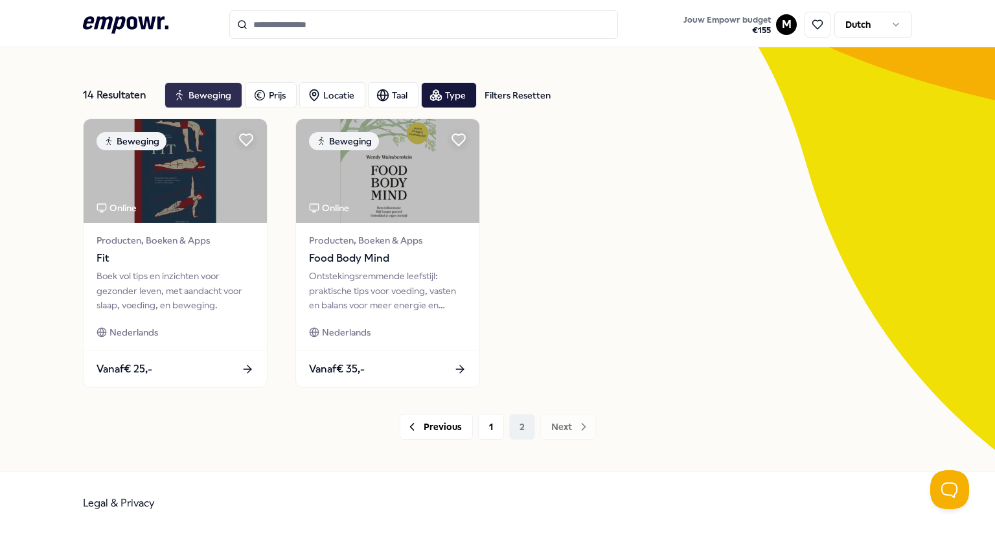
click at [185, 91] on div "Beweging" at bounding box center [203, 95] width 78 height 26
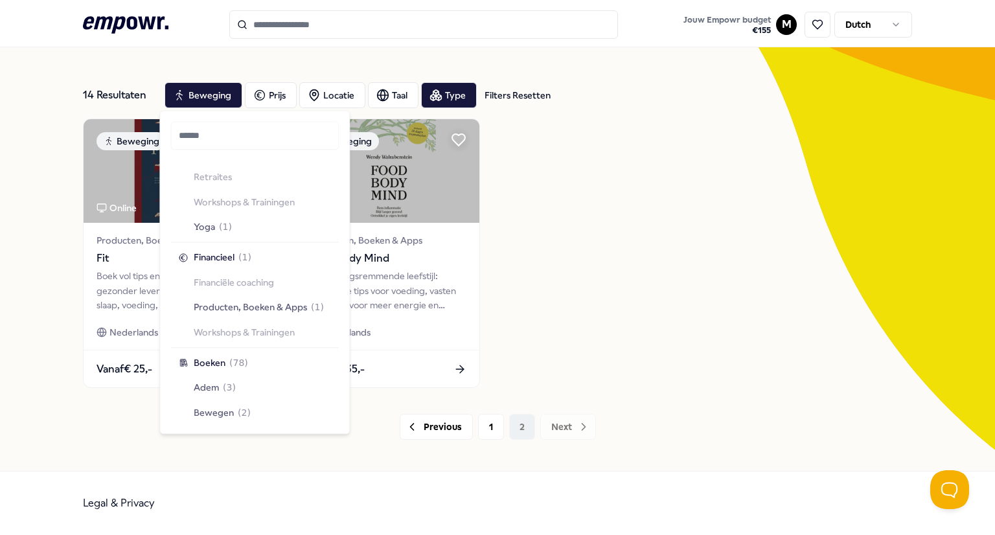
scroll to position [2036, 0]
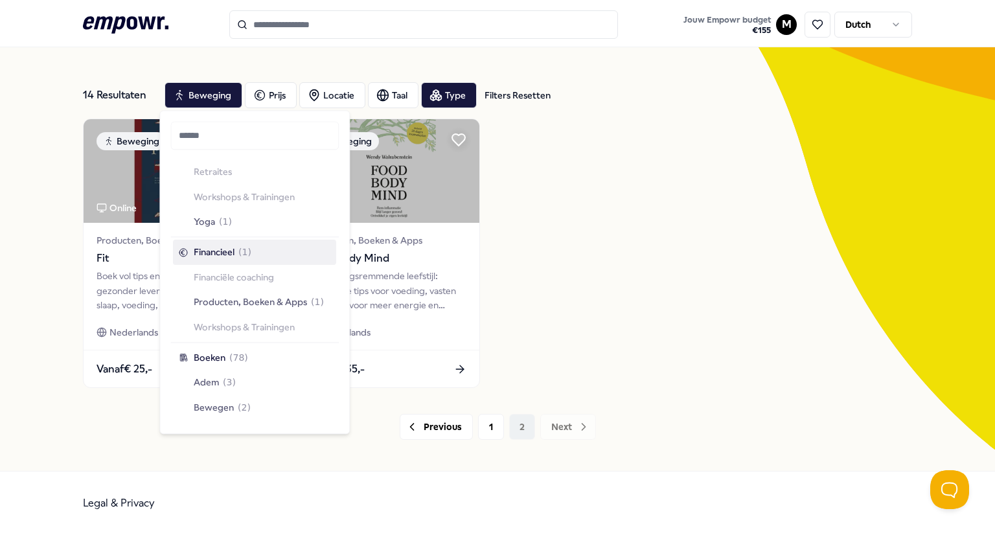
click at [229, 252] on span "Financieel" at bounding box center [214, 252] width 41 height 14
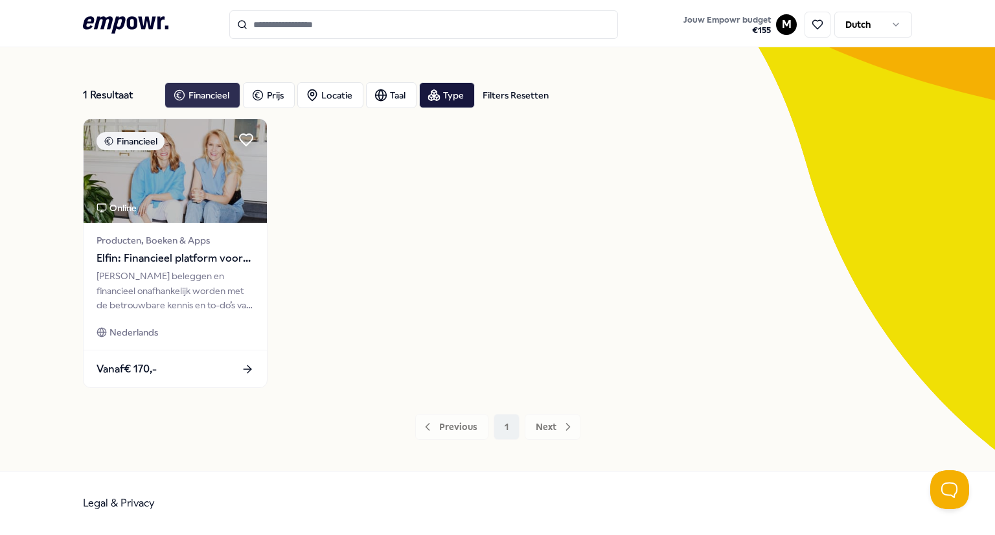
click at [192, 91] on div "Financieel" at bounding box center [202, 95] width 76 height 26
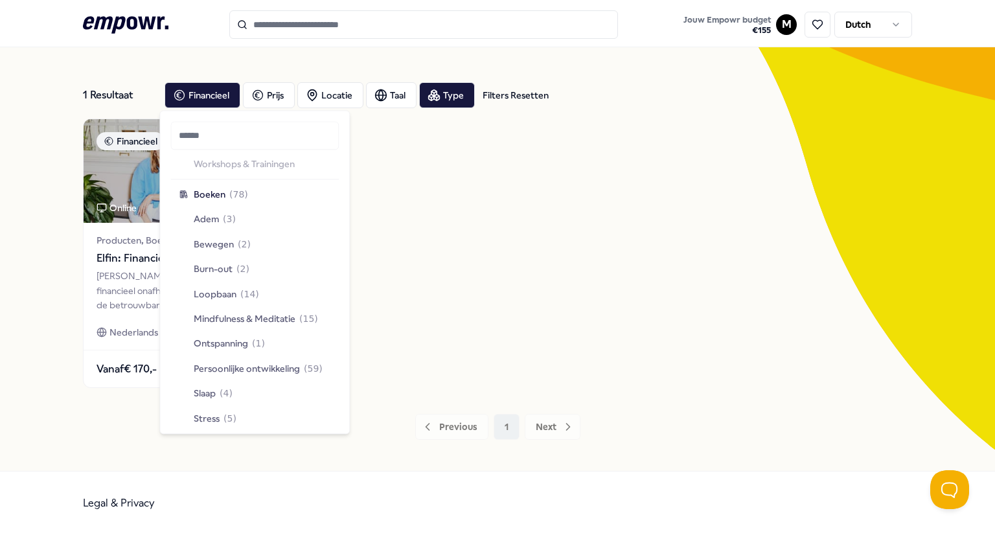
scroll to position [2200, 0]
click at [214, 200] on span "Boeken" at bounding box center [210, 193] width 32 height 14
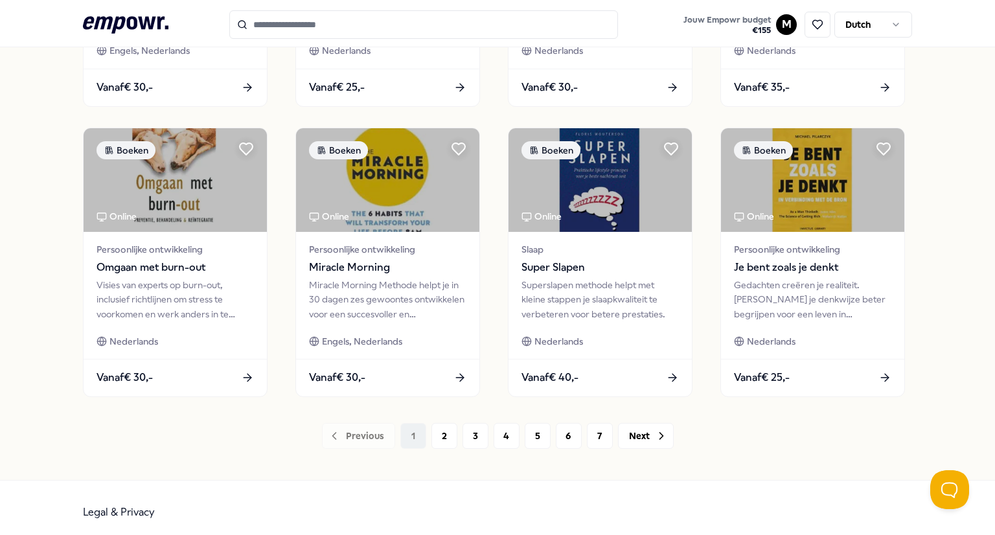
scroll to position [623, 0]
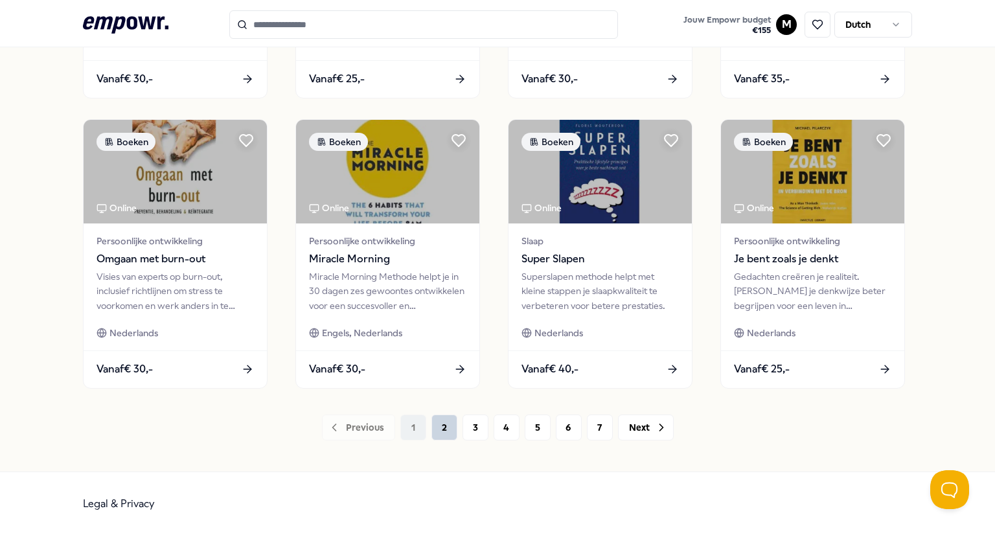
click at [440, 421] on button "2" at bounding box center [444, 427] width 26 height 26
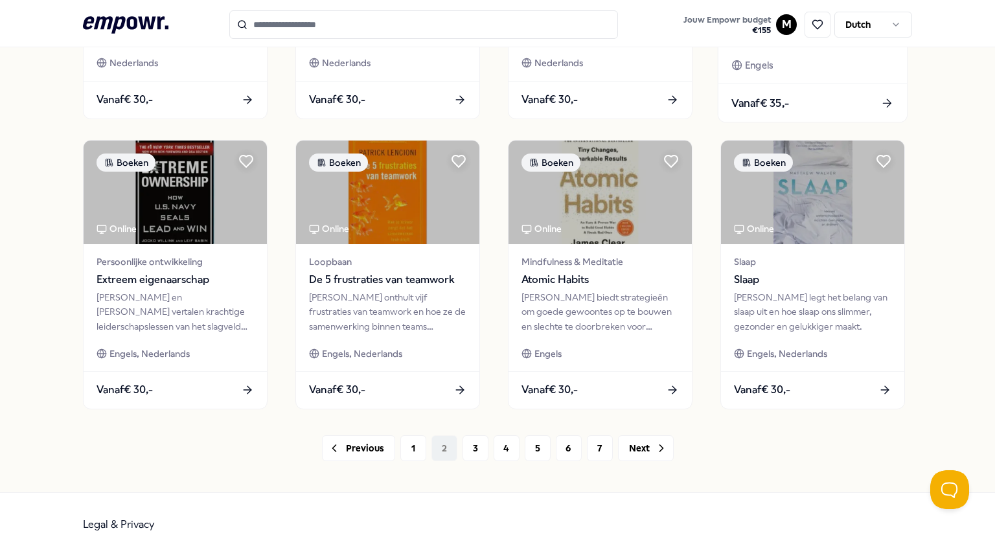
scroll to position [623, 0]
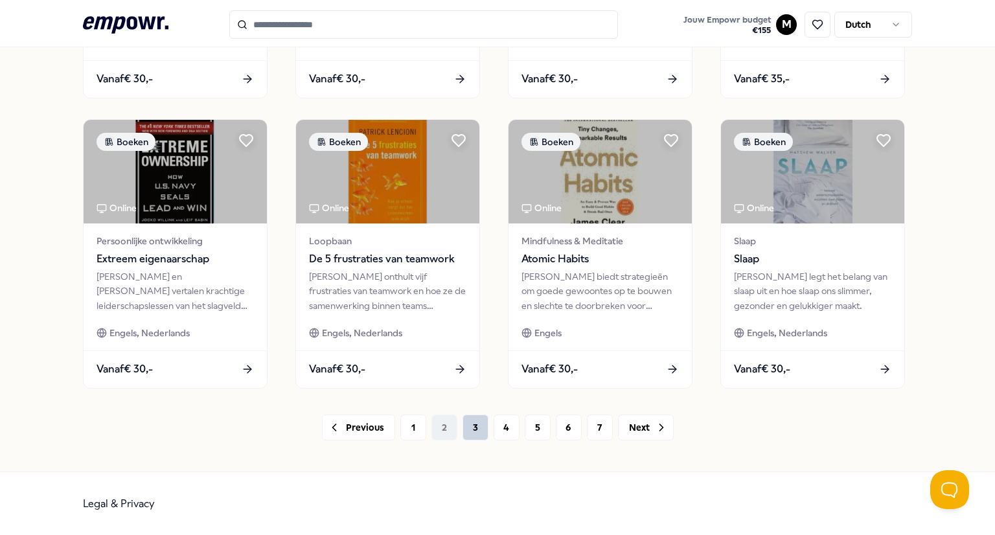
click at [466, 429] on button "3" at bounding box center [475, 427] width 26 height 26
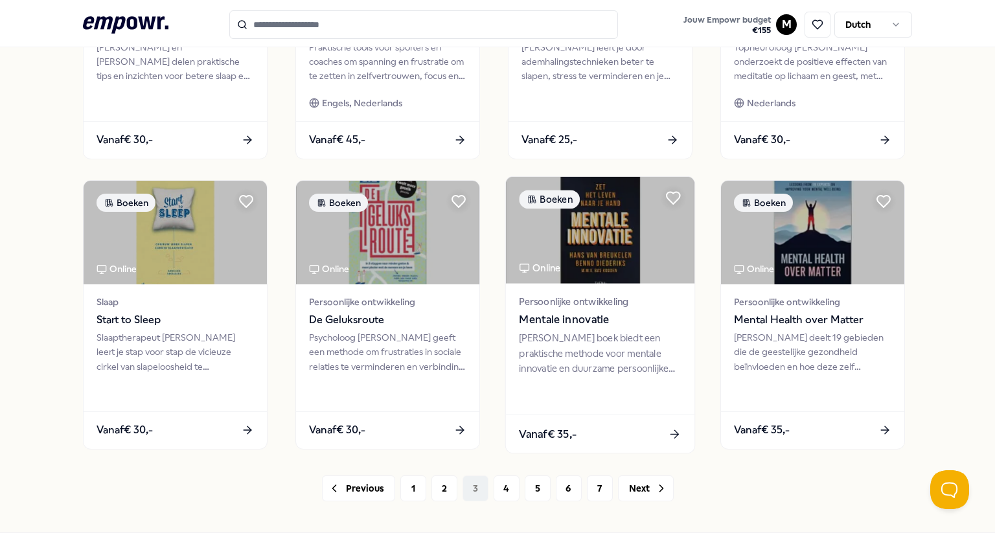
scroll to position [623, 0]
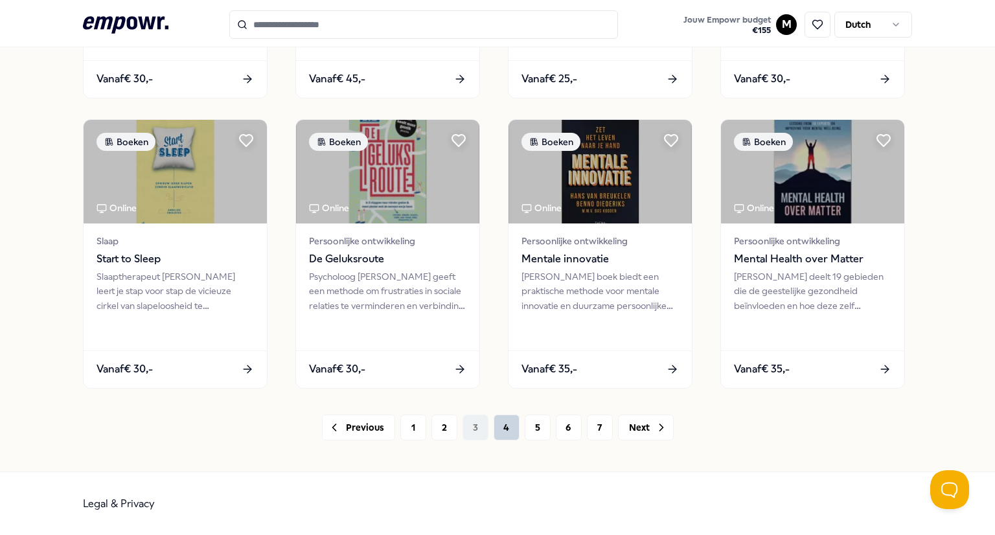
click at [493, 428] on button "4" at bounding box center [506, 427] width 26 height 26
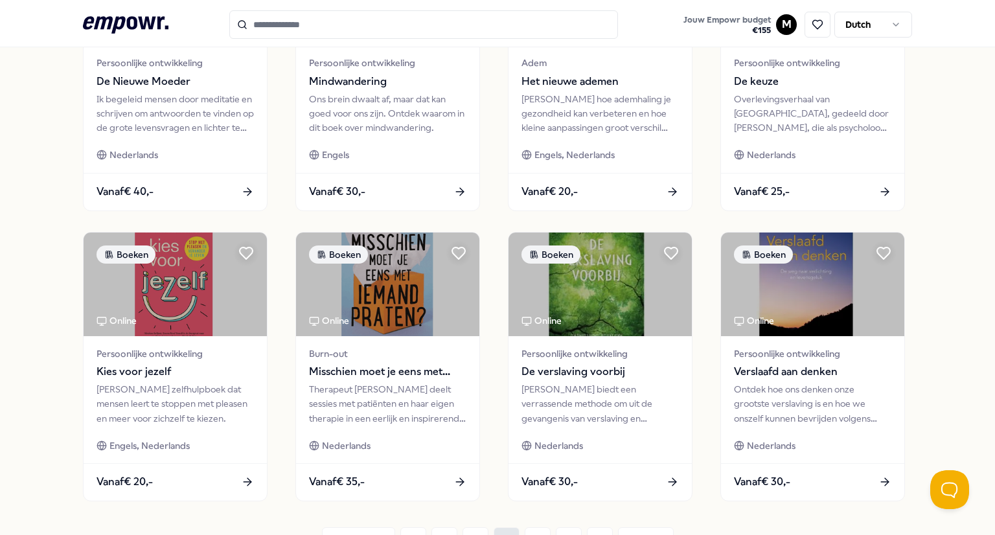
scroll to position [623, 0]
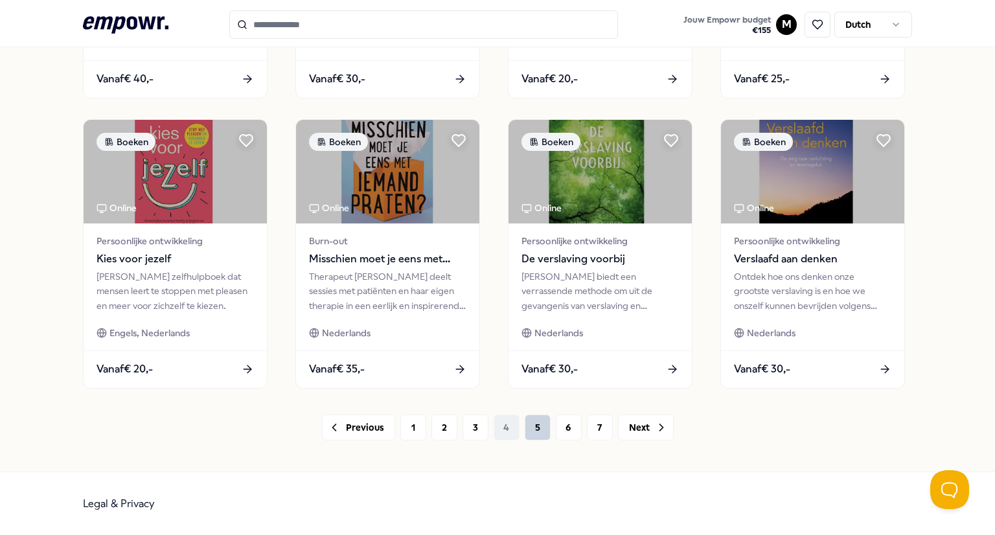
click at [536, 428] on button "5" at bounding box center [537, 427] width 26 height 26
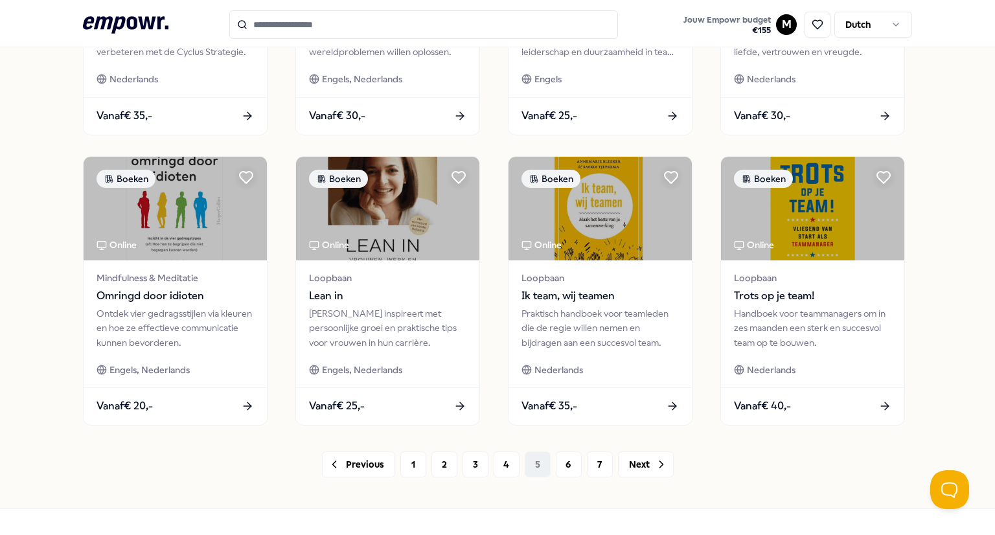
scroll to position [623, 0]
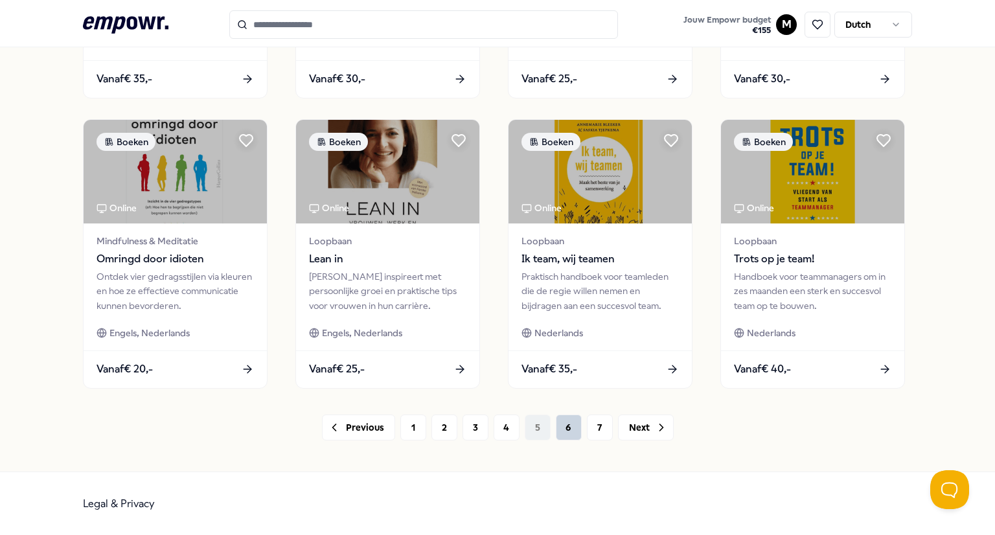
click at [564, 431] on button "6" at bounding box center [569, 427] width 26 height 26
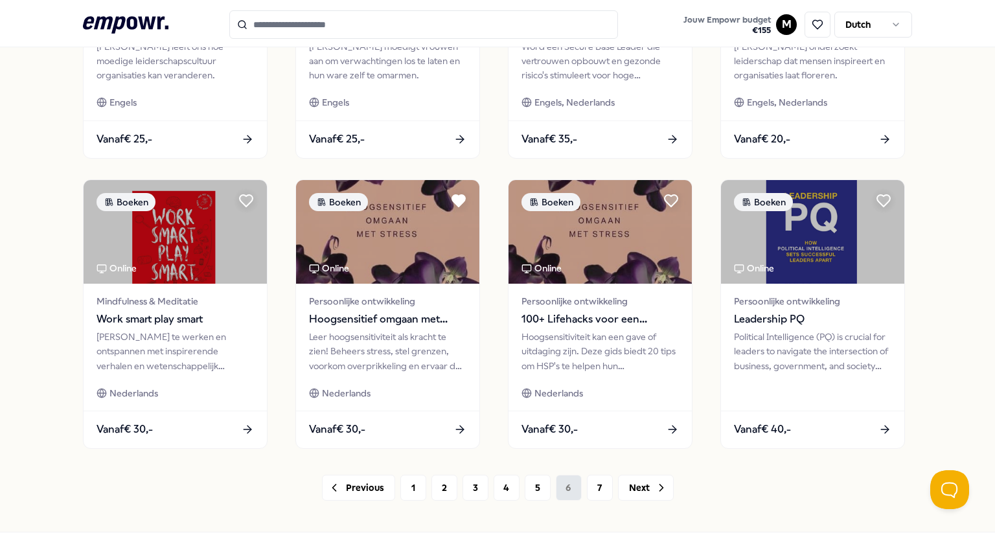
scroll to position [623, 0]
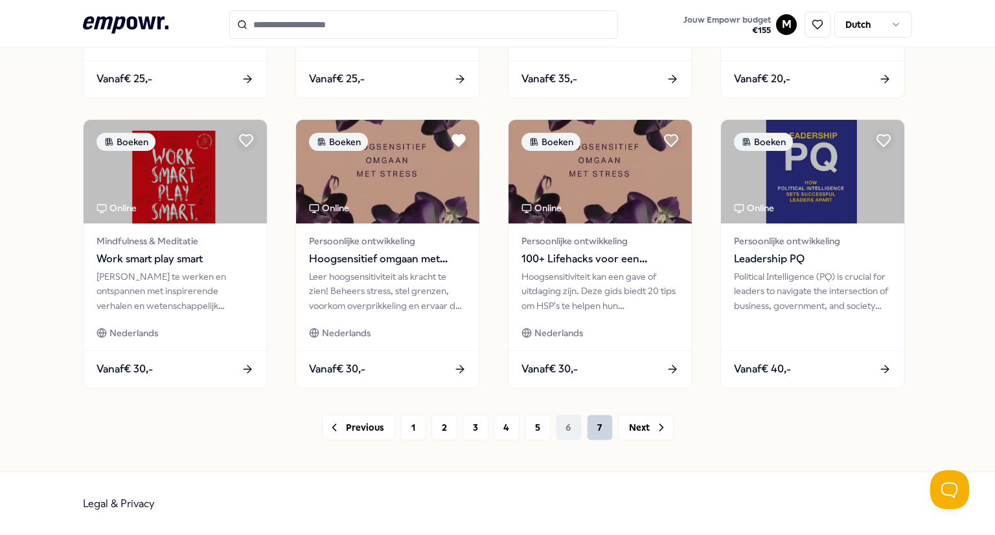
click at [598, 427] on button "7" at bounding box center [600, 427] width 26 height 26
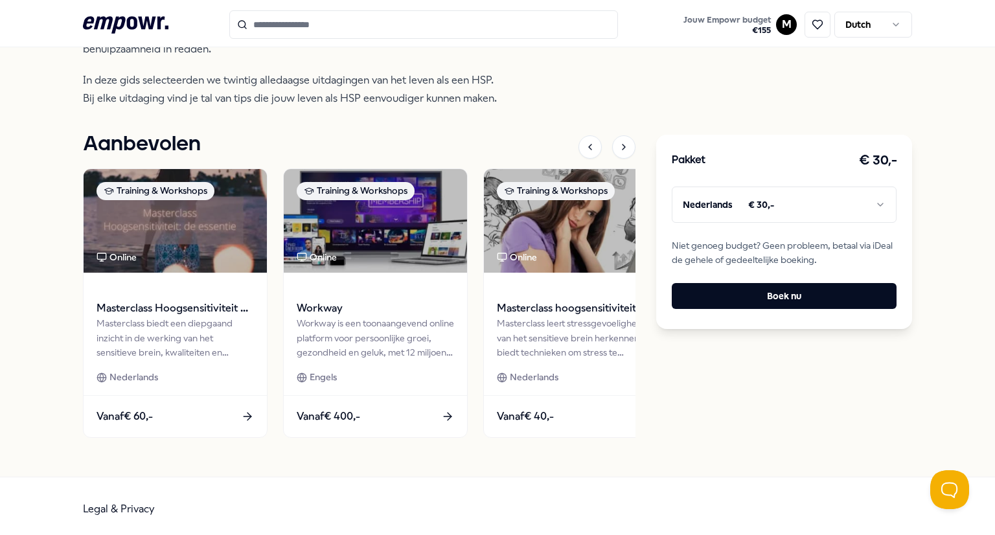
scroll to position [556, 0]
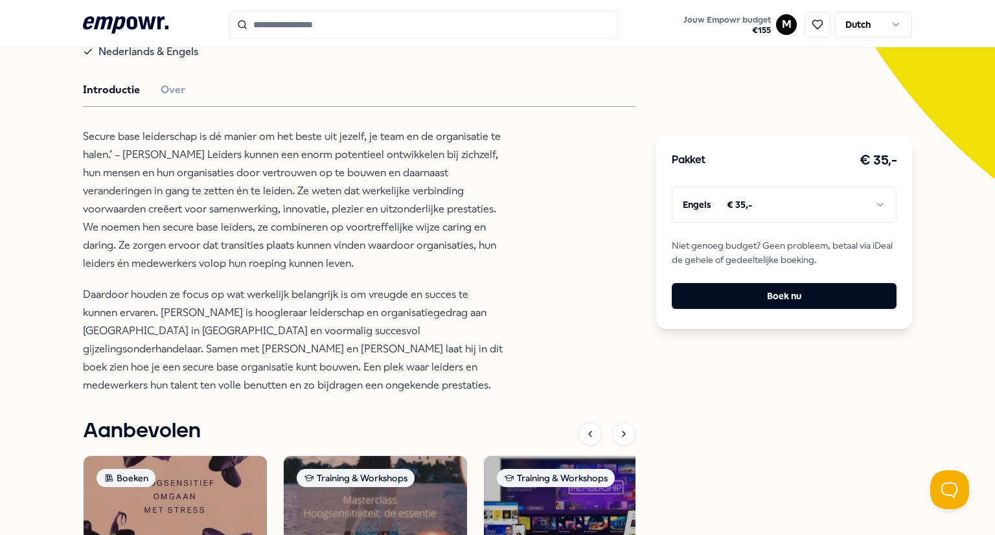
scroll to position [317, 0]
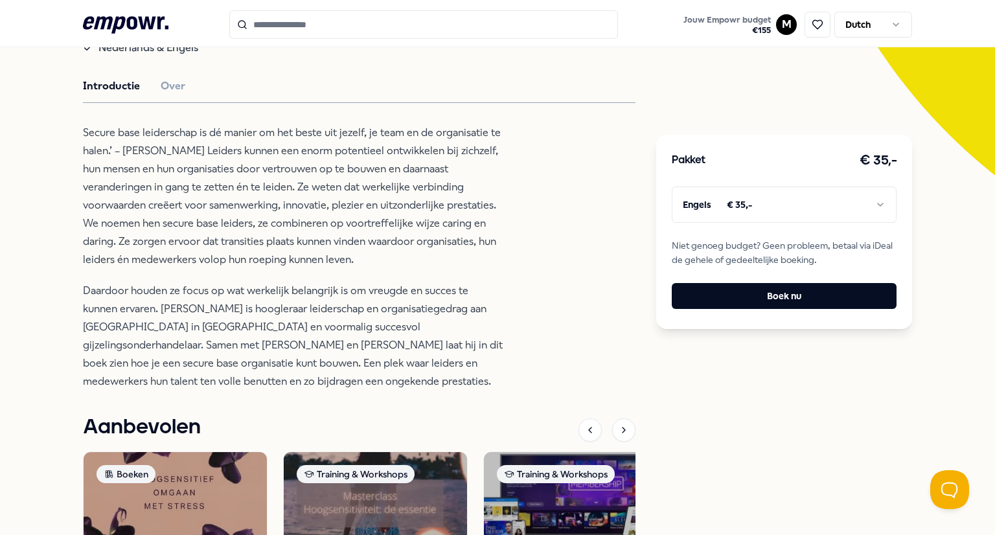
drag, startPoint x: 196, startPoint y: 185, endPoint x: 334, endPoint y: 176, distance: 138.2
click at [334, 176] on p "Secure base leiderschap is dé manier om het beste uit jezelf, je team en de org…" at bounding box center [293, 196] width 421 height 145
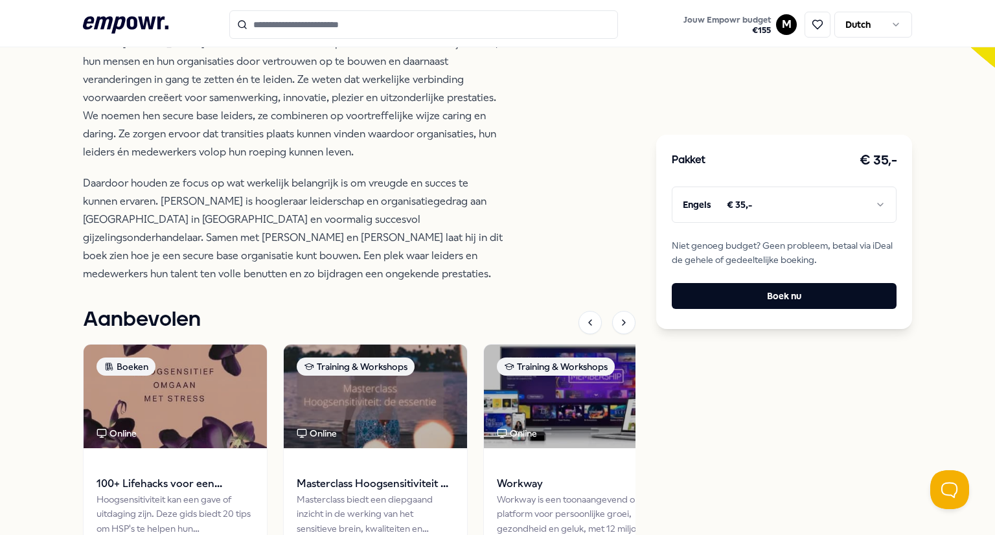
scroll to position [429, 0]
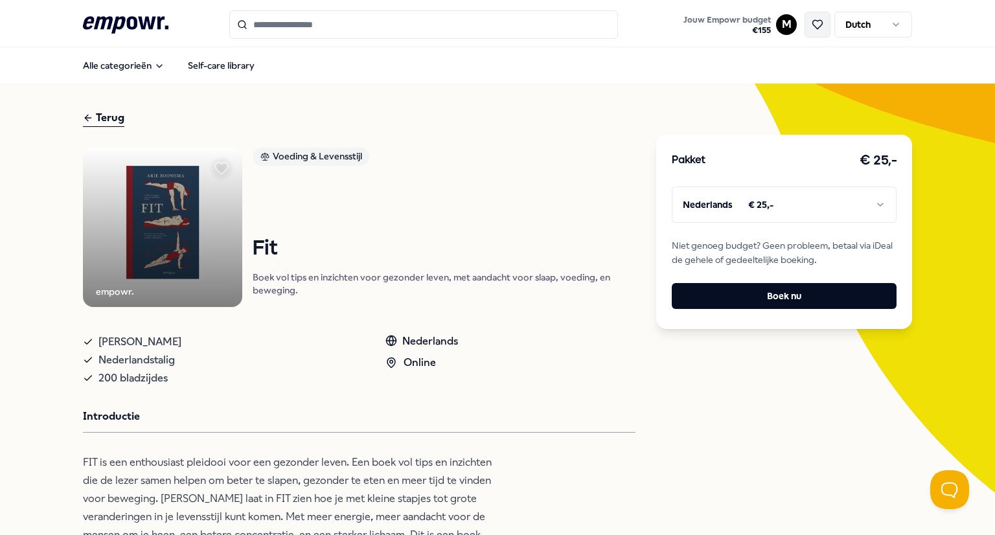
click at [819, 26] on button at bounding box center [817, 25] width 26 height 26
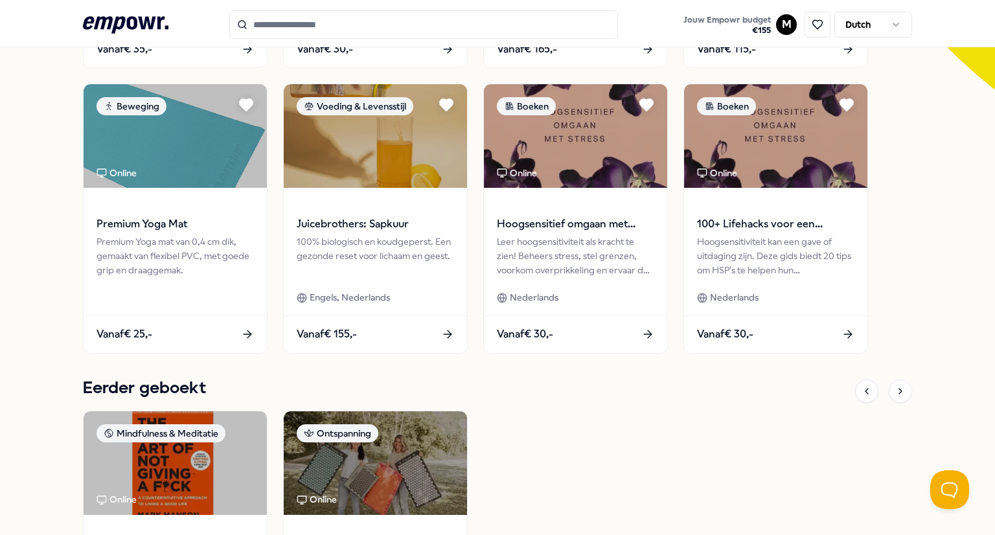
scroll to position [403, 0]
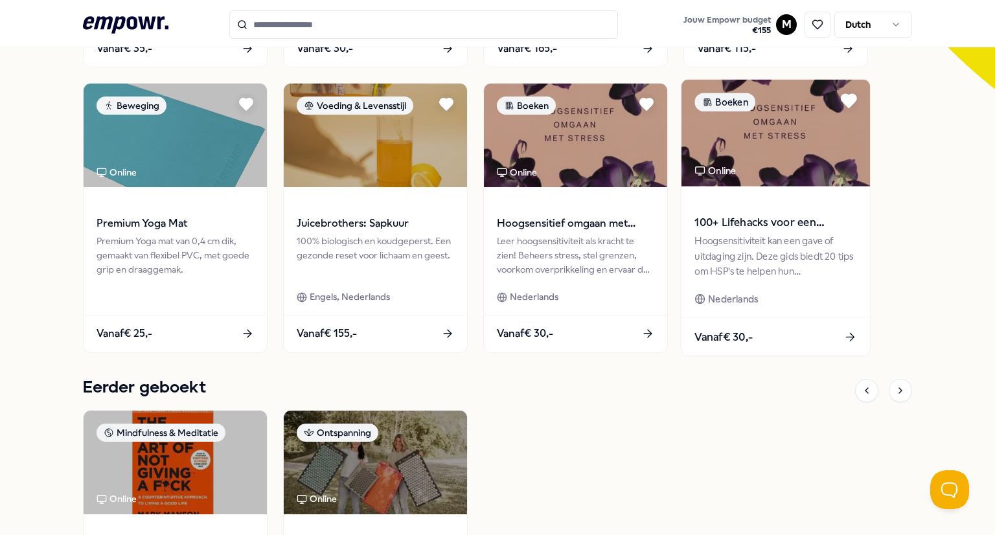
click at [845, 99] on icon at bounding box center [848, 101] width 15 height 13
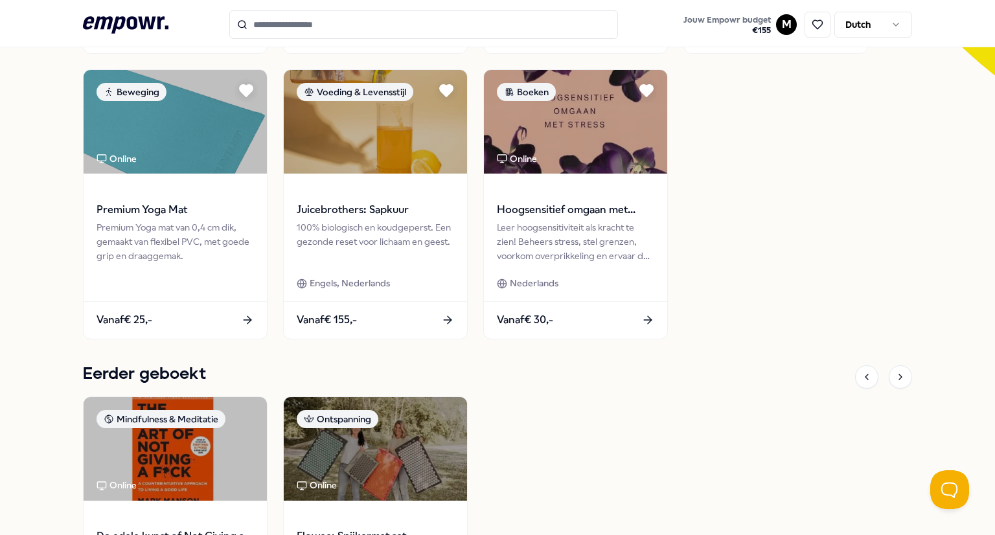
scroll to position [401, 0]
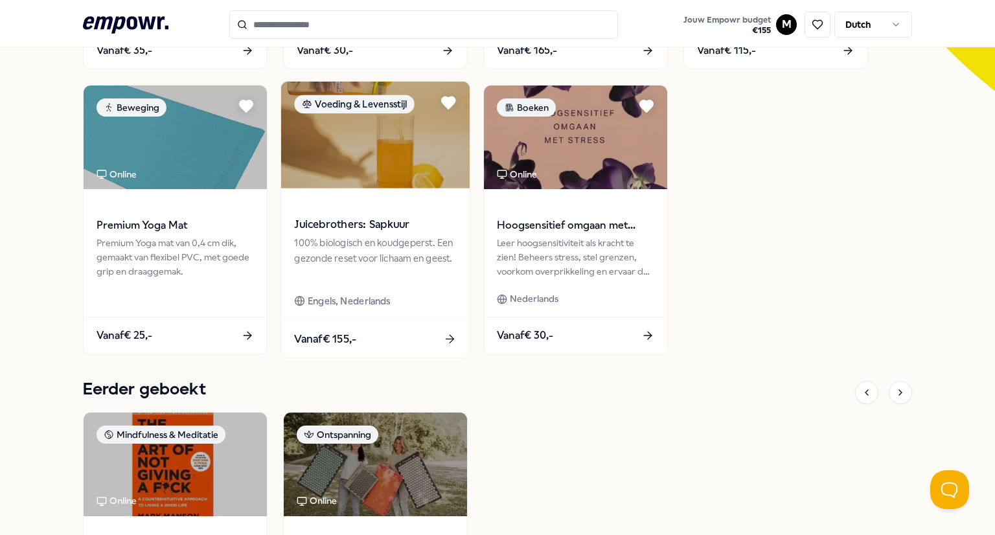
click at [352, 231] on span "Juicebrothers: Sapkuur" at bounding box center [375, 224] width 162 height 17
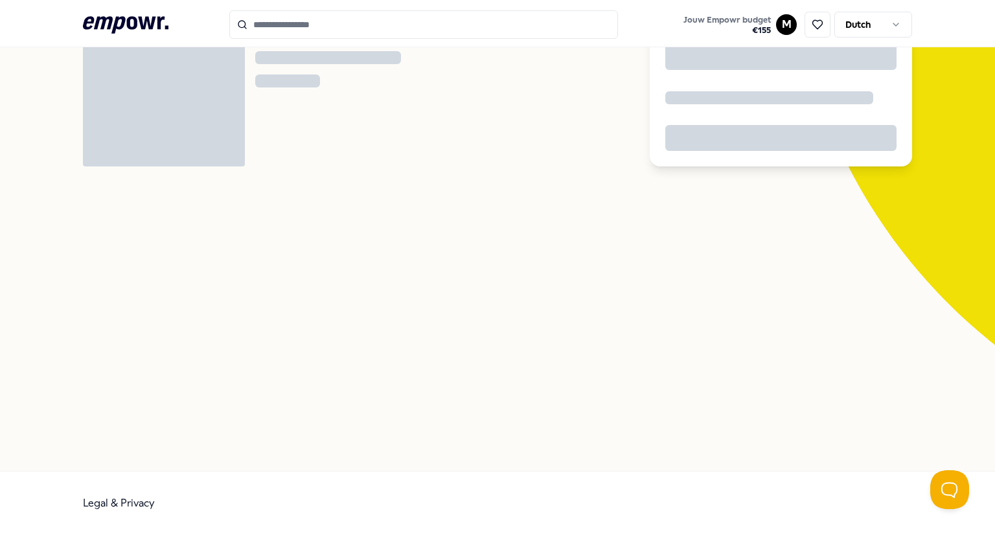
scroll to position [83, 0]
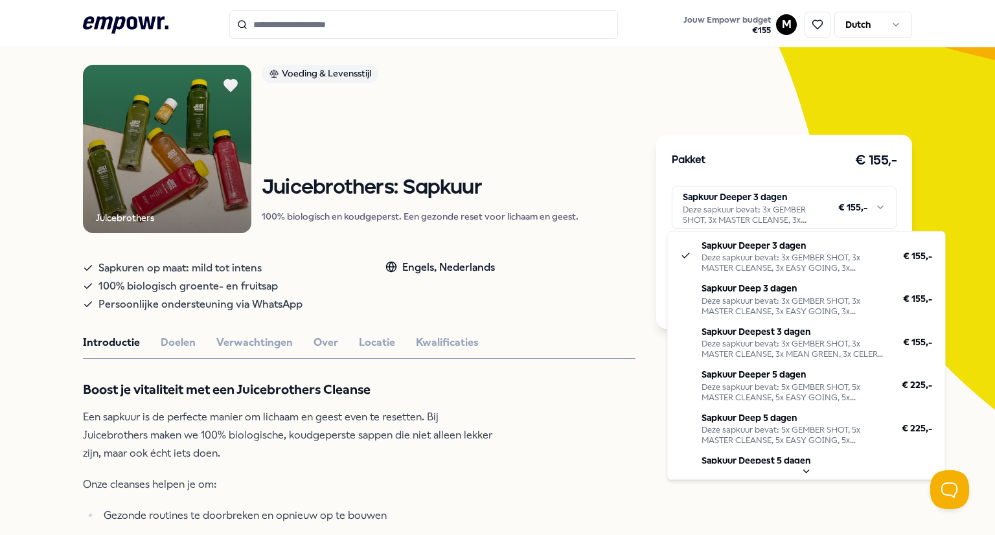
click at [738, 215] on html ".empowr-logo_svg__cls-1{fill:#03032f} Jouw Empowr budget € 155 M Dutch Alle cat…" at bounding box center [497, 267] width 995 height 535
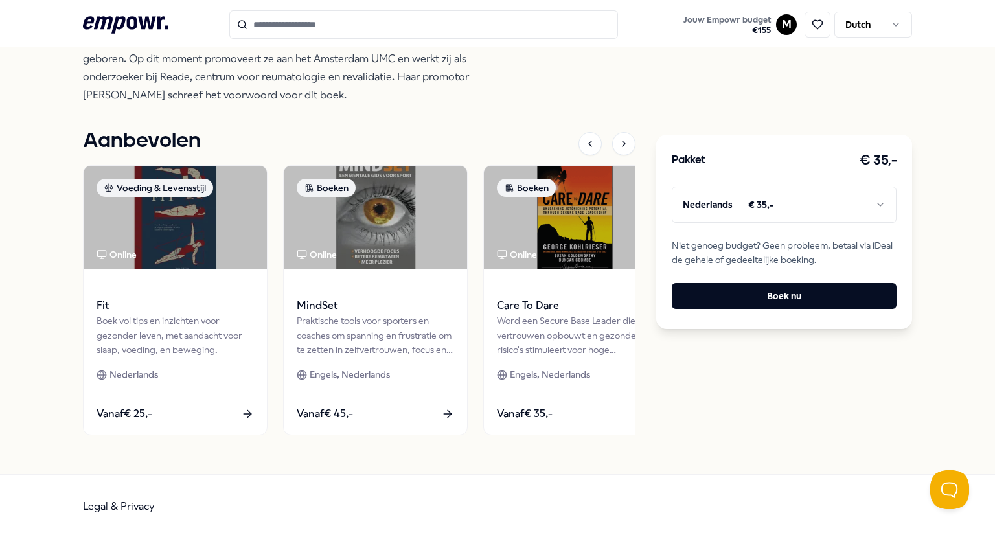
scroll to position [958, 0]
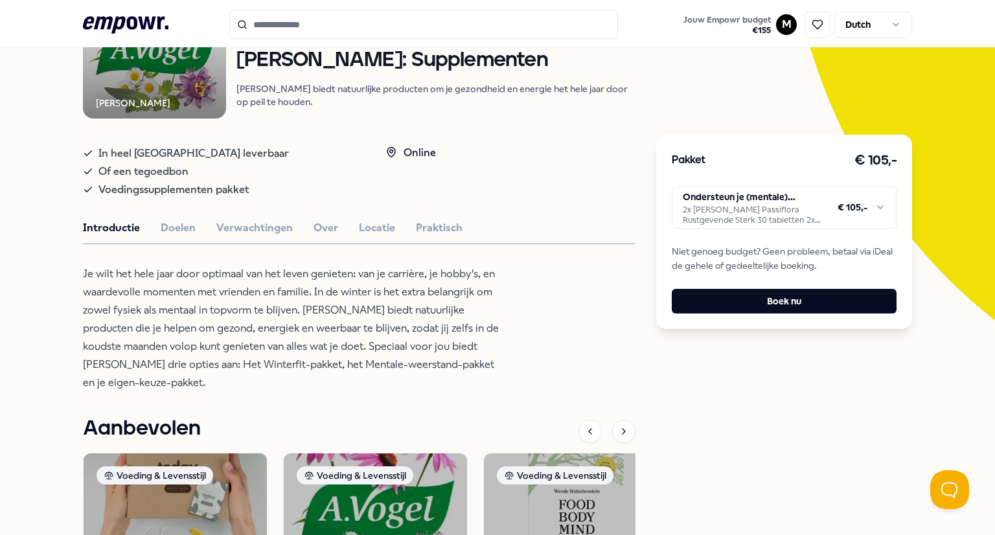
scroll to position [174, 0]
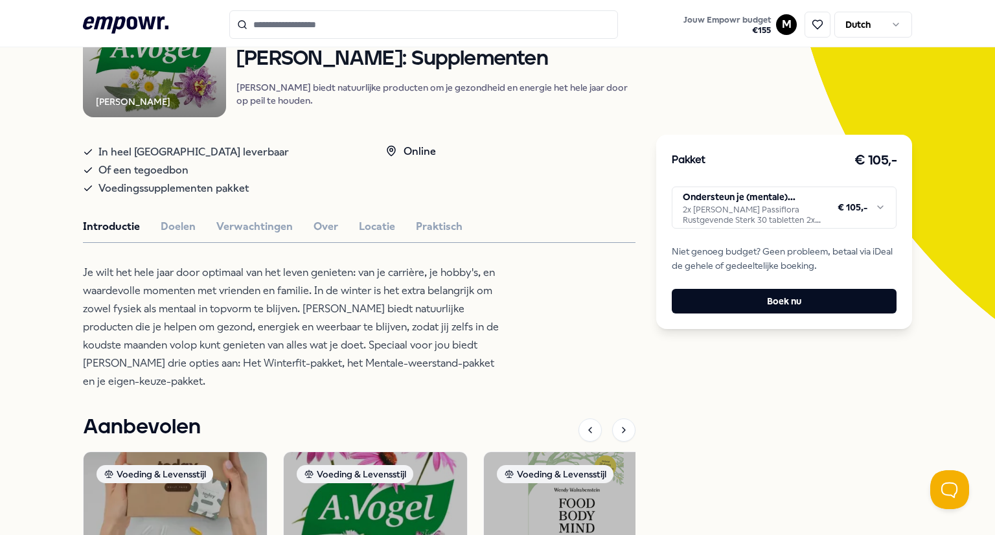
click at [782, 210] on html ".empowr-logo_svg__cls-1{fill:#03032f} Jouw Empowr budget € 155 M Dutch Alle cat…" at bounding box center [497, 267] width 995 height 535
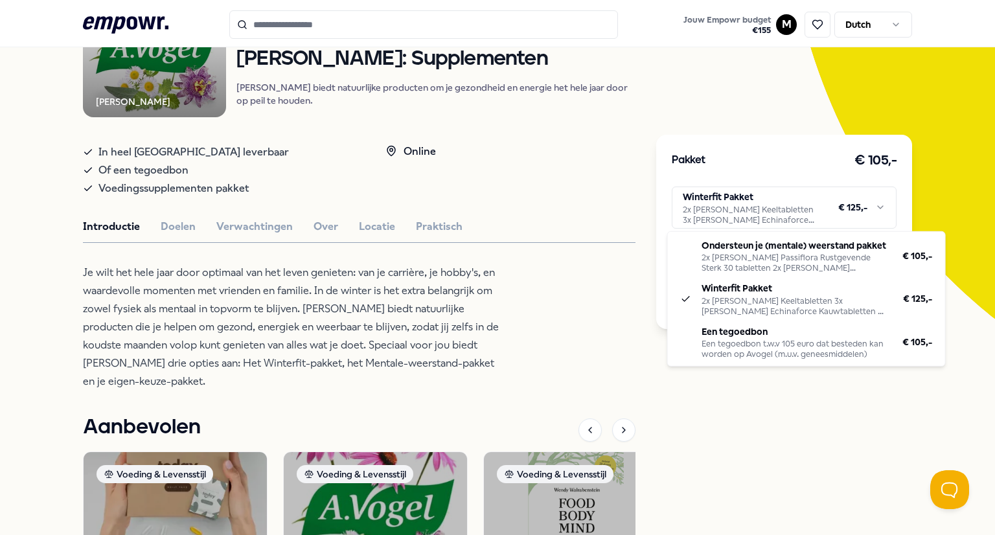
click at [813, 214] on html ".empowr-logo_svg__cls-1{fill:#03032f} Jouw Empowr budget € 155 M Dutch Alle cat…" at bounding box center [497, 267] width 995 height 535
click at [451, 328] on html ".empowr-logo_svg__cls-1{fill:#03032f} Jouw Empowr budget € 155 M Dutch Alle cat…" at bounding box center [497, 267] width 995 height 535
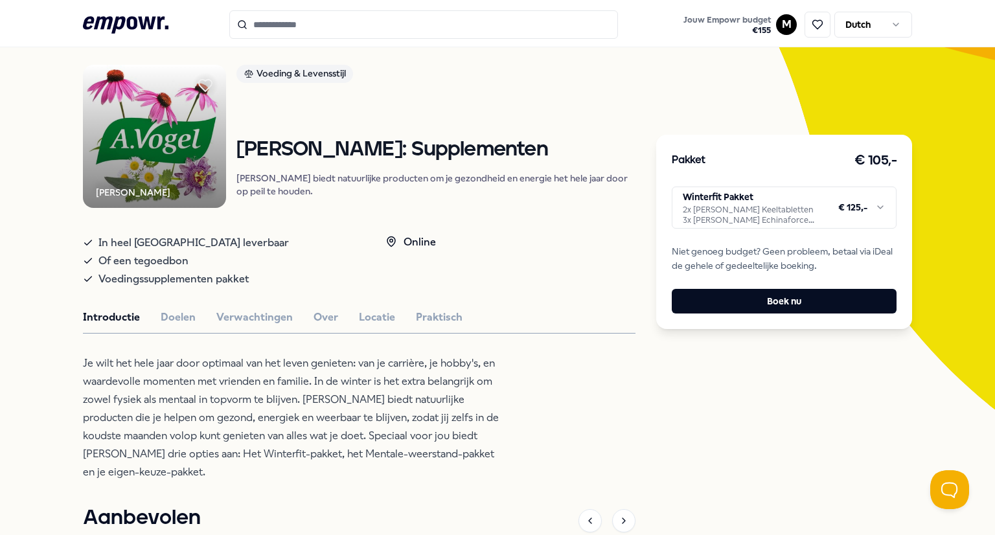
scroll to position [0, 0]
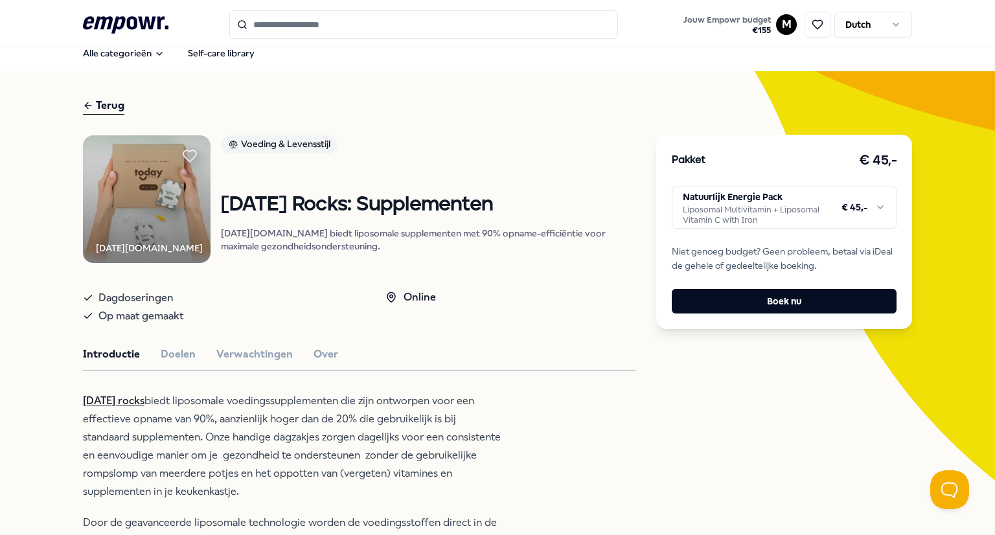
scroll to position [13, 0]
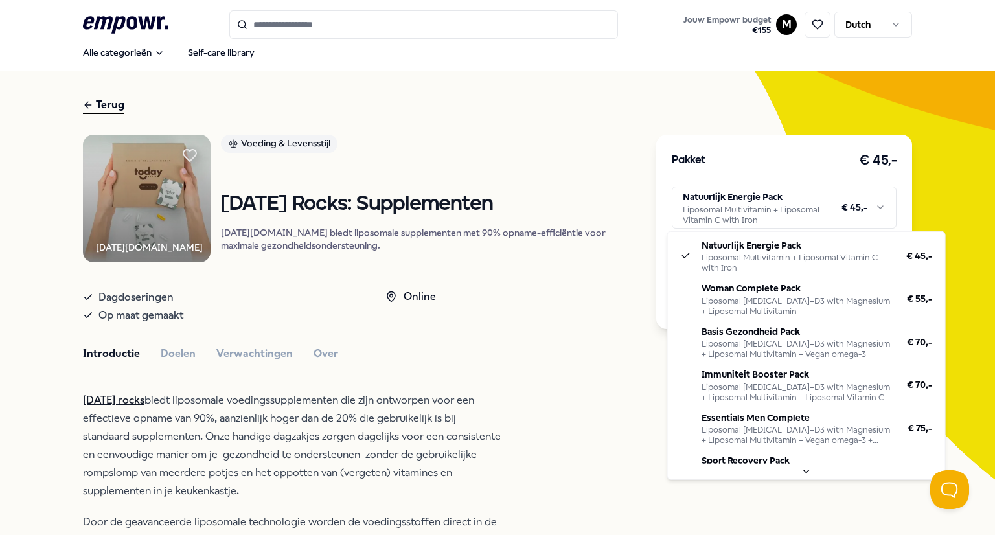
click at [813, 212] on html ".empowr-logo_svg__cls-1{fill:#03032f} Jouw Empowr budget € 155 M Dutch Alle cat…" at bounding box center [497, 267] width 995 height 535
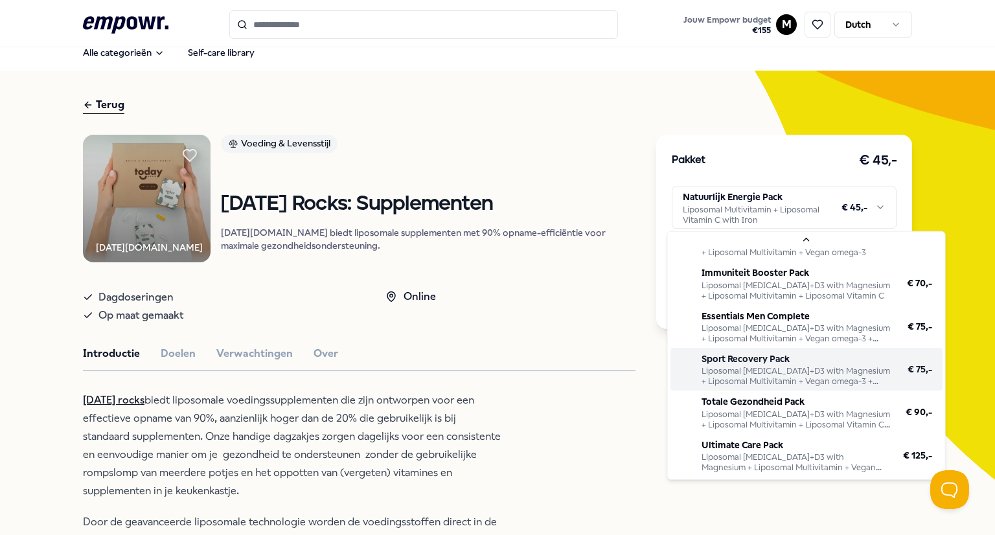
scroll to position [117, 0]
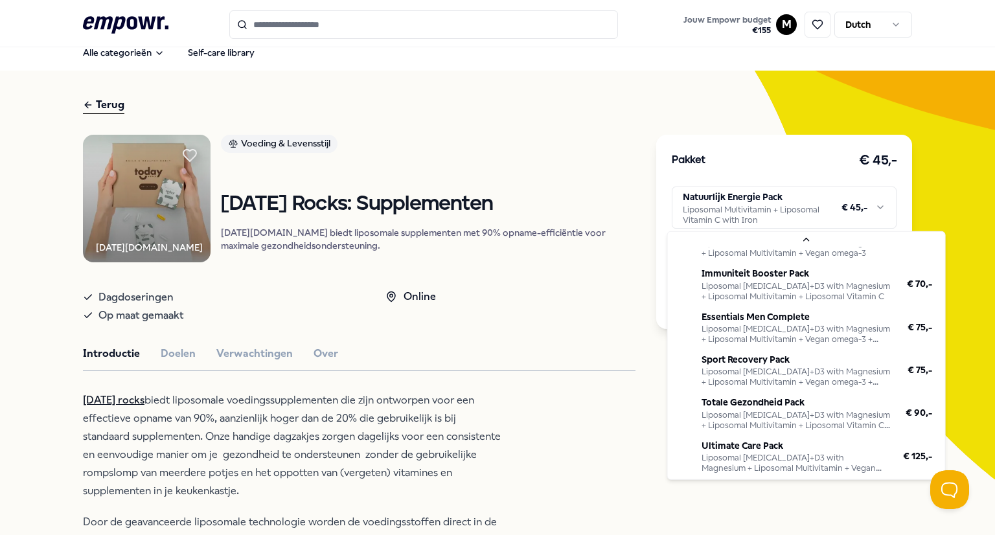
click at [482, 337] on html ".empowr-logo_svg__cls-1{fill:#03032f} Jouw Empowr budget € 155 M Dutch Alle cat…" at bounding box center [497, 267] width 995 height 535
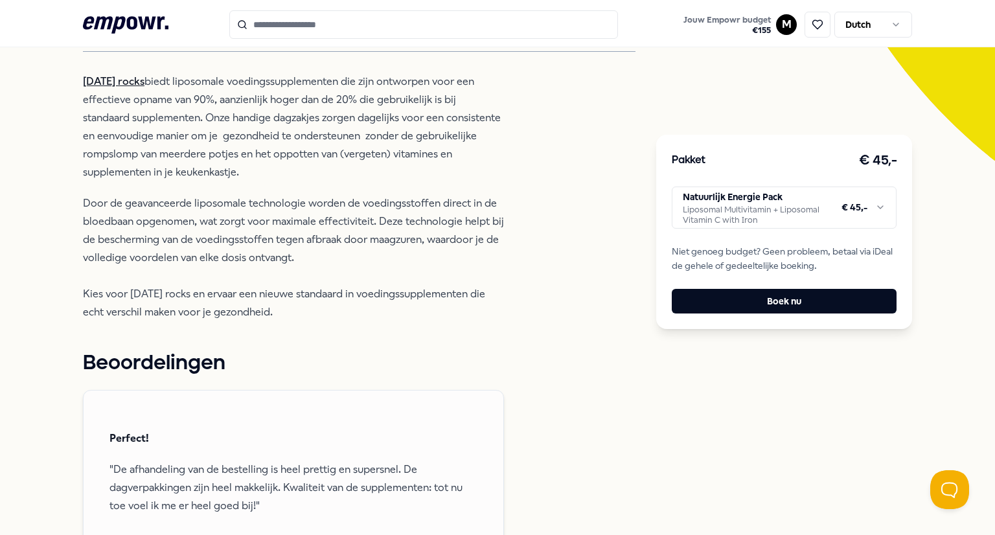
scroll to position [300, 0]
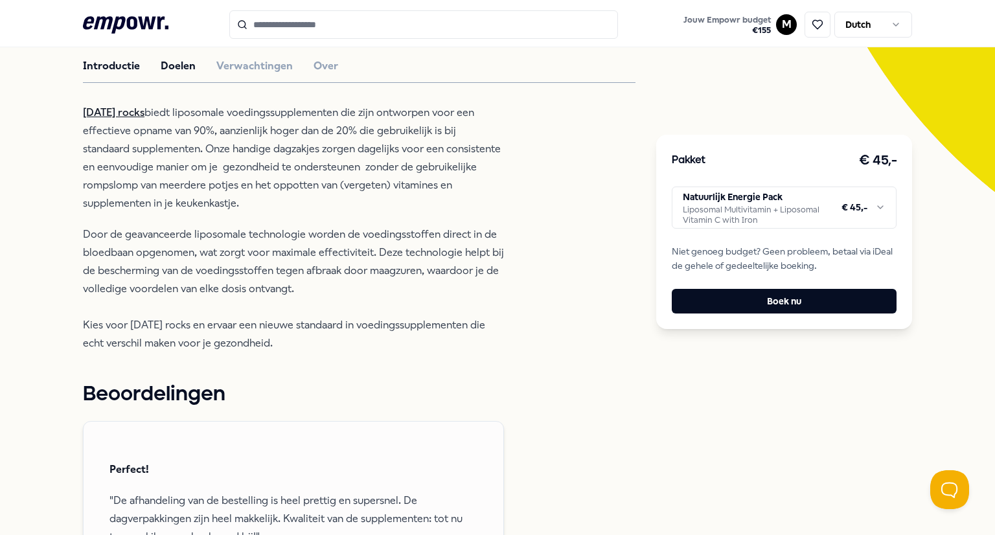
click at [175, 74] on button "Doelen" at bounding box center [178, 66] width 35 height 17
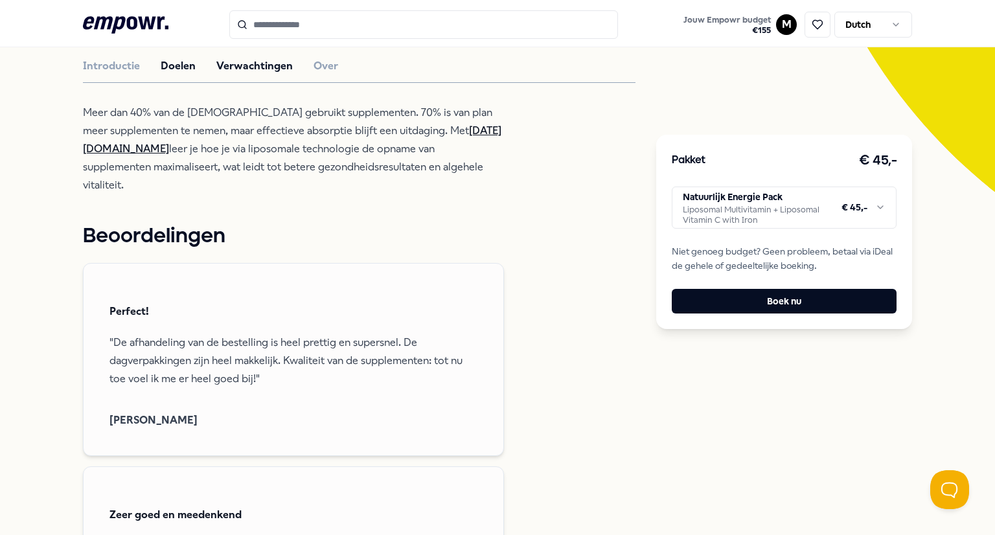
click at [236, 74] on button "Verwachtingen" at bounding box center [254, 66] width 76 height 17
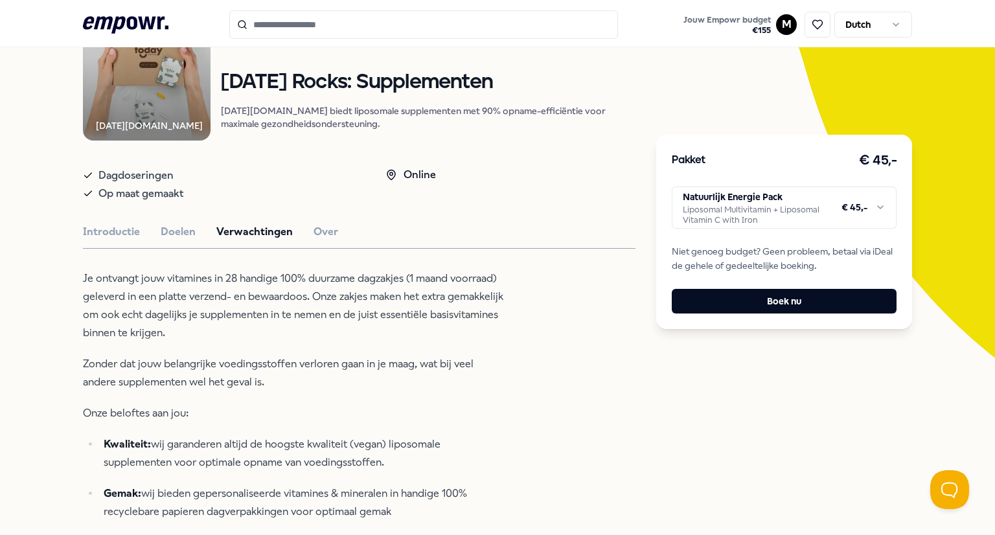
scroll to position [96, 0]
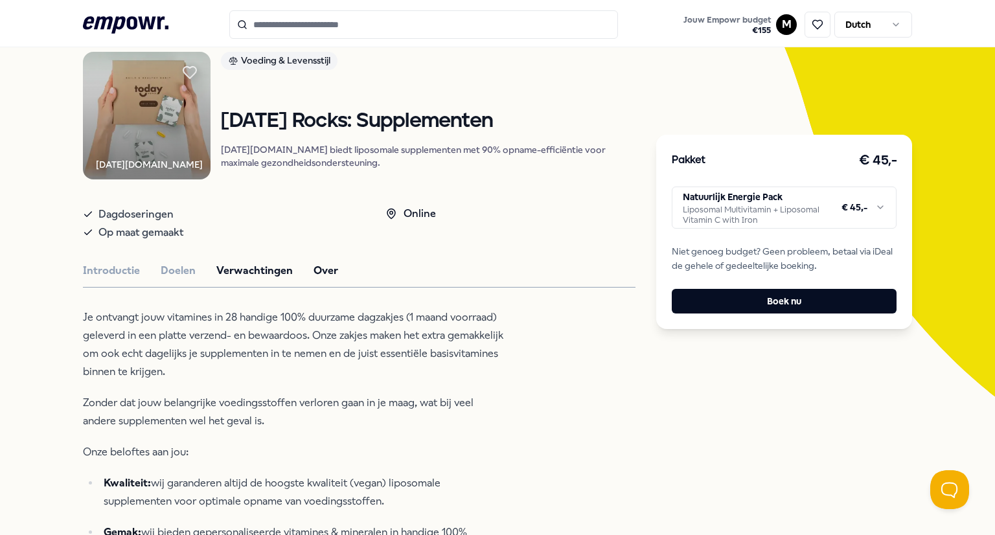
click at [316, 279] on button "Over" at bounding box center [325, 270] width 25 height 17
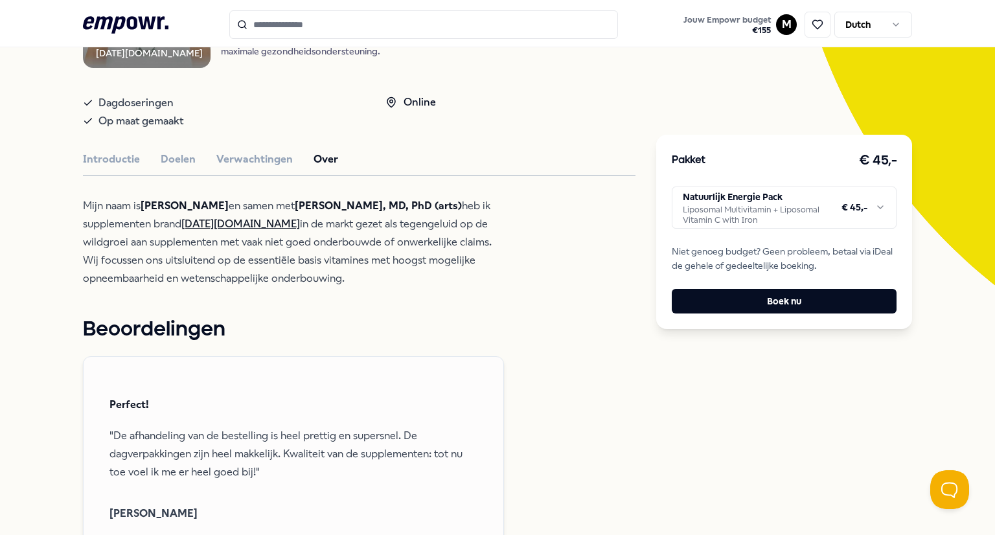
scroll to position [207, 0]
click at [215, 230] on link "Today.rocks" at bounding box center [240, 224] width 118 height 12
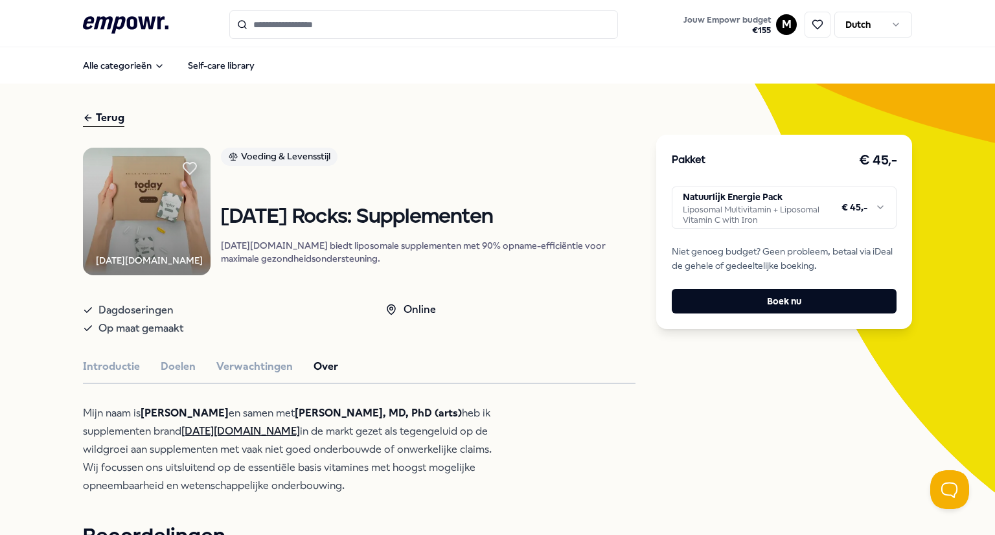
click at [876, 216] on html ".empowr-logo_svg__cls-1{fill:#03032f} Jouw Empowr budget € 155 M Dutch Alle cat…" at bounding box center [497, 267] width 995 height 535
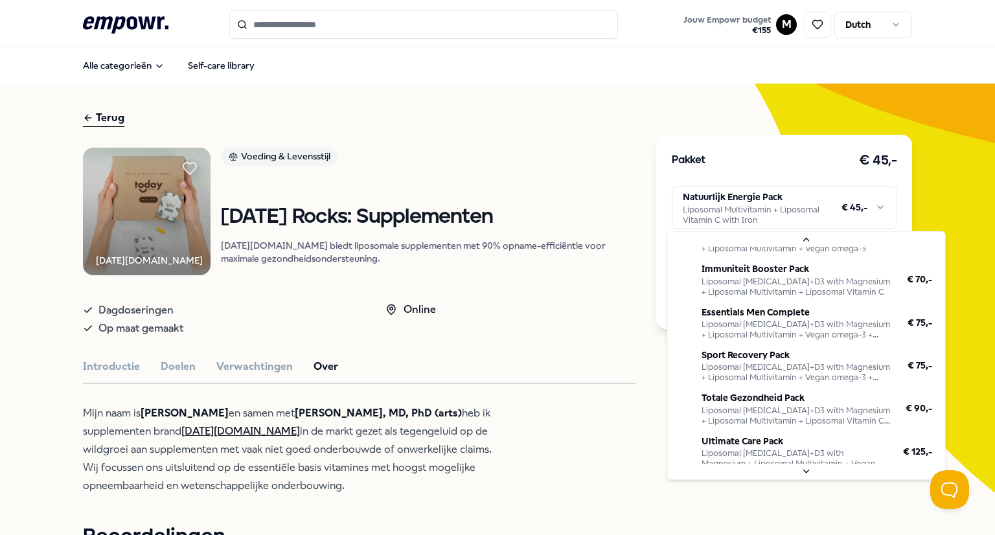
scroll to position [117, 0]
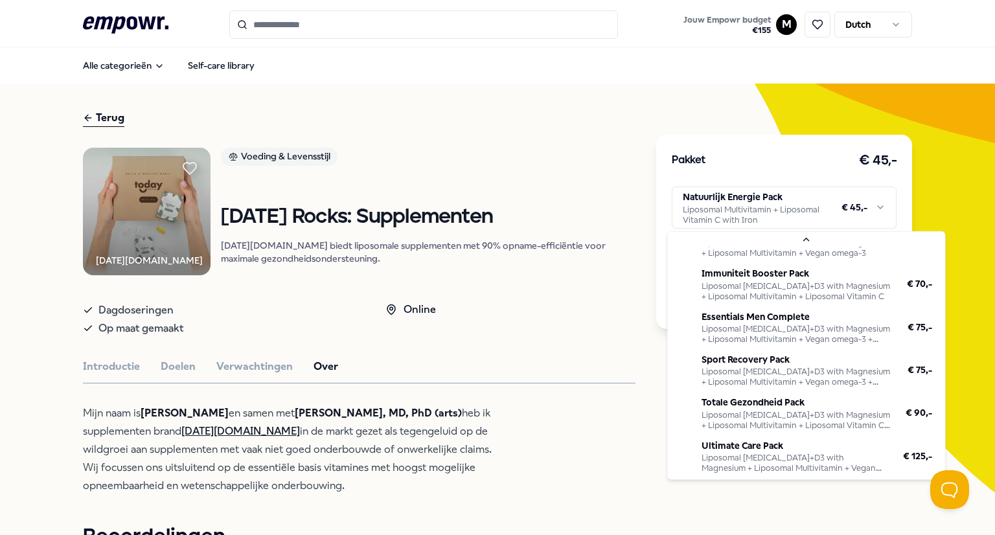
click at [539, 147] on html ".empowr-logo_svg__cls-1{fill:#03032f} Jouw Empowr budget € 155 M Dutch Alle cat…" at bounding box center [497, 267] width 995 height 535
